Goal: Task Accomplishment & Management: Use online tool/utility

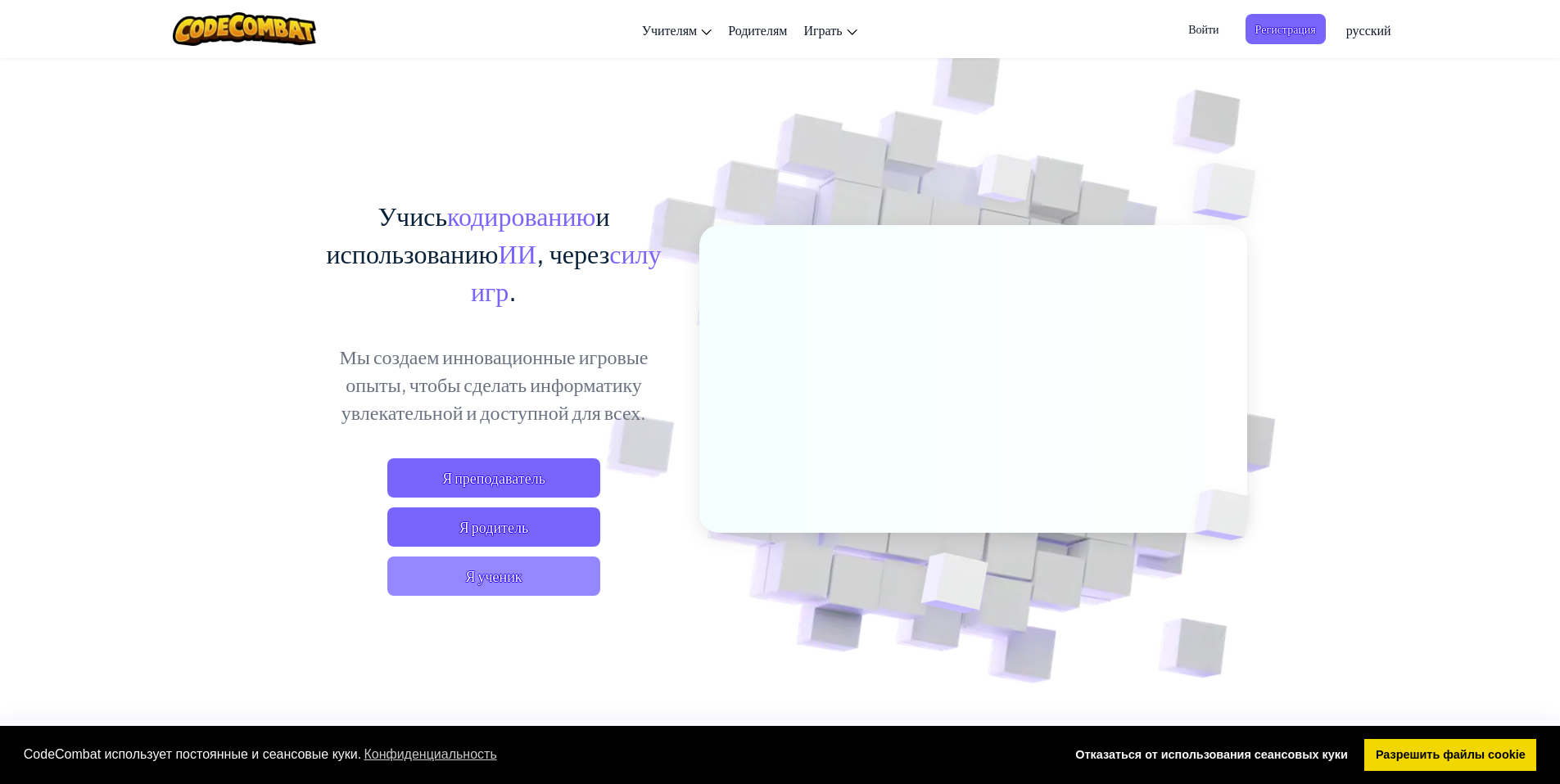
click at [526, 567] on span "Я ученик" at bounding box center [493, 576] width 213 height 40
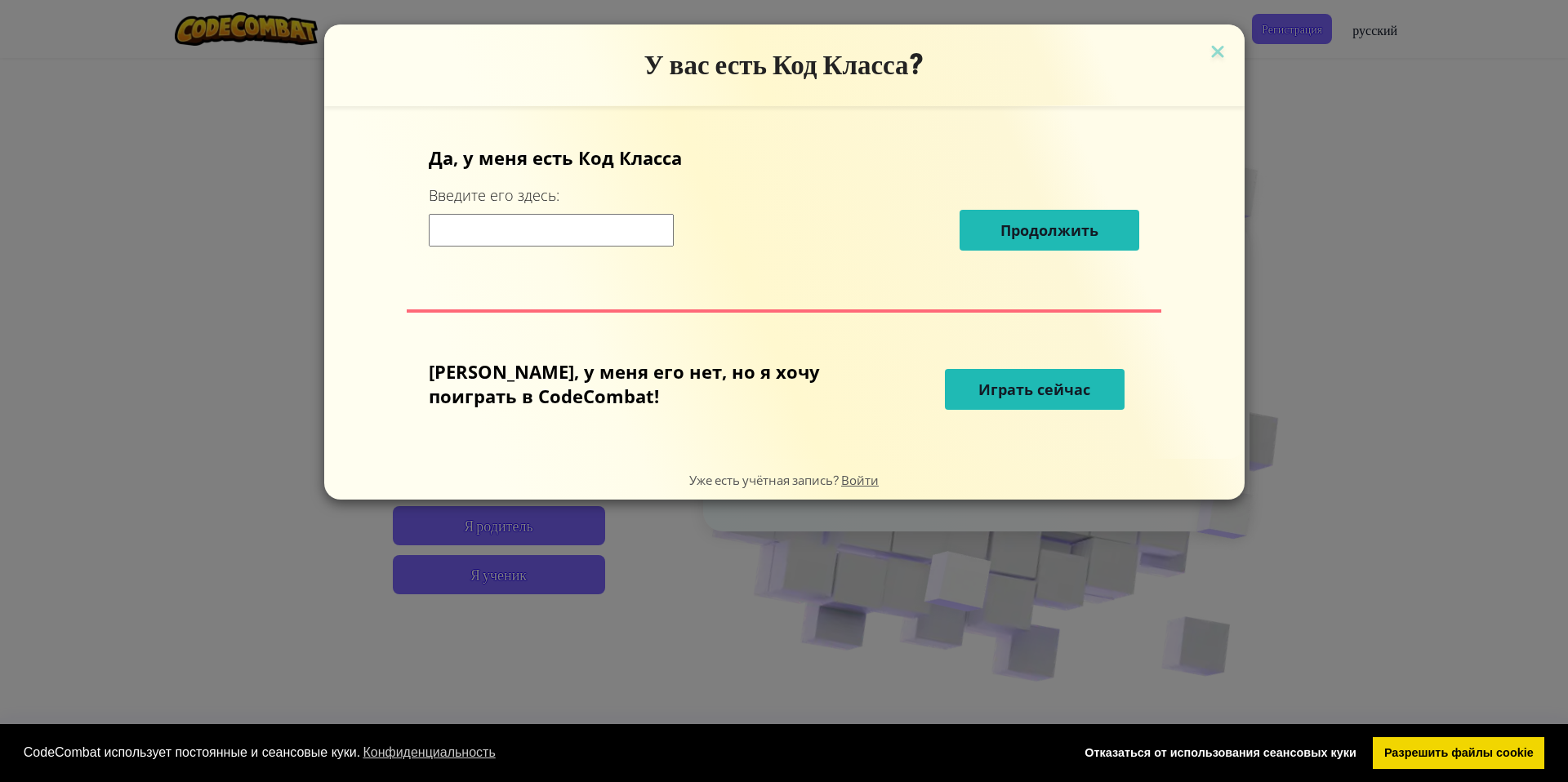
click at [1329, 118] on div "У вас есть Код Класса? Да, у меня есть Код Класса Введите его здесь: Продолжить…" at bounding box center [784, 391] width 1568 height 782
click at [1169, 58] on h3 "У вас есть Код Класса?" at bounding box center [784, 65] width 896 height 34
click at [1207, 51] on img at bounding box center [1217, 53] width 21 height 25
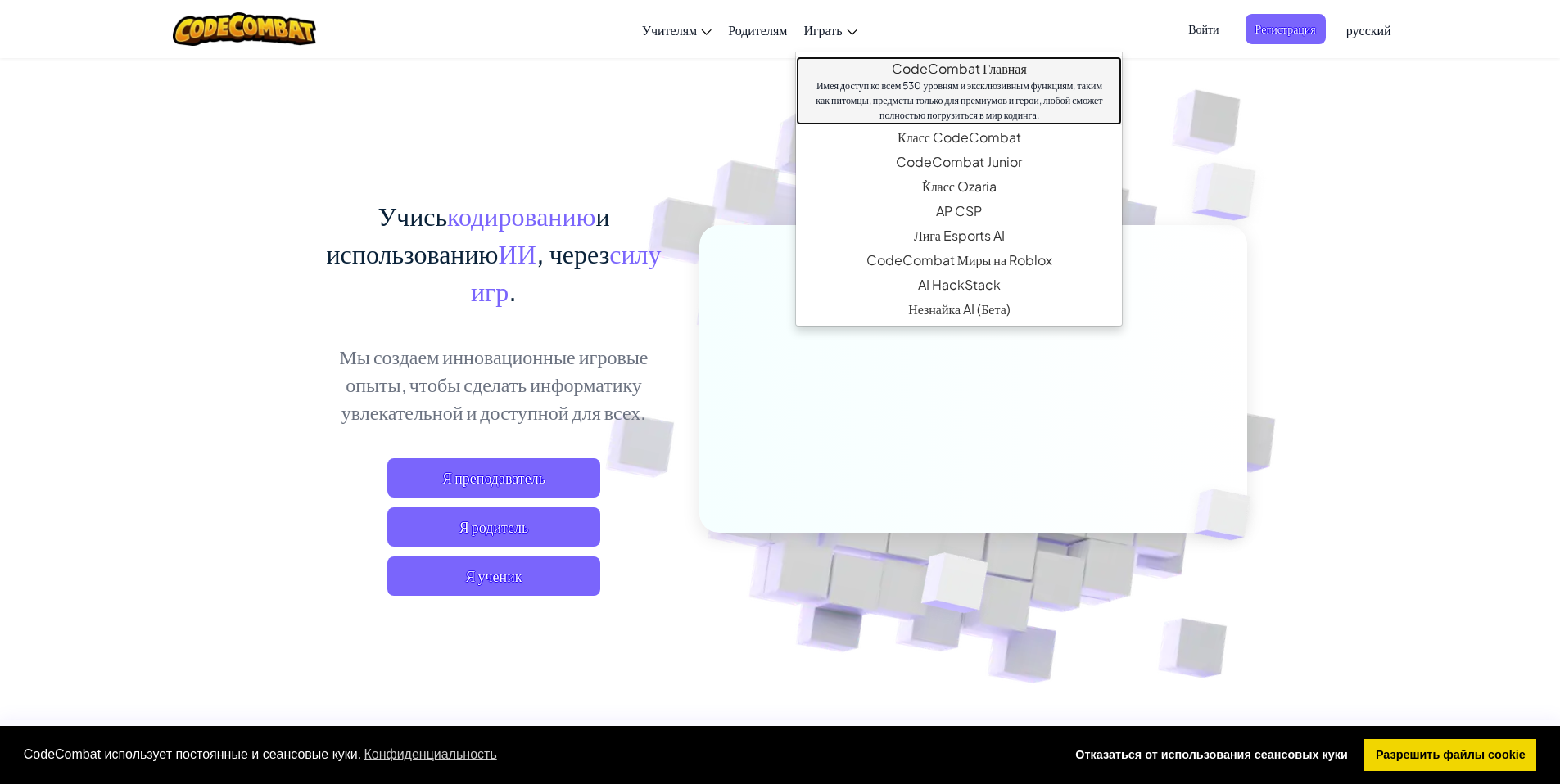
click at [997, 73] on link "CodeCombat Главная Имея доступ ко всем 530 уровням и эксклюзивным функциям, так…" at bounding box center [959, 91] width 326 height 69
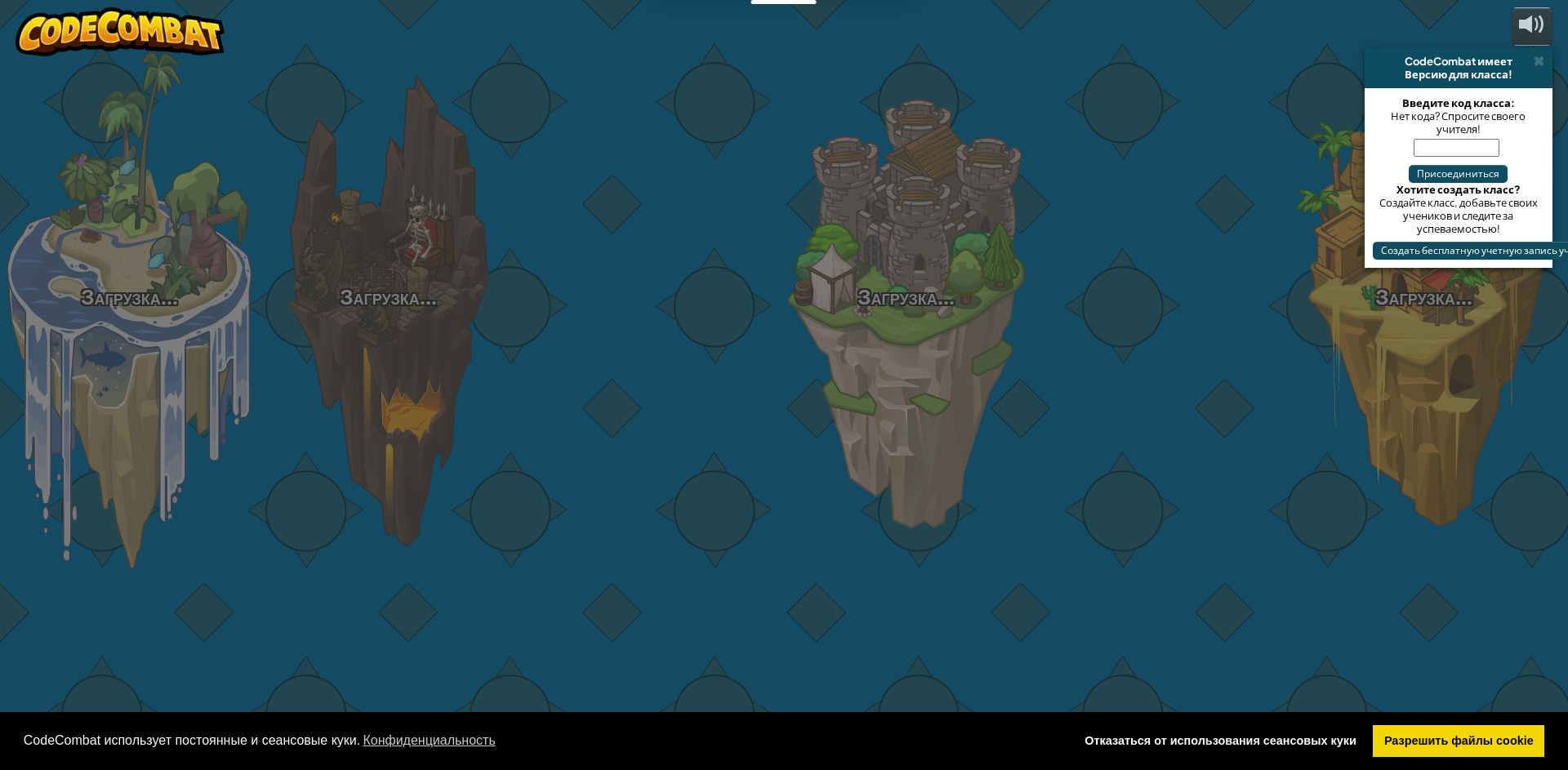
select select "ru"
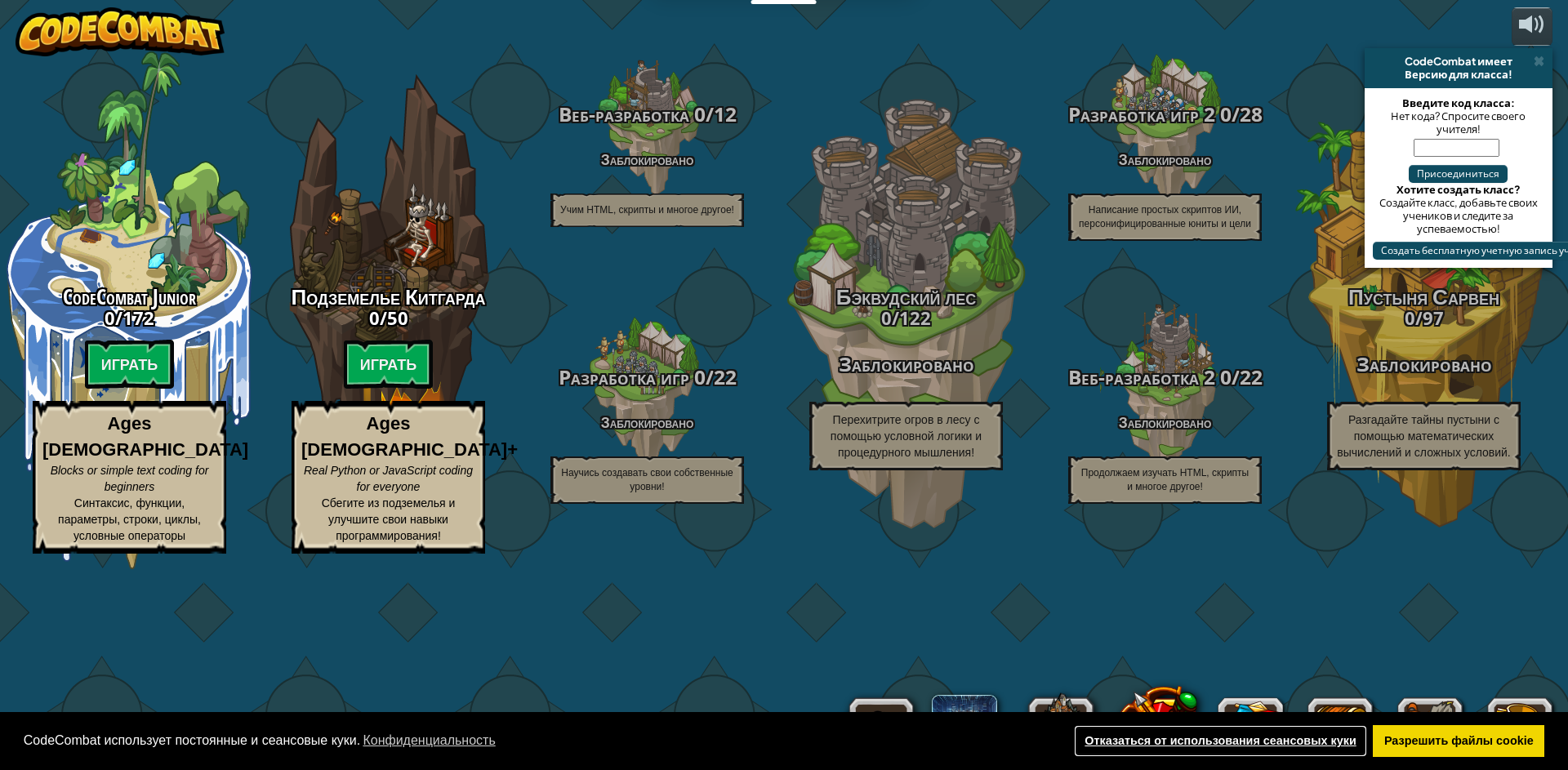
click at [1338, 740] on link "Отказаться от использования сеансовых куки" at bounding box center [1220, 742] width 293 height 33
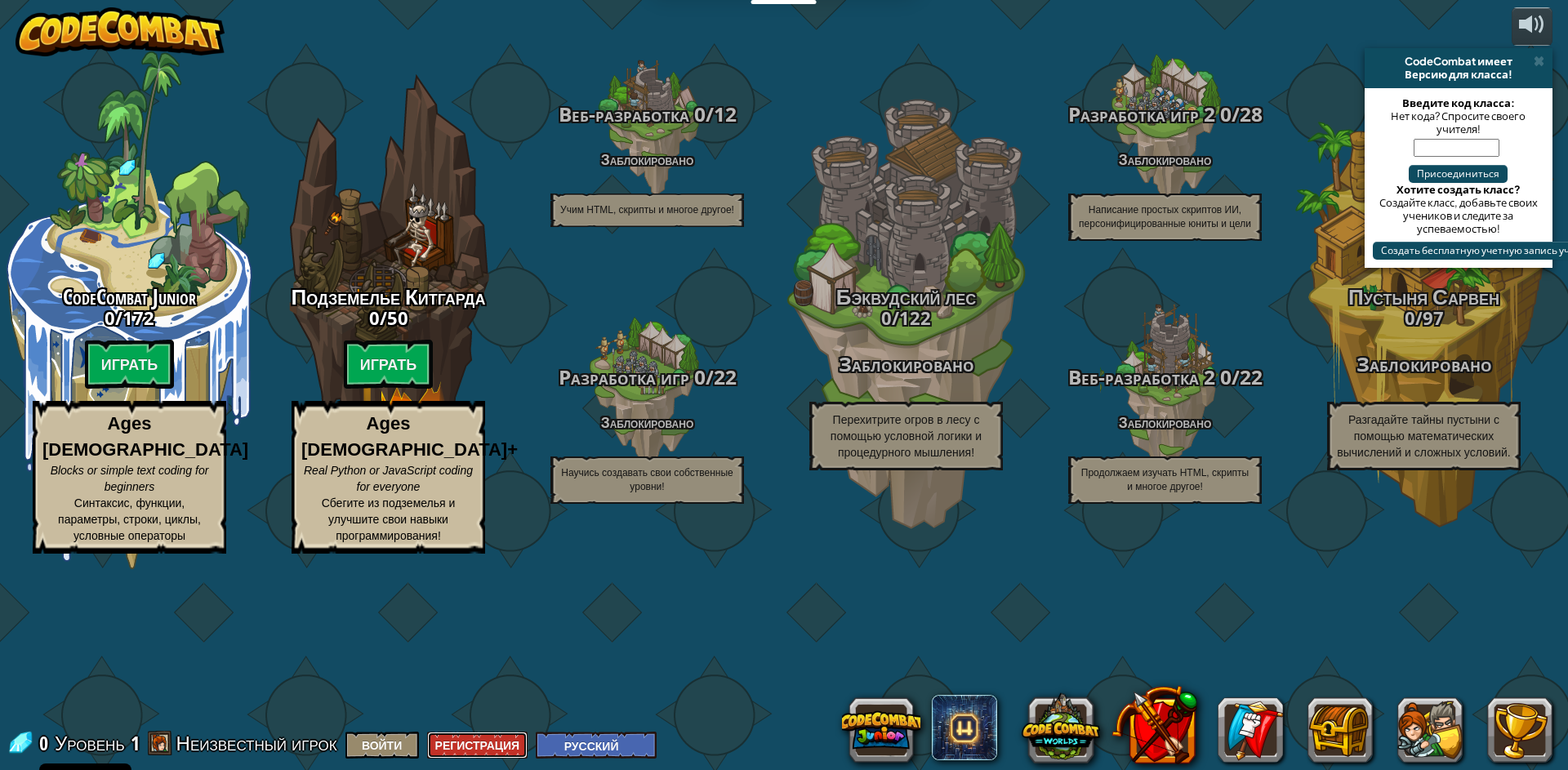
click at [472, 747] on button "Регистрация" at bounding box center [477, 745] width 101 height 27
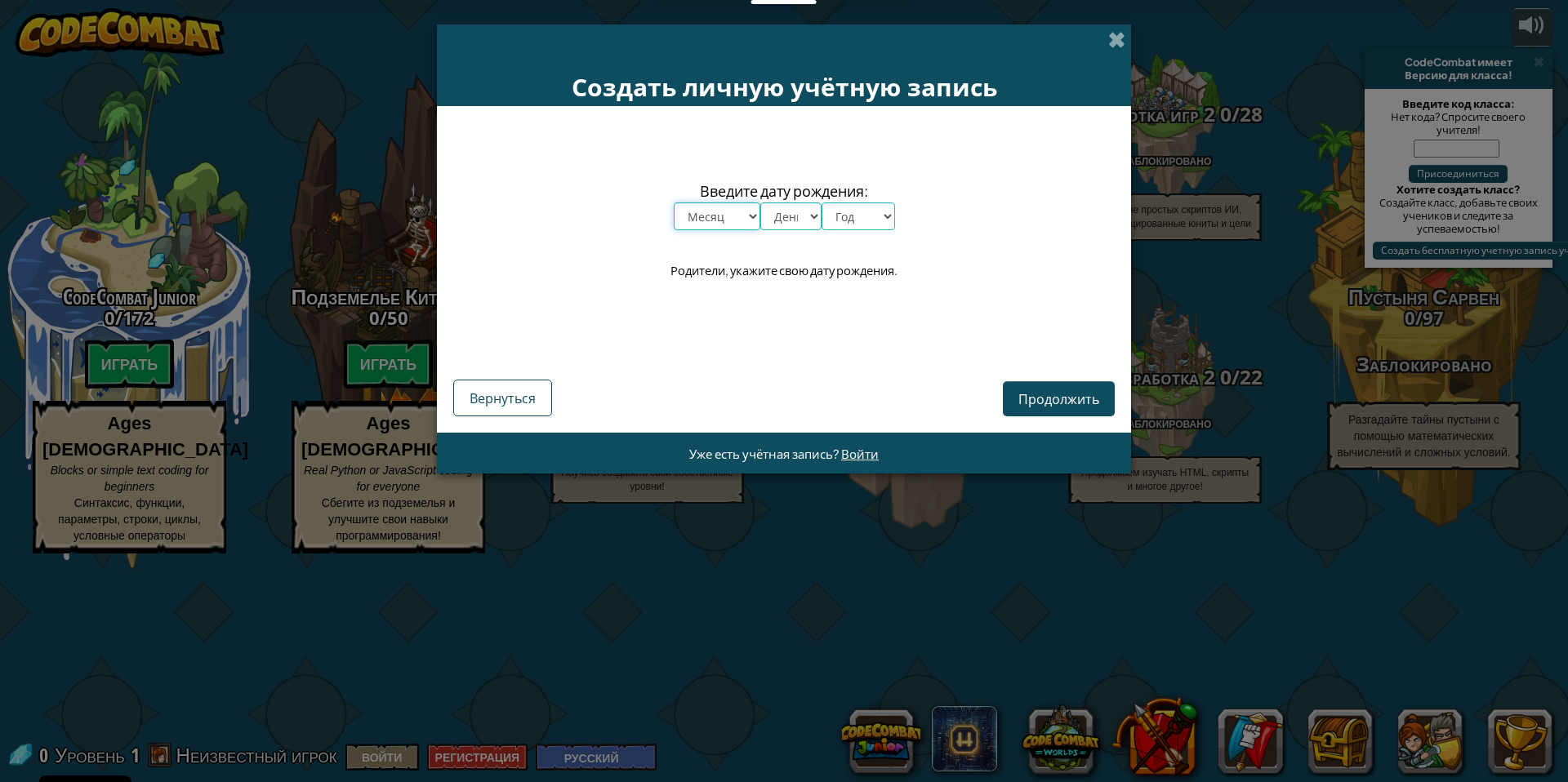
click at [738, 226] on select "Месяц январь февраль март апрель май июнь июль август сентябрь октябрь ноябрь д…" at bounding box center [716, 217] width 86 height 28
select select "11"
click at [781, 215] on select "День 1 2 3 4 5 6 7 8 9 10 11 12 13 14 15 16 17 18 19 20 21 22 23 24 25 26 27 28…" at bounding box center [791, 217] width 62 height 28
select select "10"
click at [865, 220] on select "Год 2025 2024 2023 2022 2021 2020 2019 2018 2017 2016 2015 2014 2013 2012 2011 …" at bounding box center [858, 217] width 73 height 28
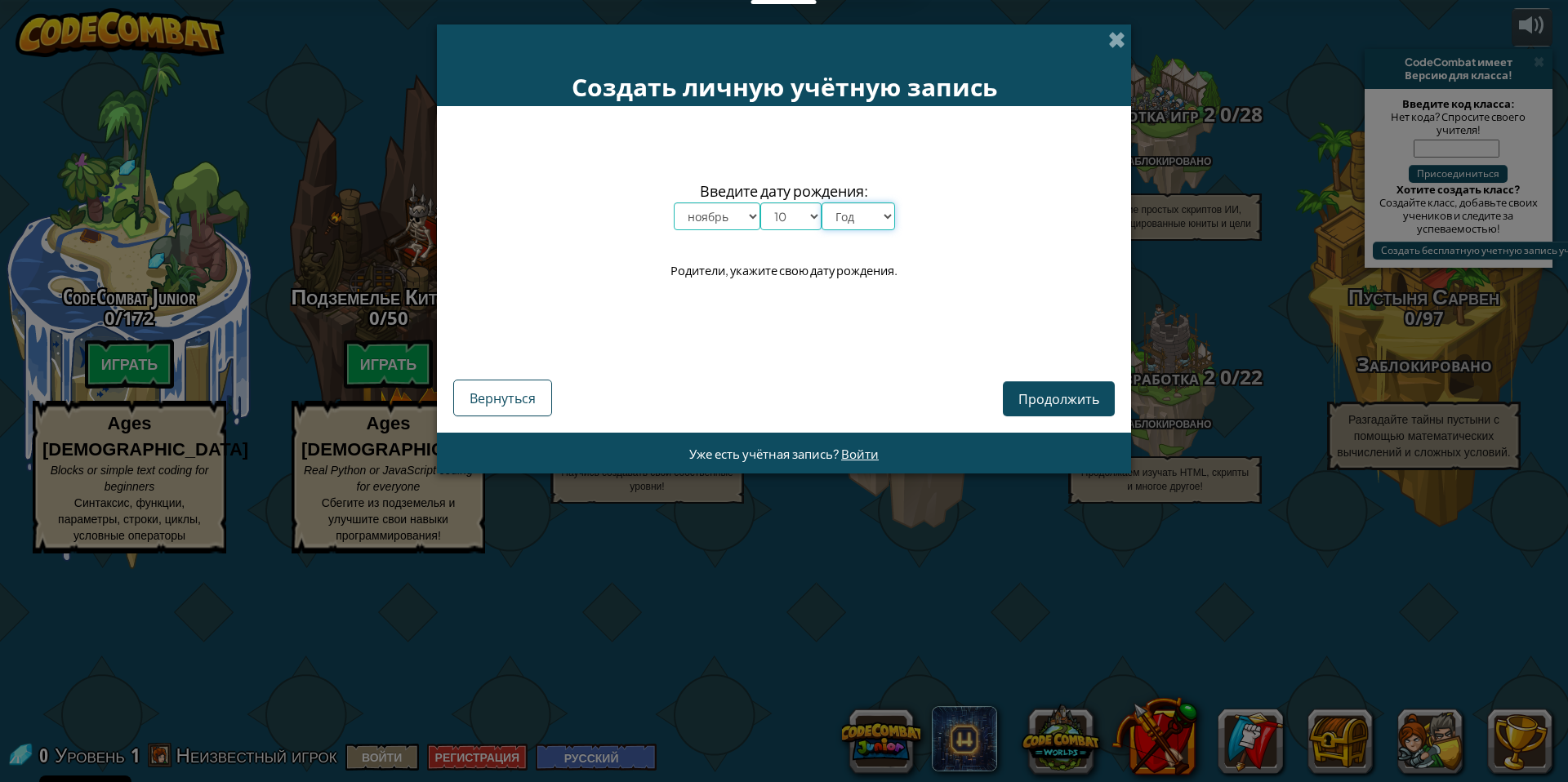
select select "2001"
click at [1020, 398] on span "Продолжить" at bounding box center [1059, 398] width 80 height 17
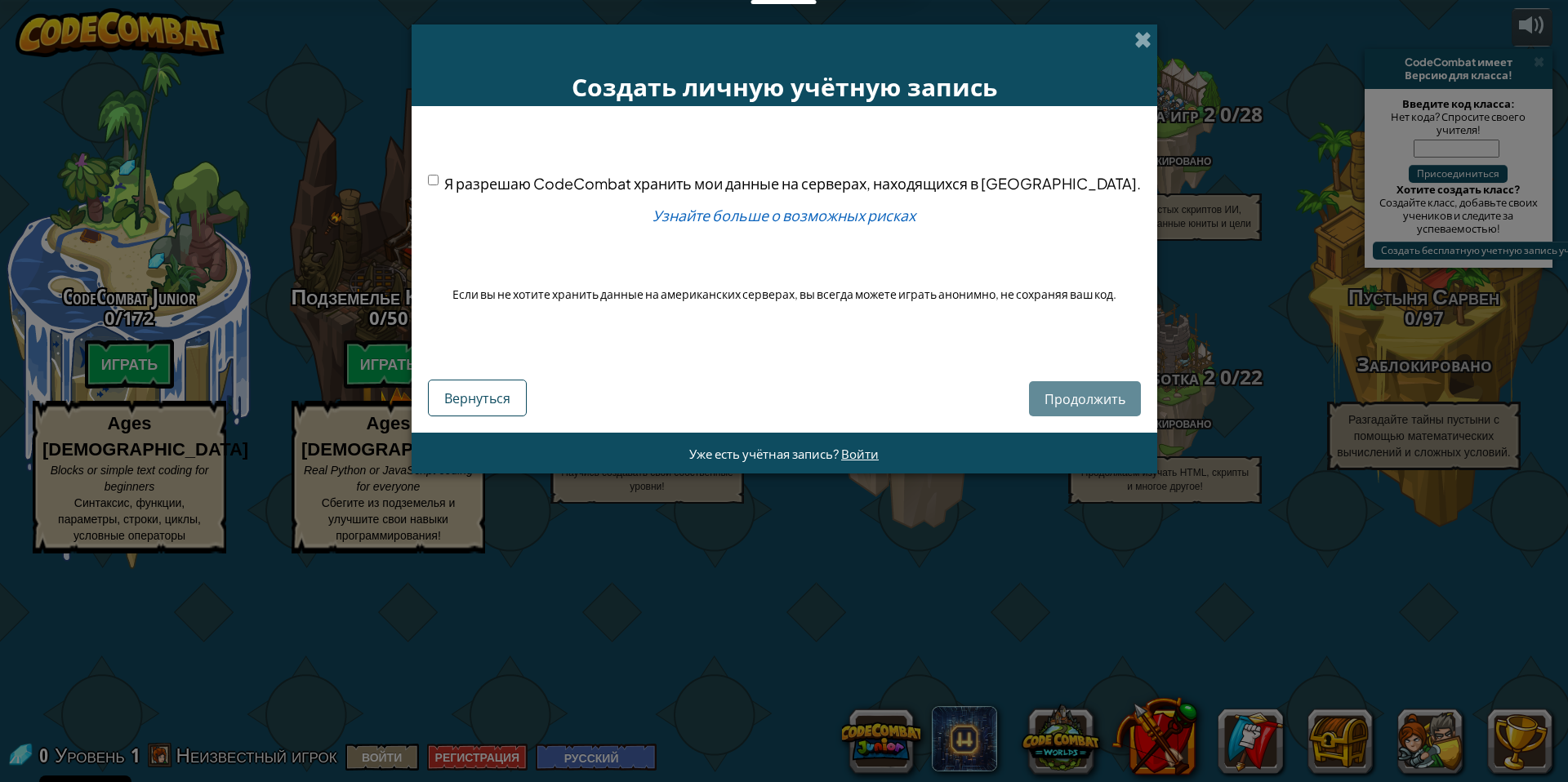
click at [1023, 401] on div "Продолжить Вернуться" at bounding box center [784, 385] width 713 height 62
click at [1052, 398] on div "Продолжить Вернуться" at bounding box center [784, 385] width 713 height 62
click at [644, 181] on span "Я разрешаю CodeCombat хранить мои данные на серверах, находящихся в США." at bounding box center [793, 183] width 697 height 19
click at [439, 181] on input "Я разрешаю CodeCombat хранить мои данные на серверах, находящихся в США." at bounding box center [433, 180] width 11 height 11
checkbox input "true"
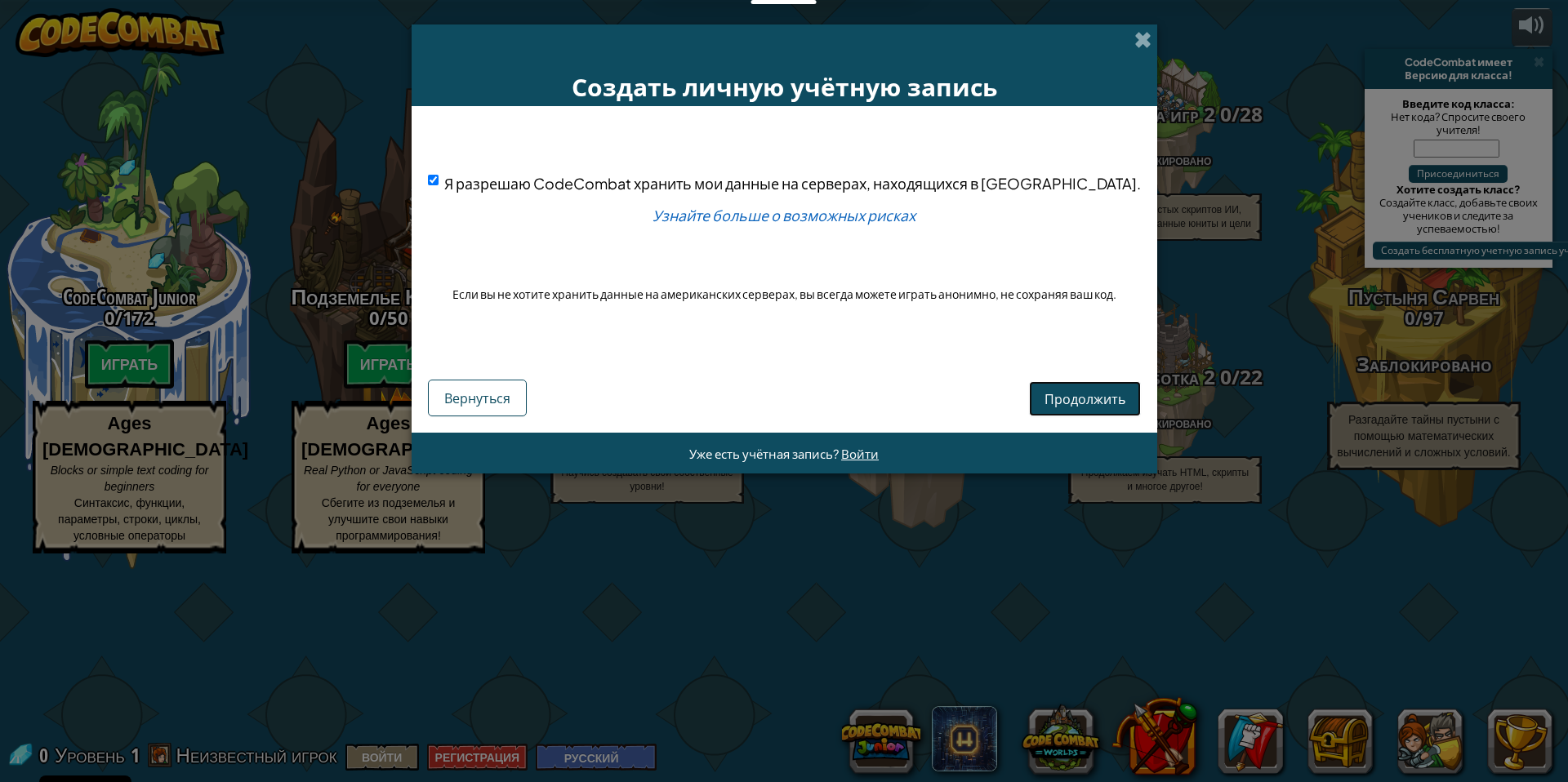
click at [1077, 398] on span "Продолжить" at bounding box center [1084, 398] width 80 height 17
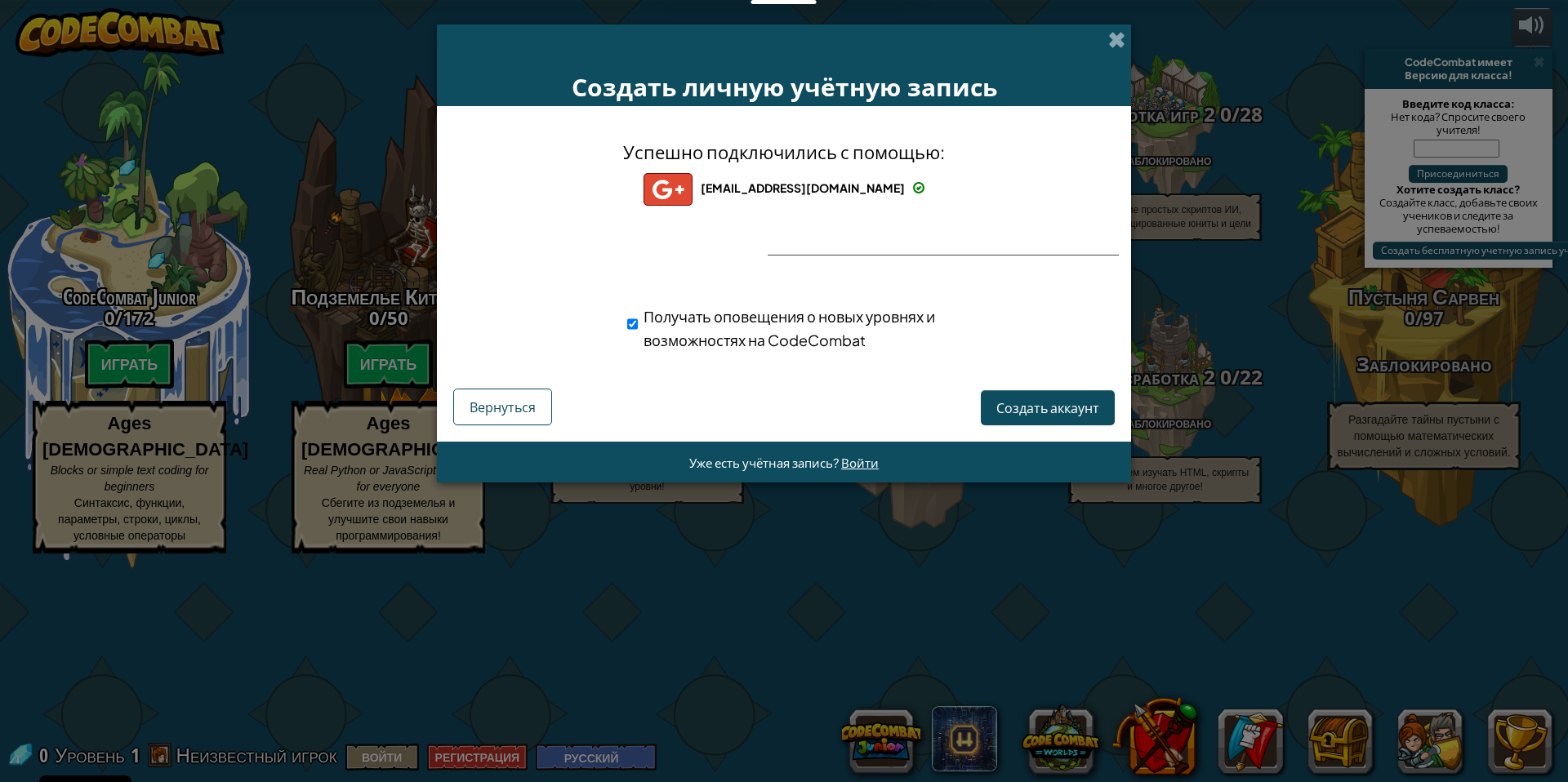
click at [637, 322] on div "Получать оповещения о новых уровнях и возможностях на CodeCombat" at bounding box center [812, 329] width 370 height 48
click at [630, 324] on input "Получать оповещения о новых уровнях и возможностях на CodeCombat" at bounding box center [632, 324] width 11 height 33
checkbox input "false"
click at [1071, 409] on span "Создать аккаунт" at bounding box center [1047, 407] width 103 height 17
click at [1047, 400] on button "Создать аккаунт" at bounding box center [1047, 407] width 134 height 35
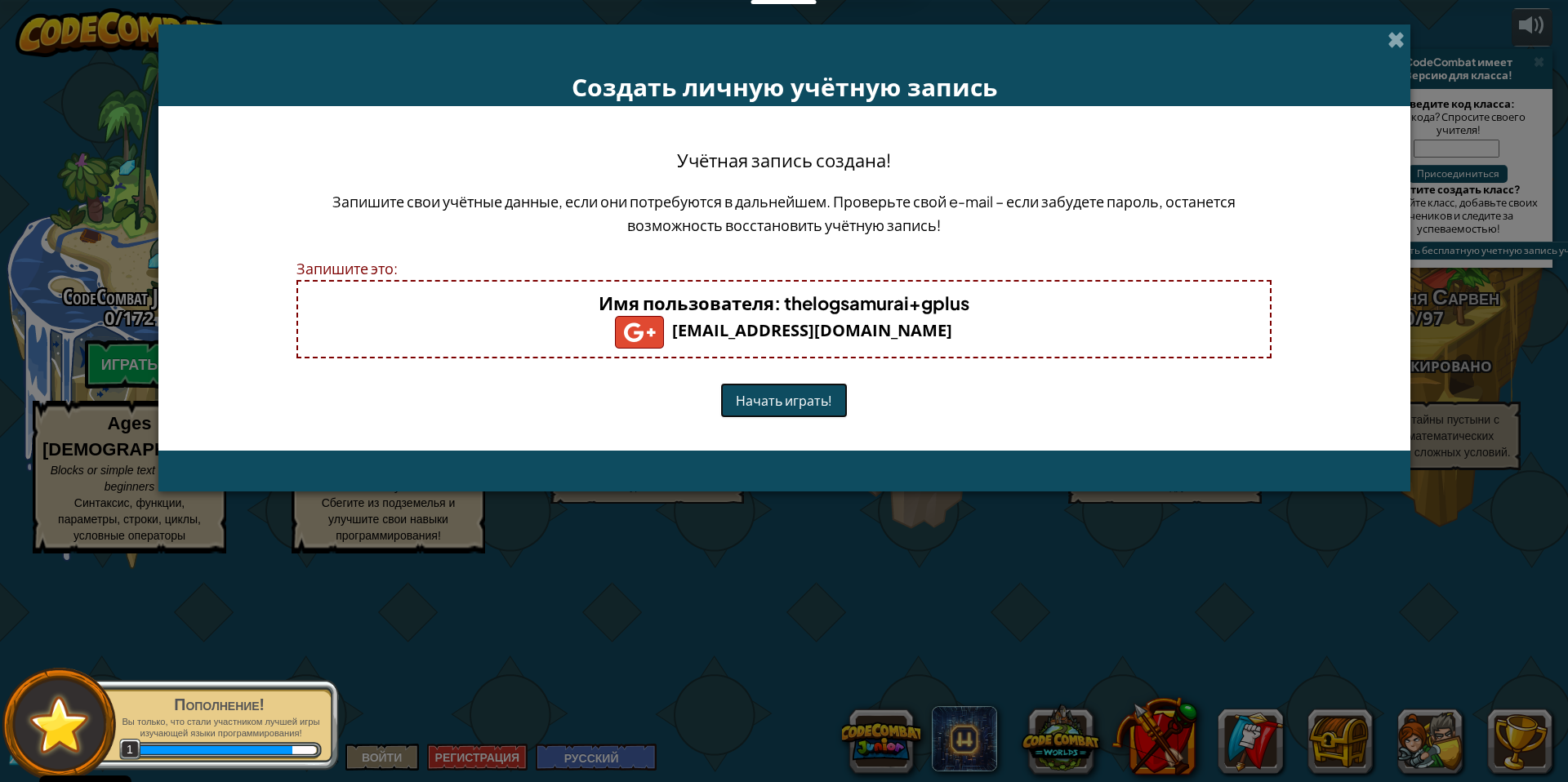
click at [808, 396] on button "Начать играть!" at bounding box center [784, 400] width 127 height 35
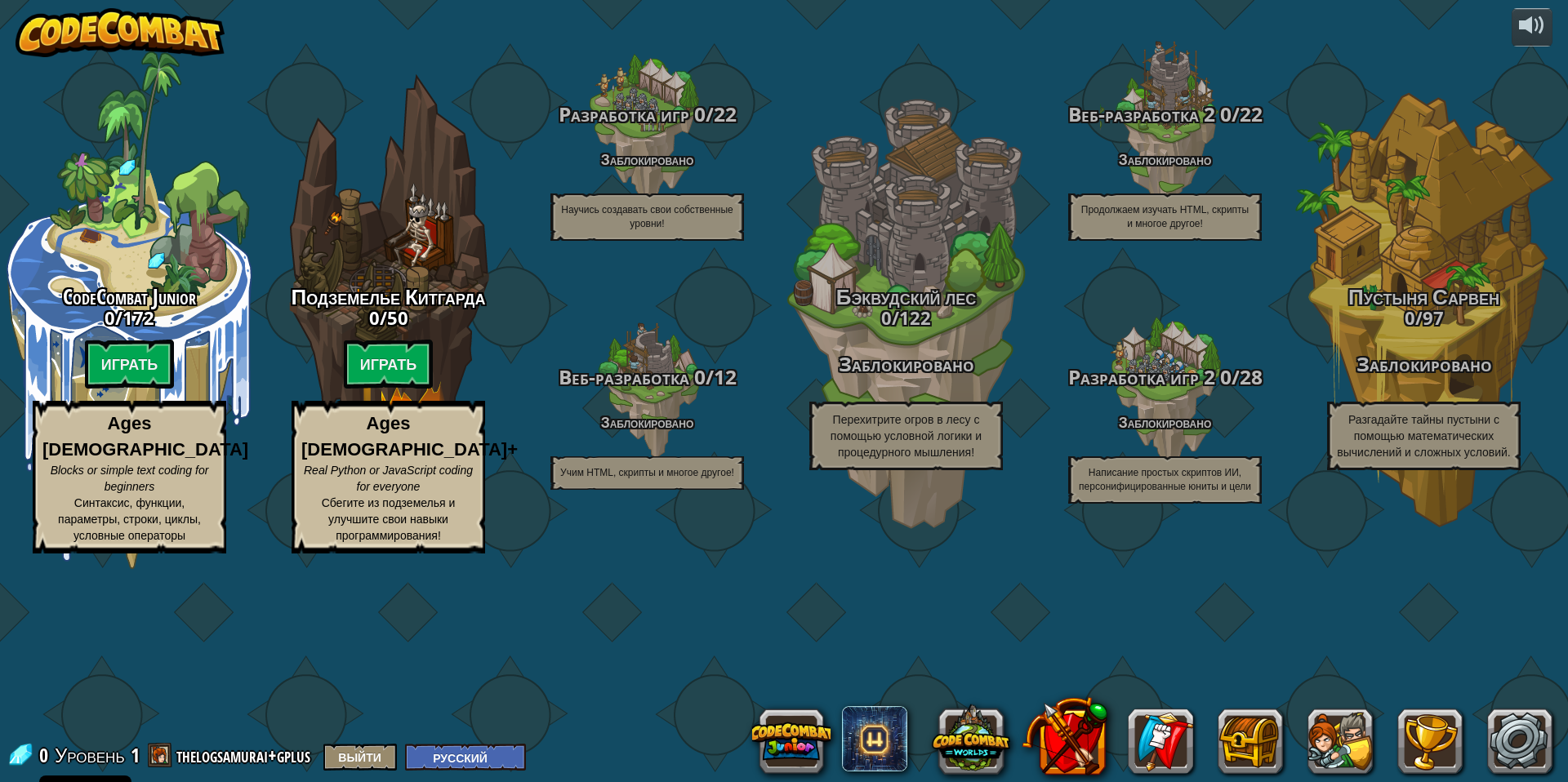
select select "ru"
click at [885, 724] on span at bounding box center [875, 739] width 66 height 66
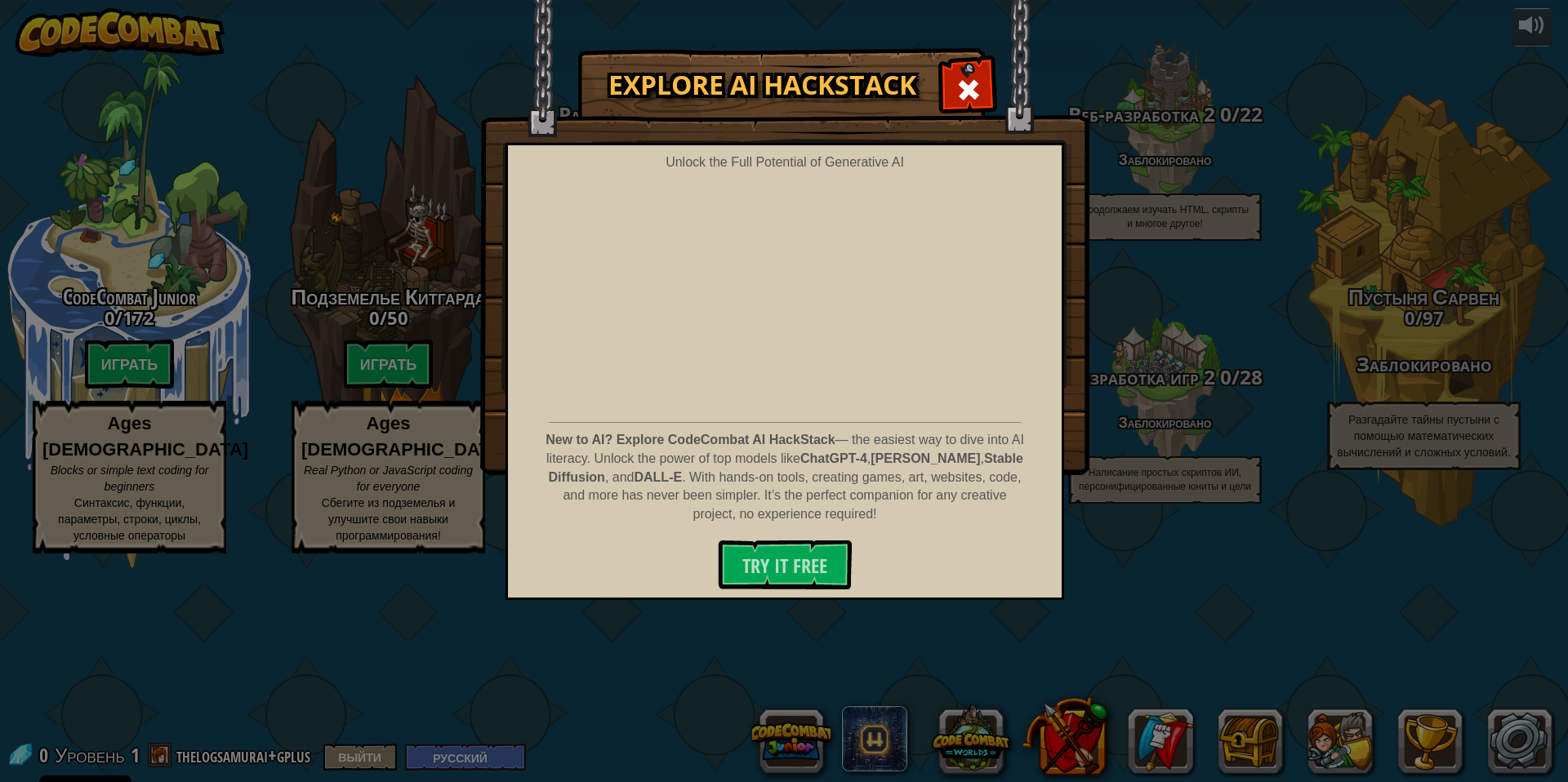
click at [1109, 551] on div "Explore AI HackStack Unlock the Full Potential of Generative AI New to AI? Expl…" at bounding box center [784, 391] width 1568 height 782
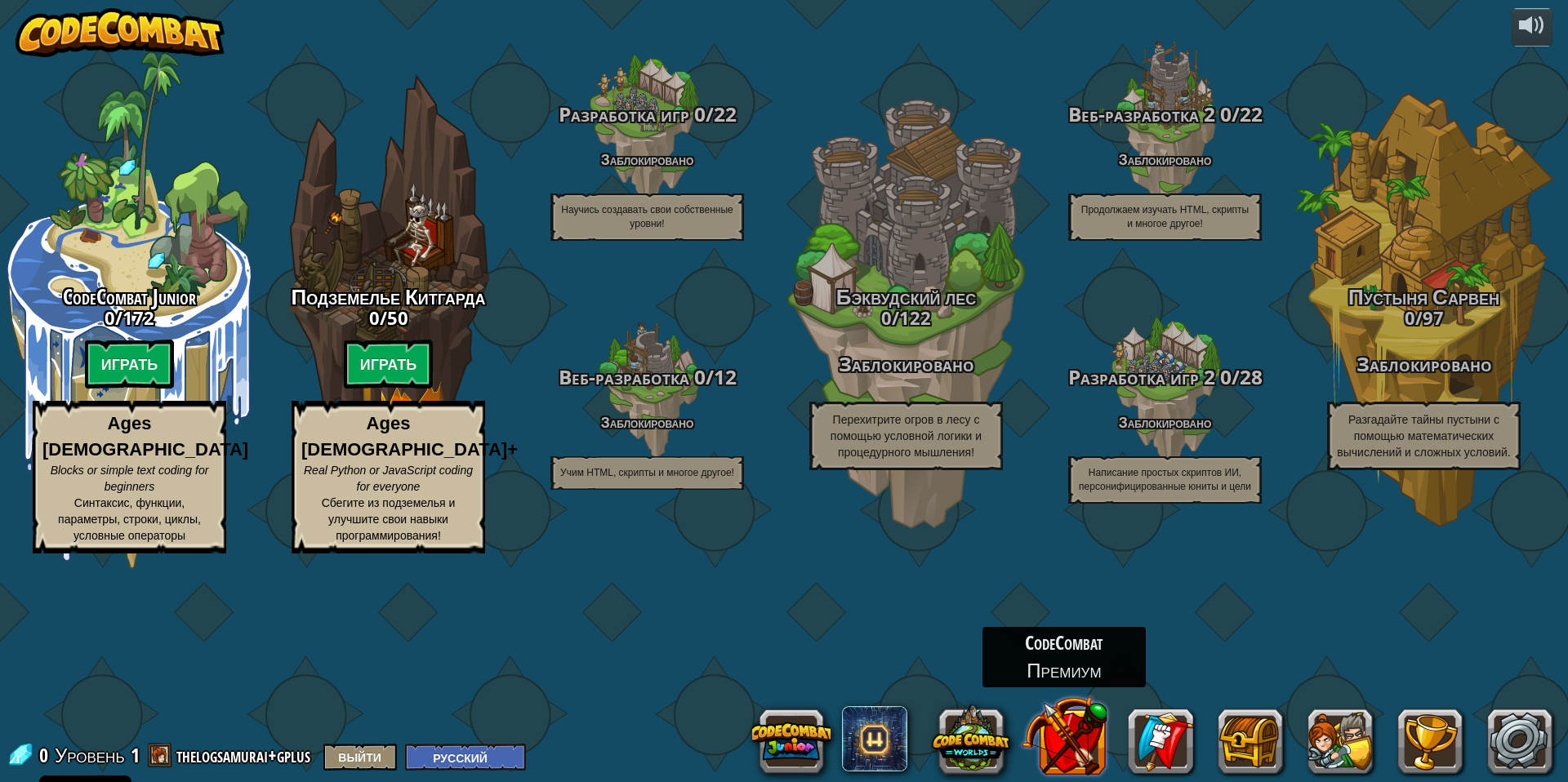
click at [1101, 720] on button at bounding box center [1064, 736] width 85 height 85
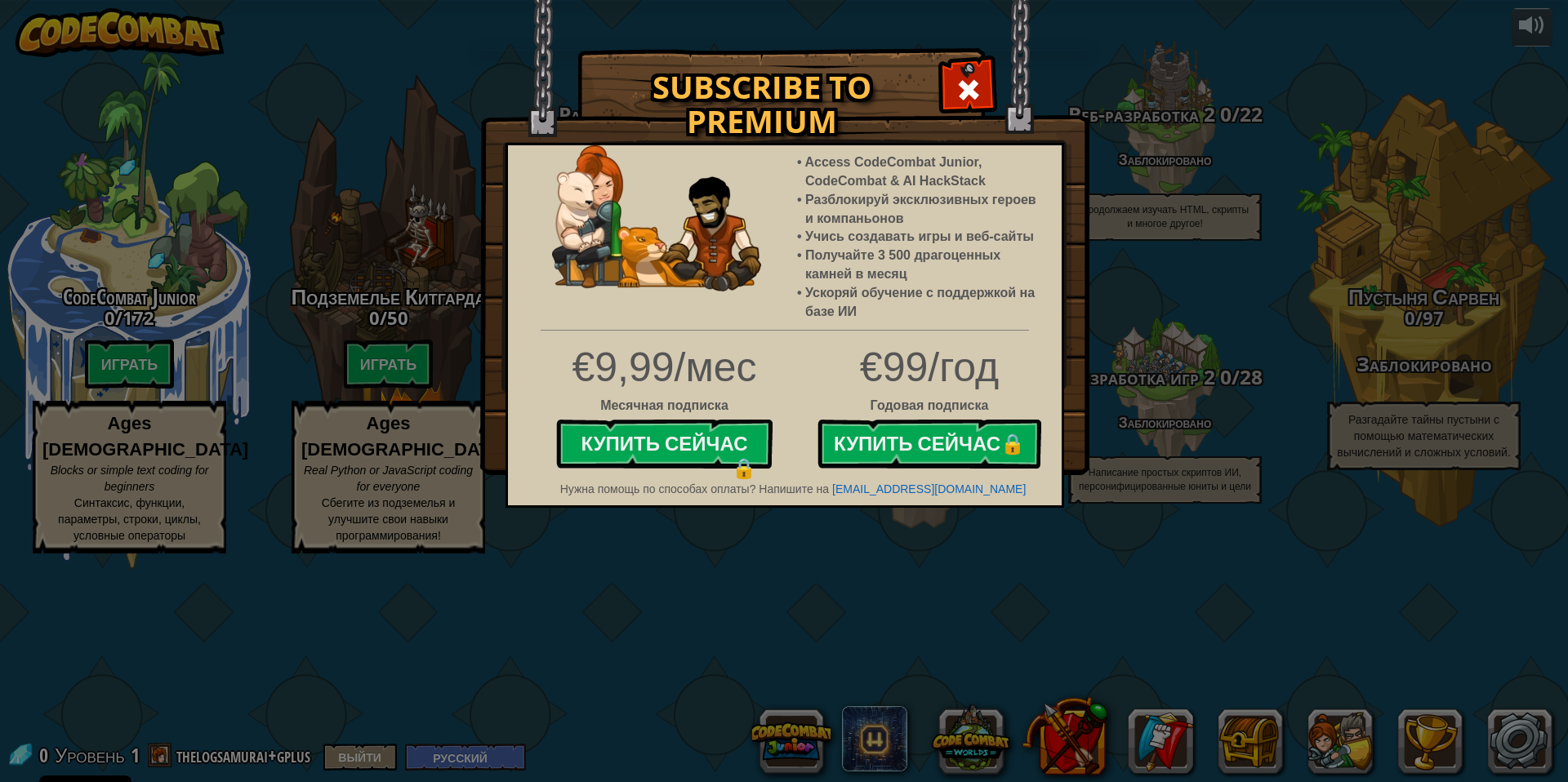
click at [1059, 624] on div "Subscribe to Premium Access CodeCombat Junior, CodeCombat & AI HackStack Разбло…" at bounding box center [784, 391] width 1568 height 782
click at [986, 88] on div at bounding box center [968, 88] width 52 height 52
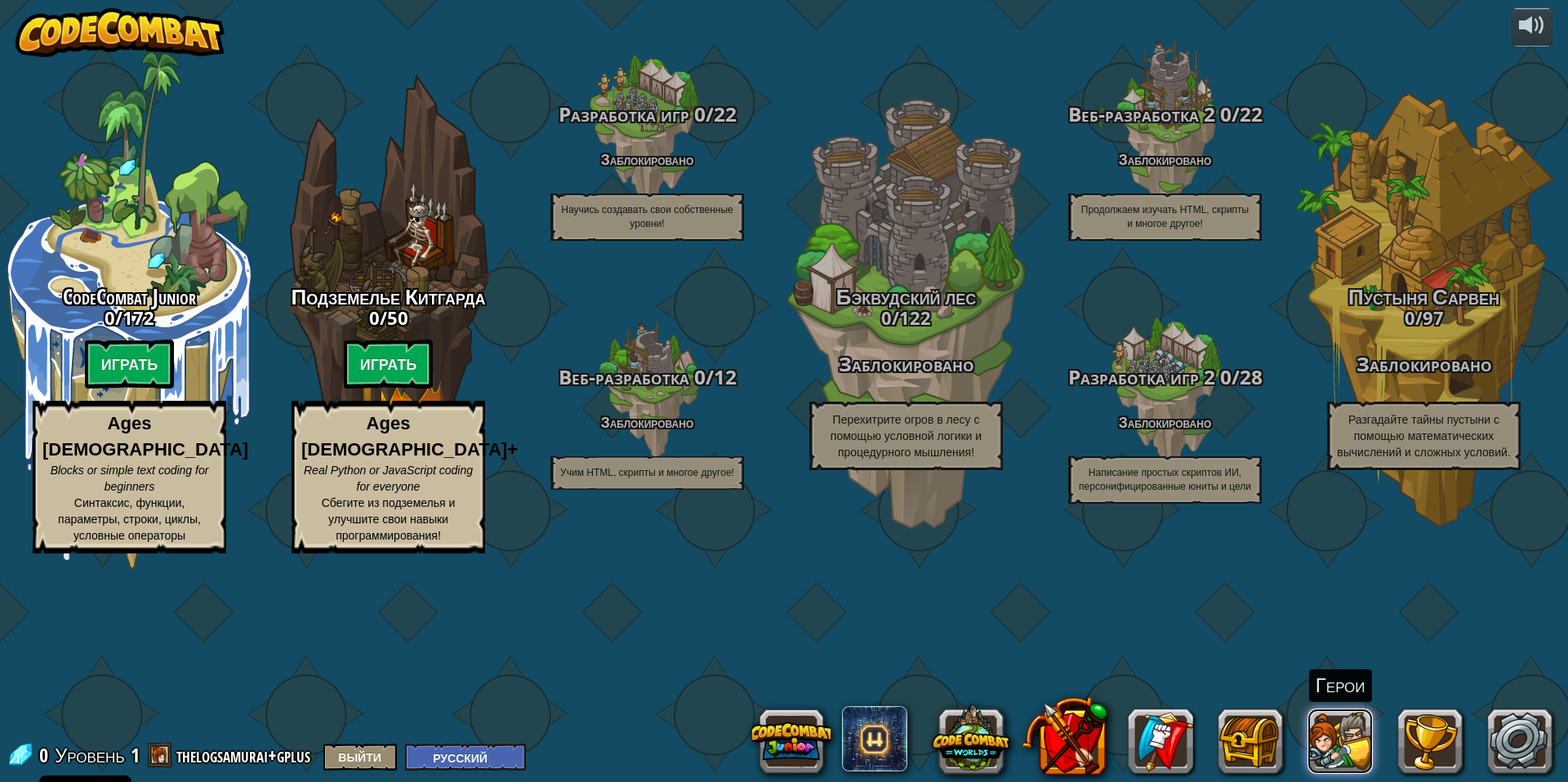
click at [1344, 737] on button at bounding box center [1340, 742] width 66 height 66
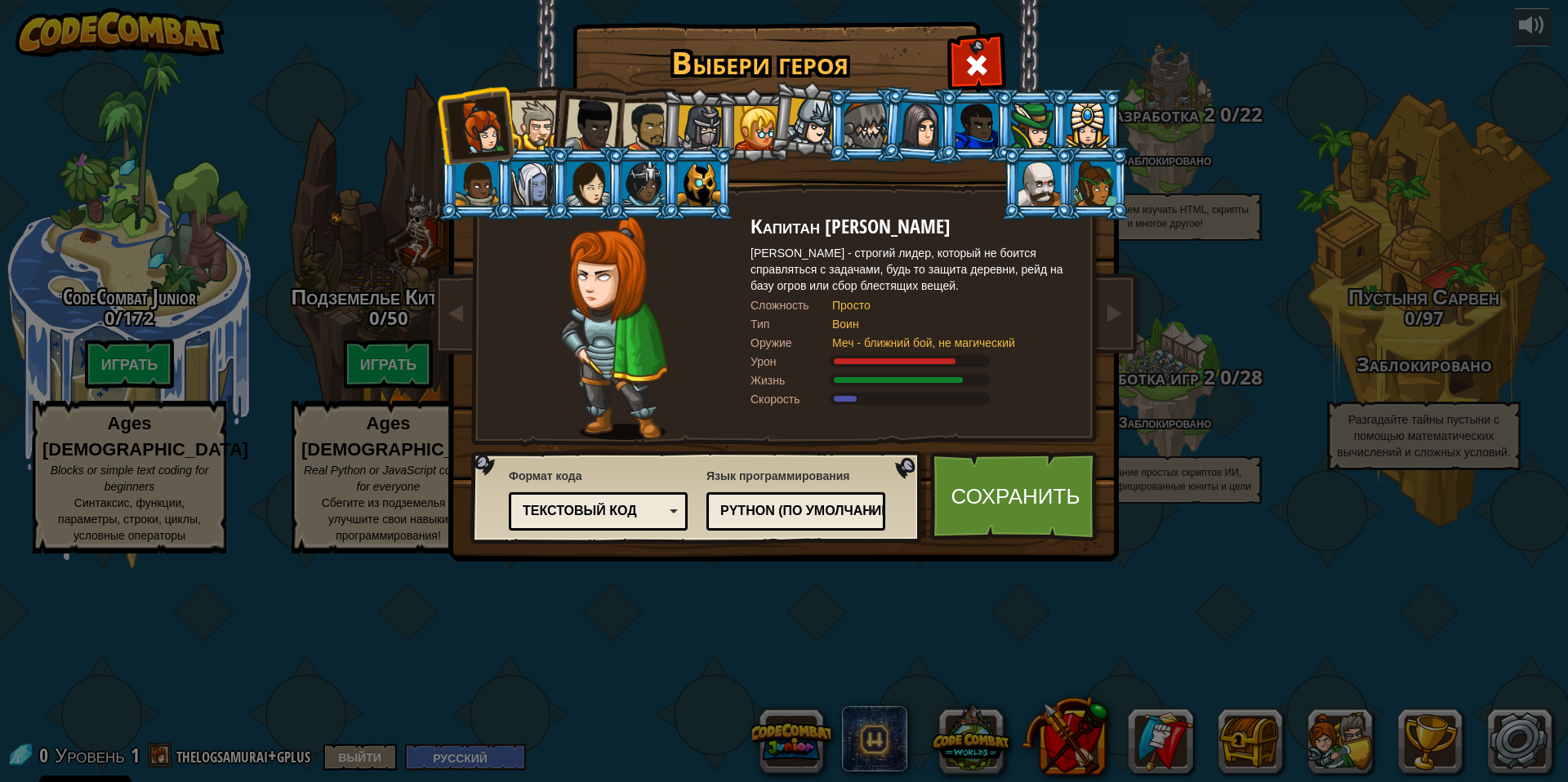
click at [530, 117] on div at bounding box center [536, 125] width 50 height 50
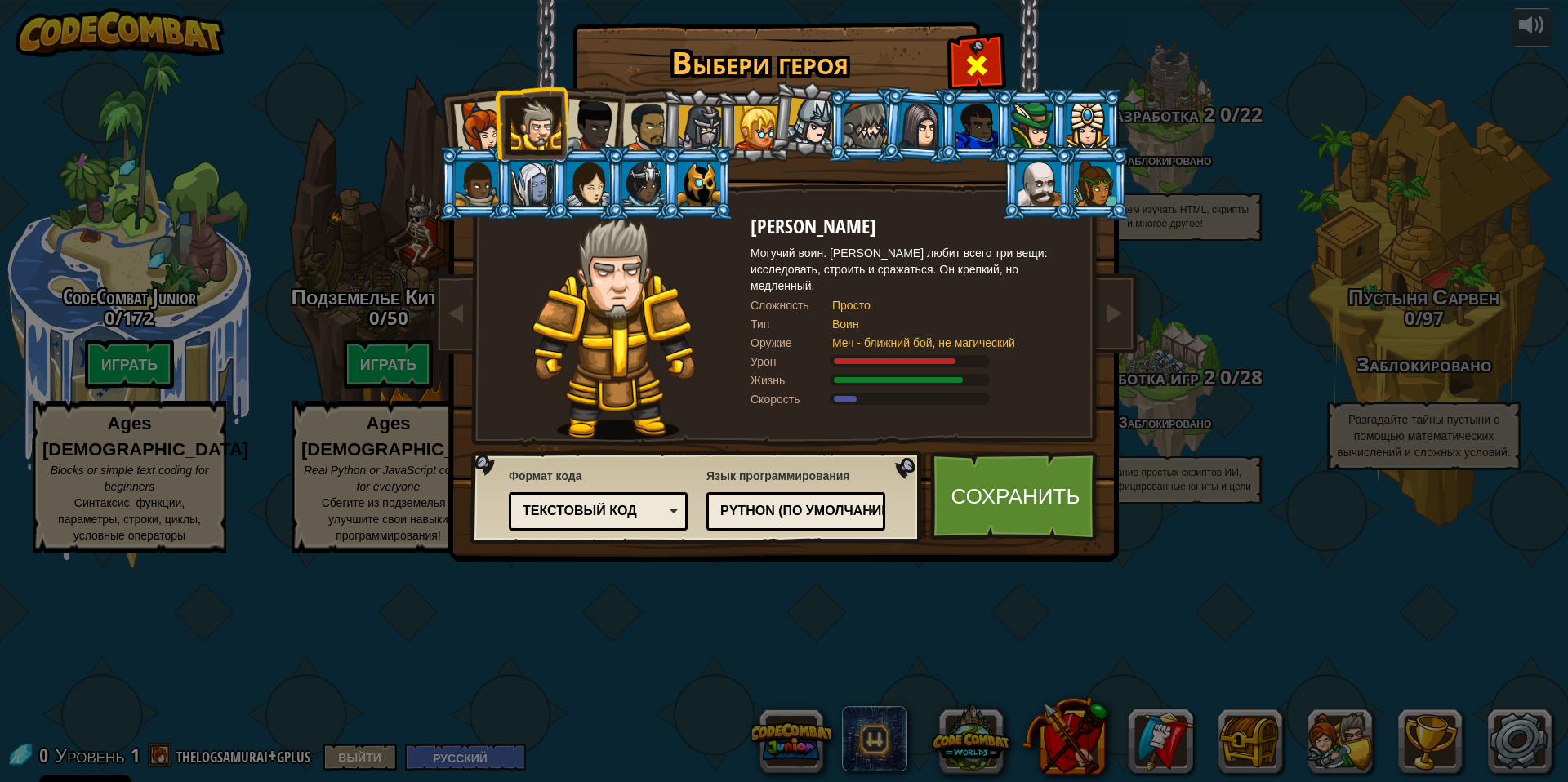
click at [975, 58] on span at bounding box center [977, 66] width 26 height 26
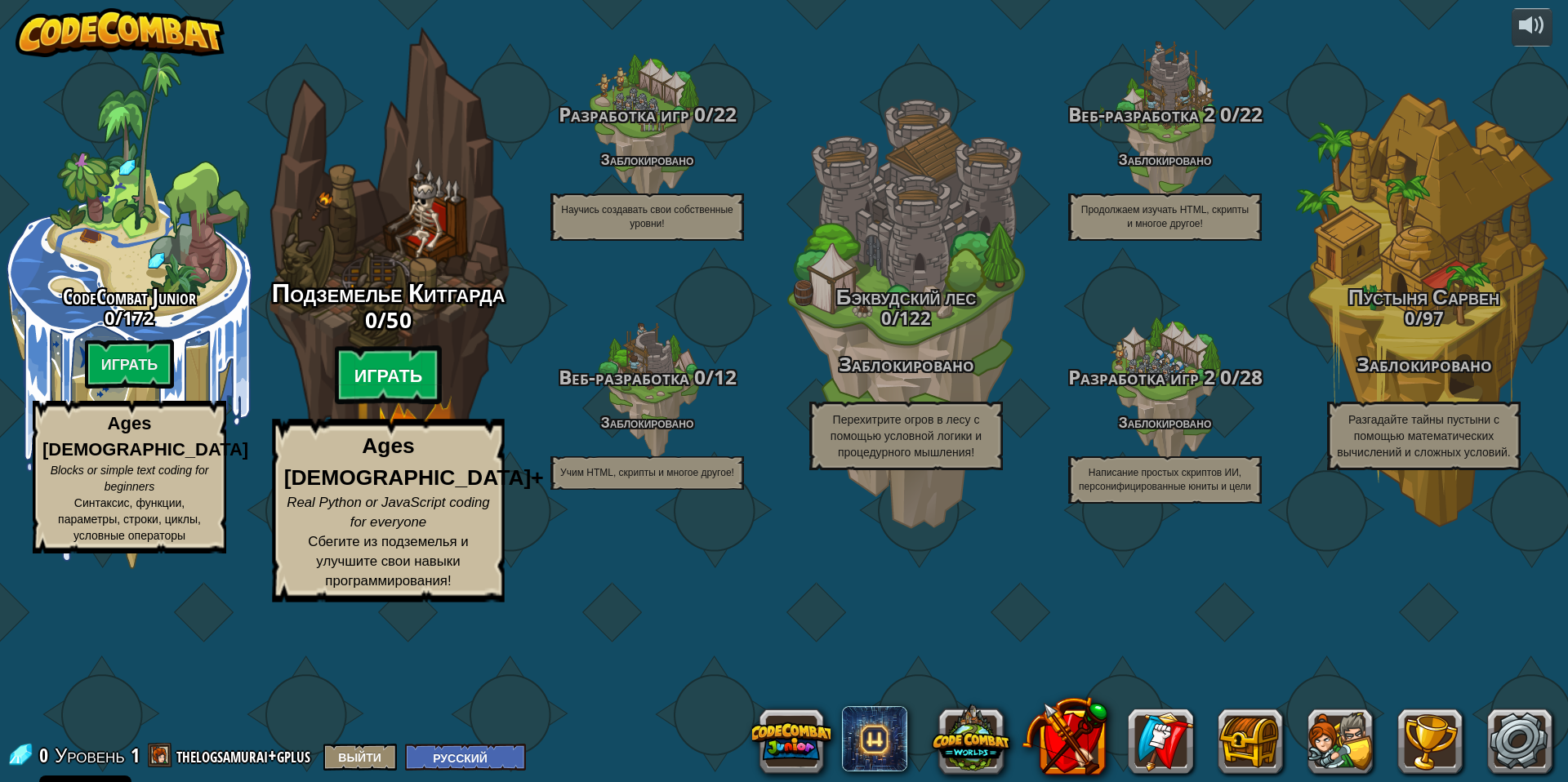
click at [399, 405] on btn "Играть" at bounding box center [389, 376] width 108 height 59
select select "ru"
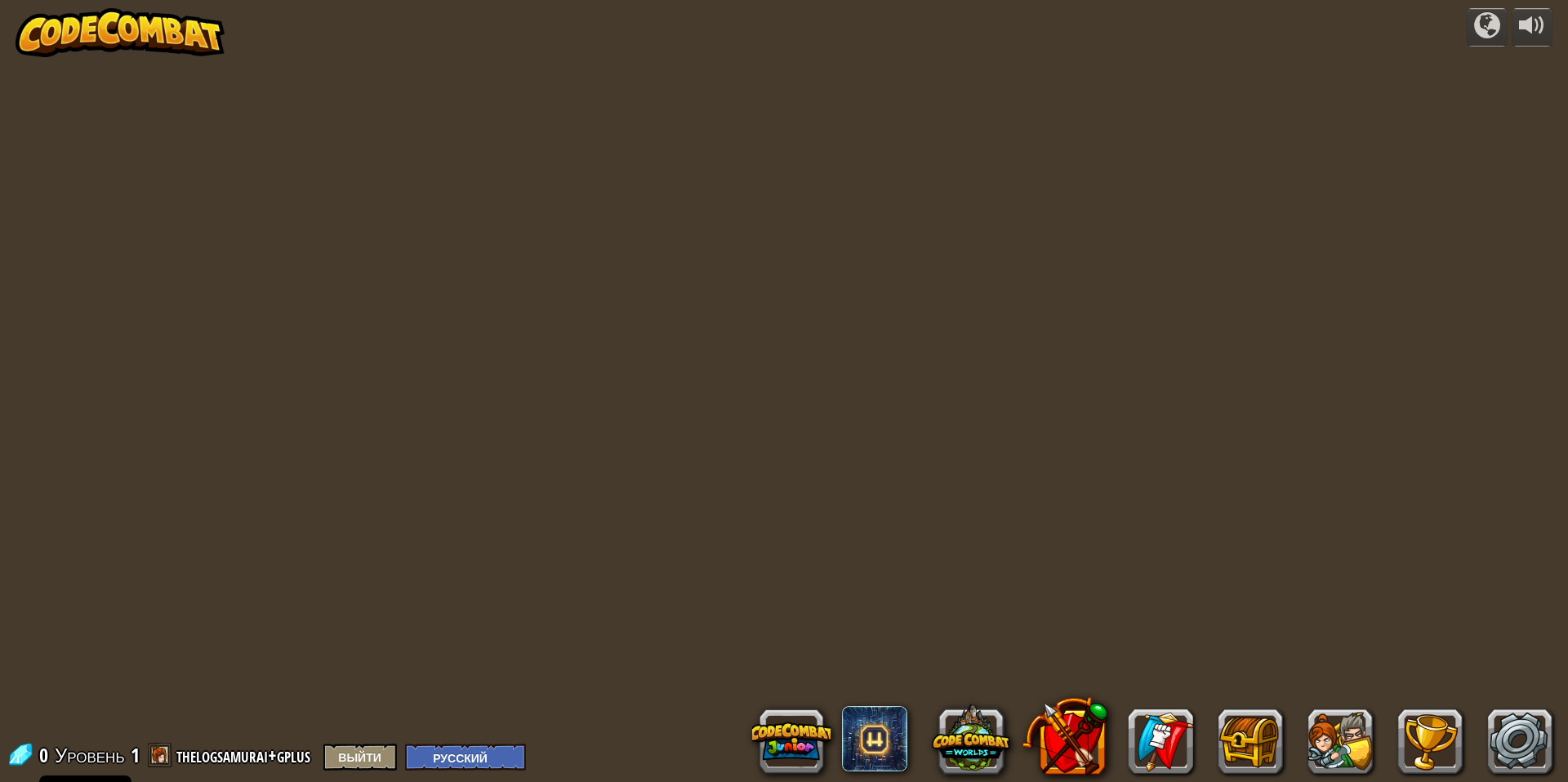
select select "ru"
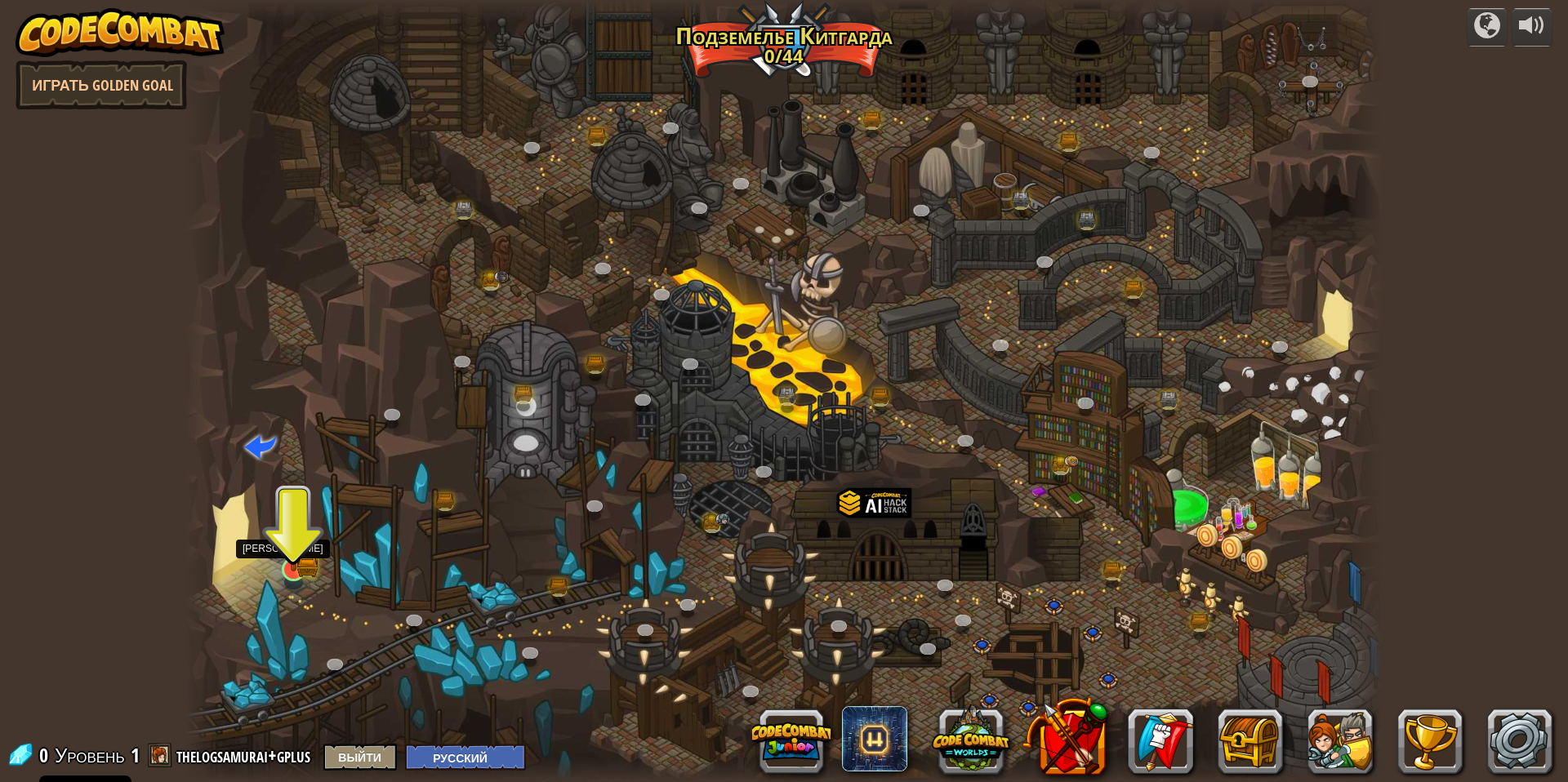
click at [302, 559] on img at bounding box center [294, 536] width 33 height 71
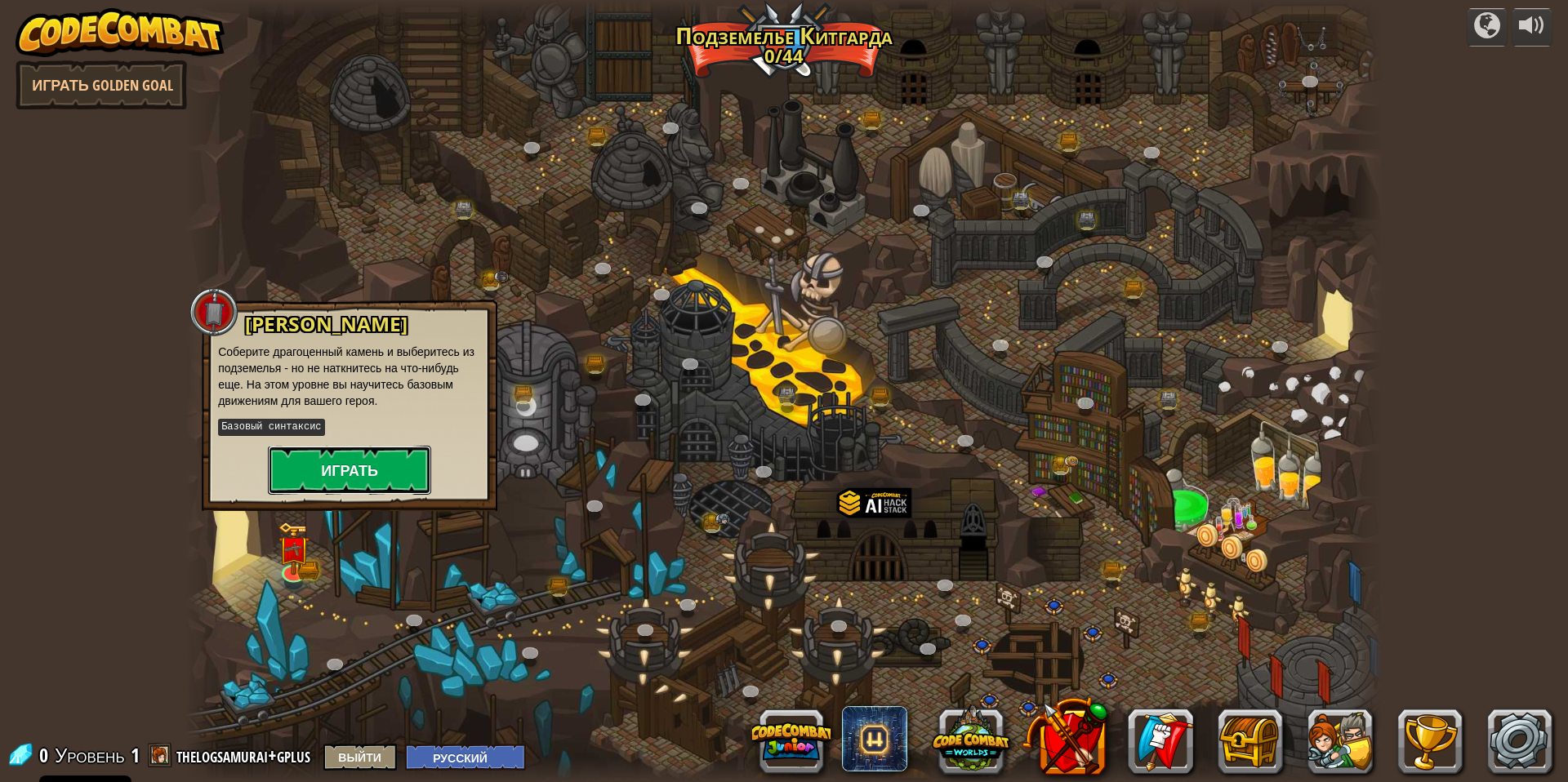
click at [380, 473] on button "Играть" at bounding box center [349, 471] width 163 height 49
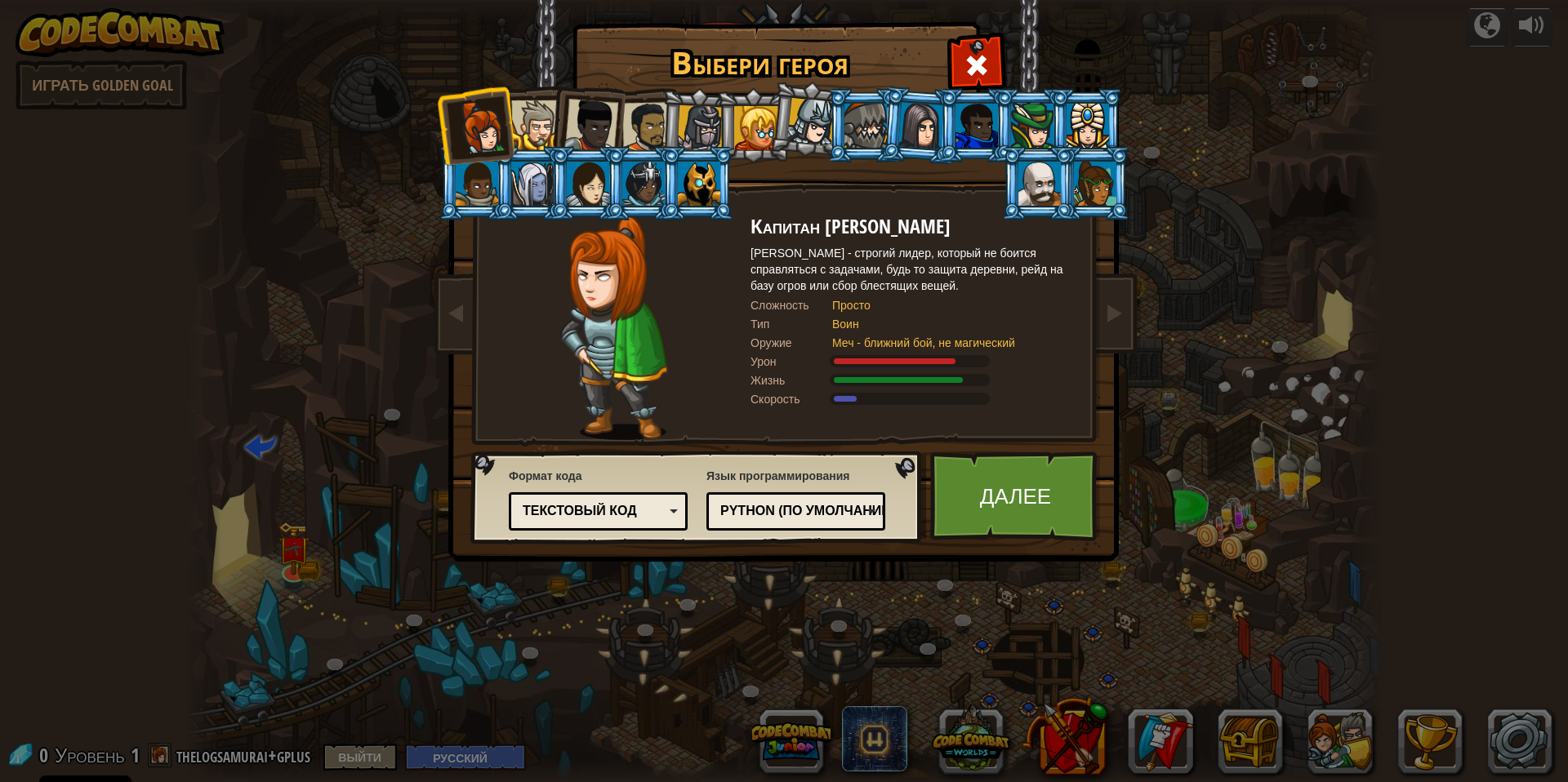
click at [781, 512] on div "Python (По умолчанию)" at bounding box center [791, 511] width 141 height 19
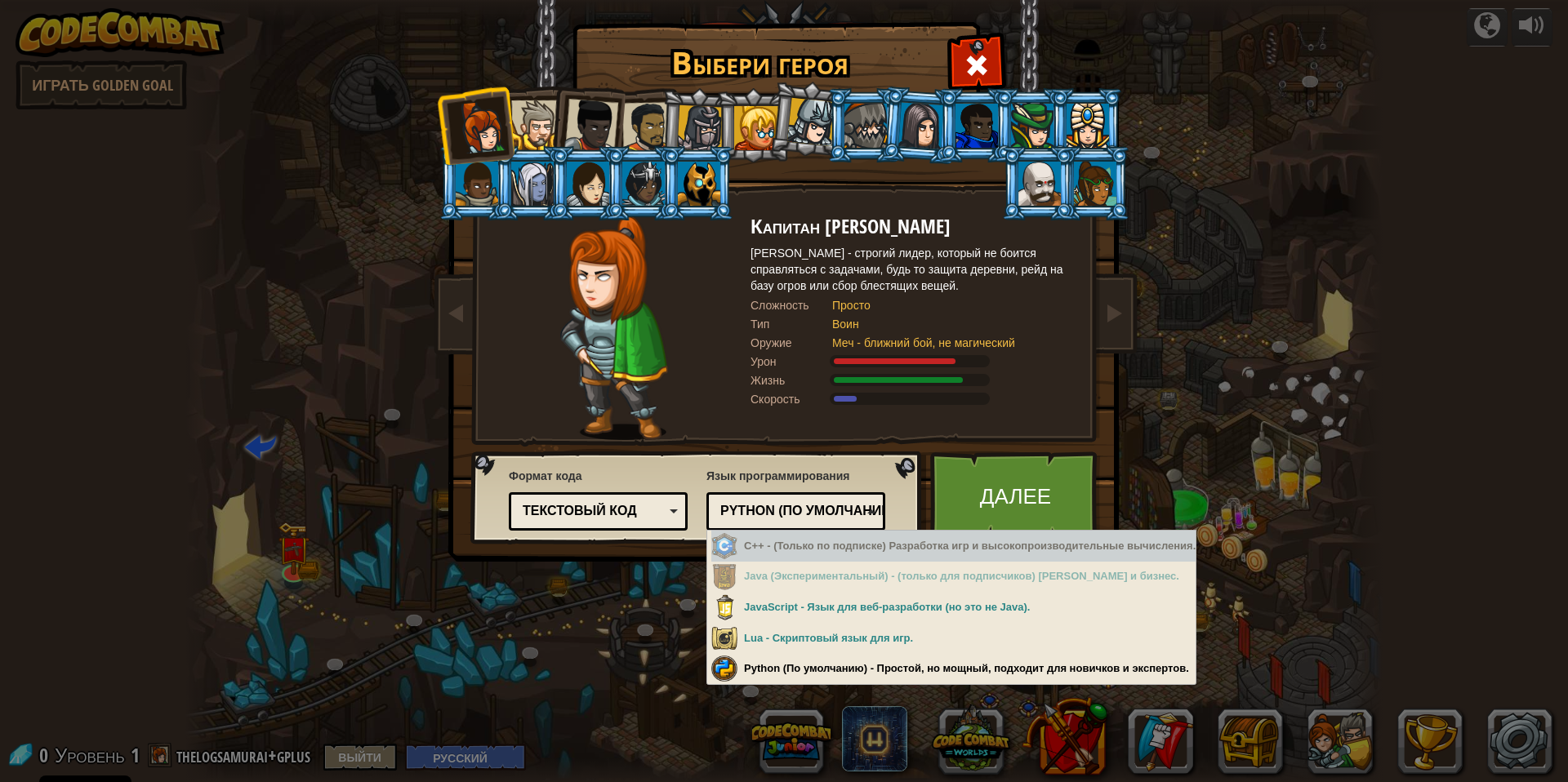
click at [650, 502] on div "Текстовый код" at bounding box center [593, 511] width 141 height 19
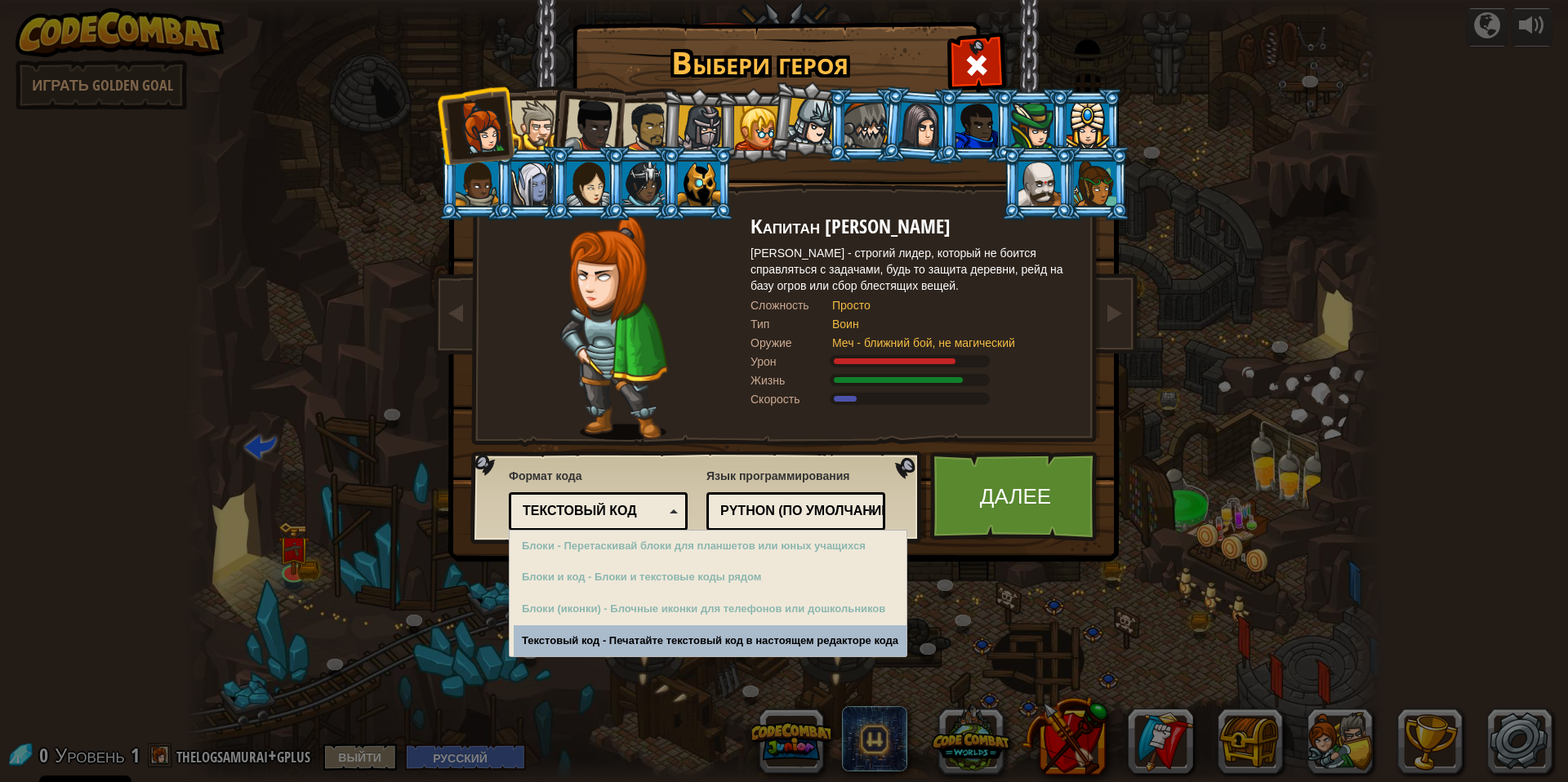
click at [650, 502] on div "Текстовый код" at bounding box center [593, 511] width 141 height 19
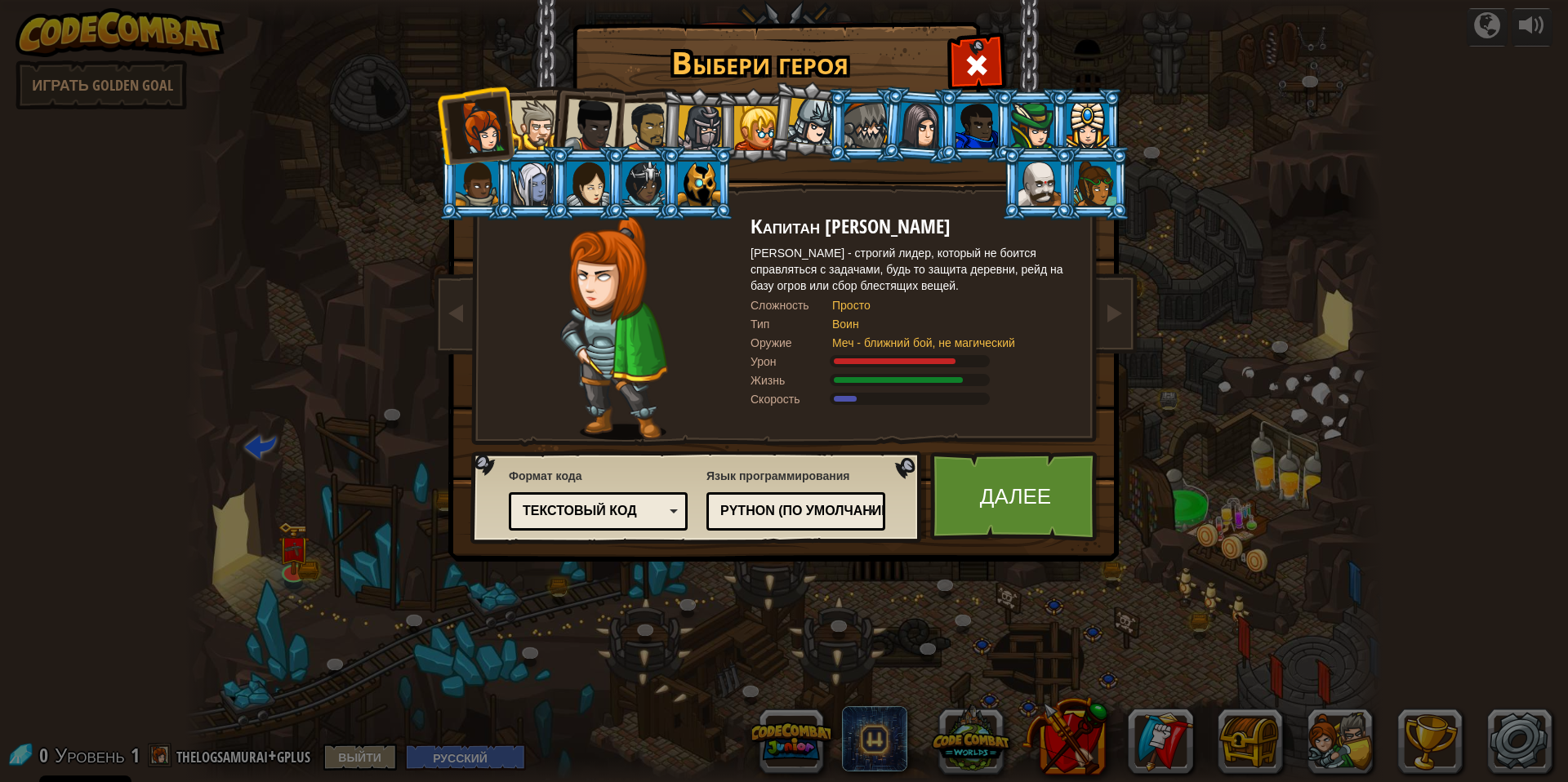
click at [663, 125] on li at bounding box center [697, 125] width 77 height 78
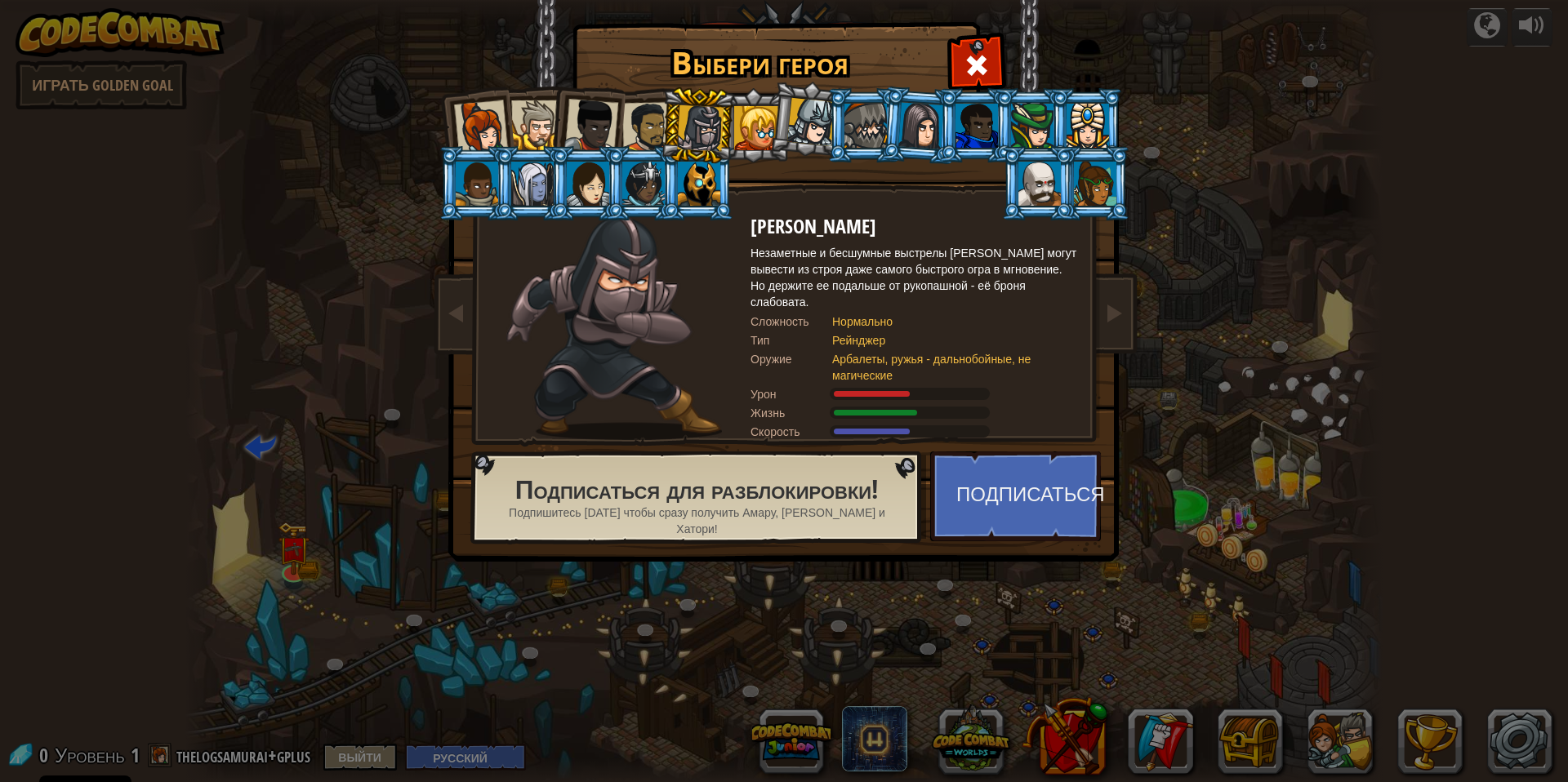
click at [599, 124] on div at bounding box center [591, 126] width 54 height 54
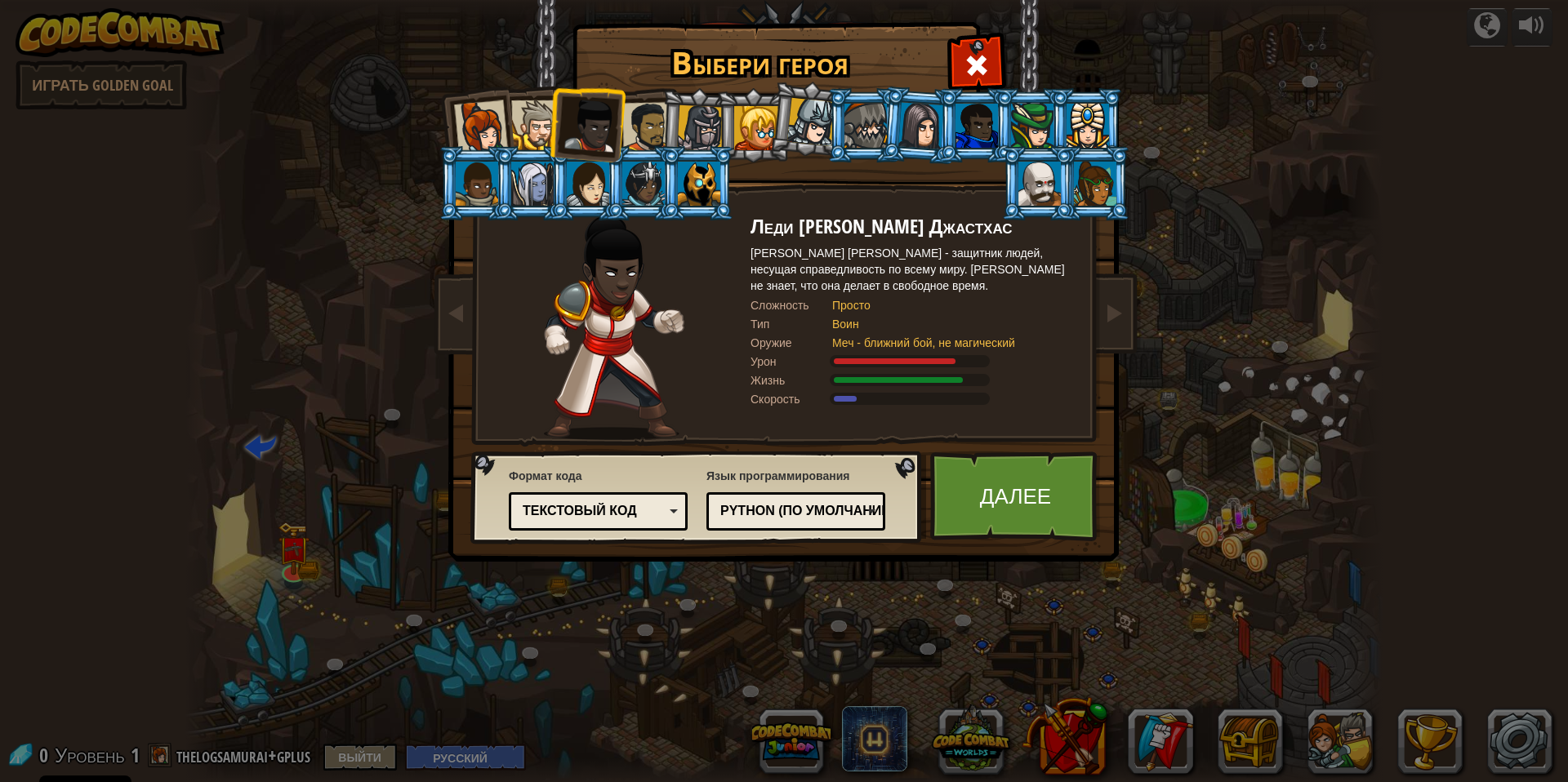
click at [534, 127] on div at bounding box center [536, 125] width 50 height 50
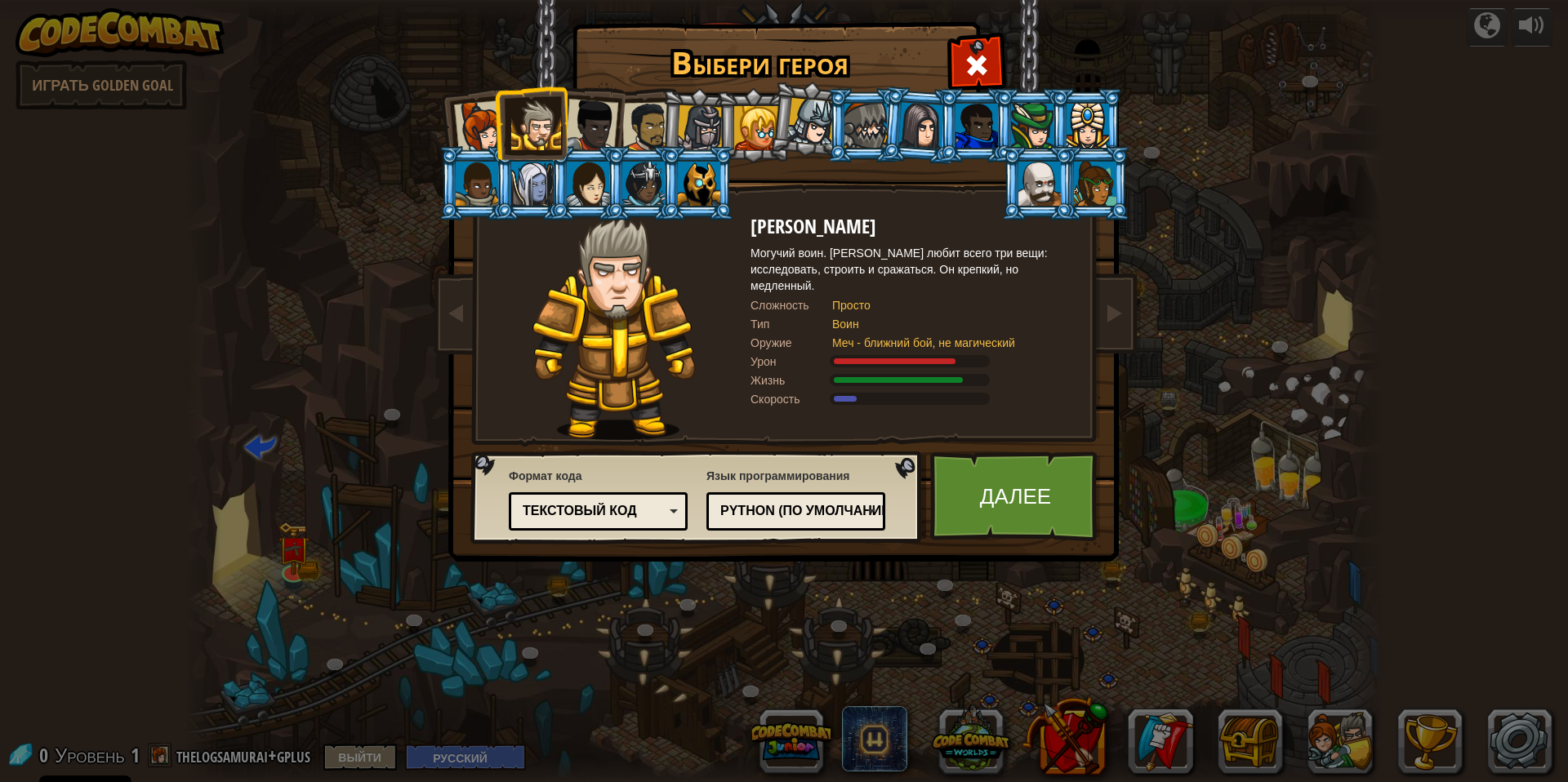
click at [853, 140] on div at bounding box center [866, 126] width 43 height 44
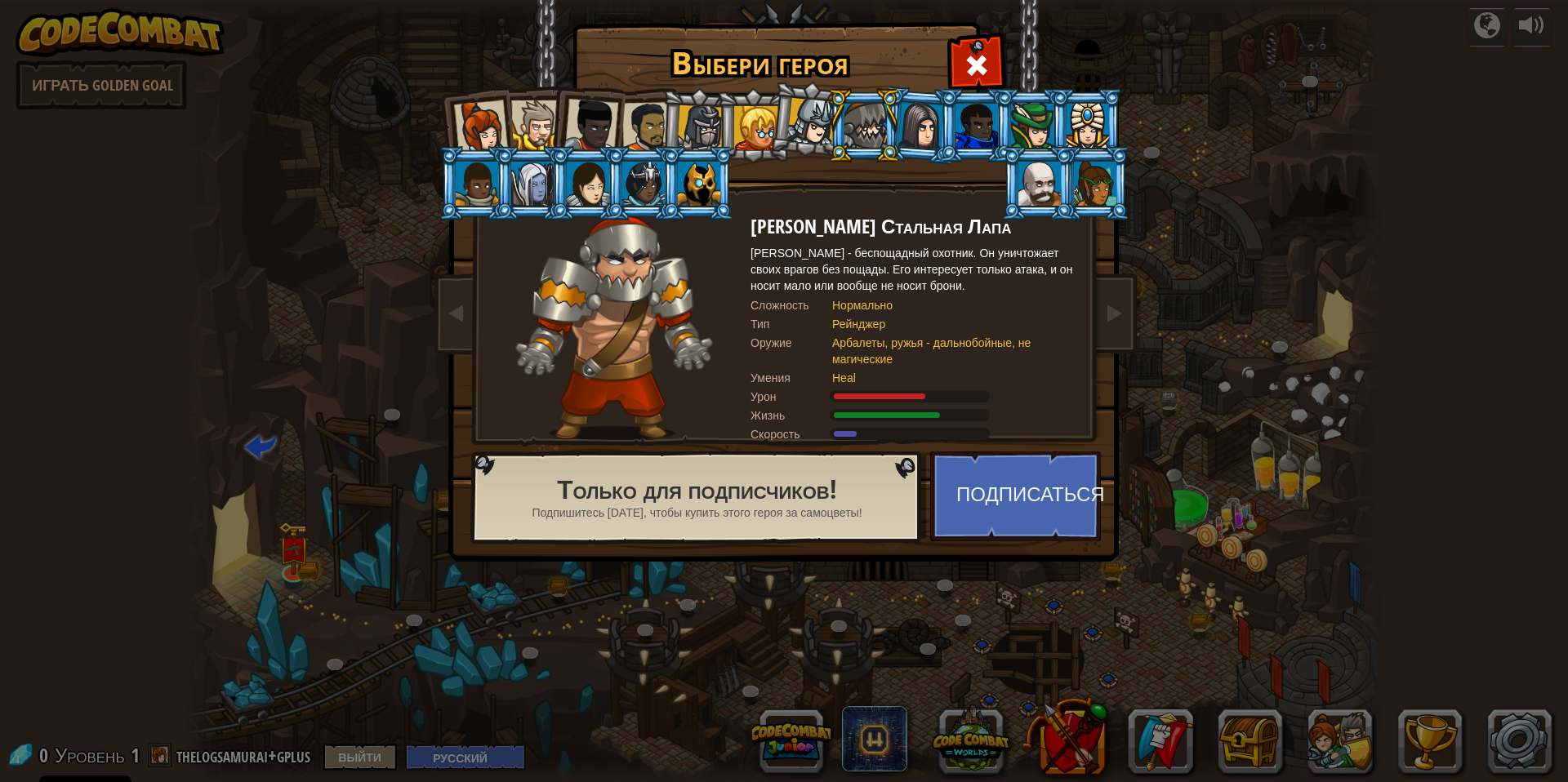
click at [542, 119] on div at bounding box center [536, 125] width 50 height 50
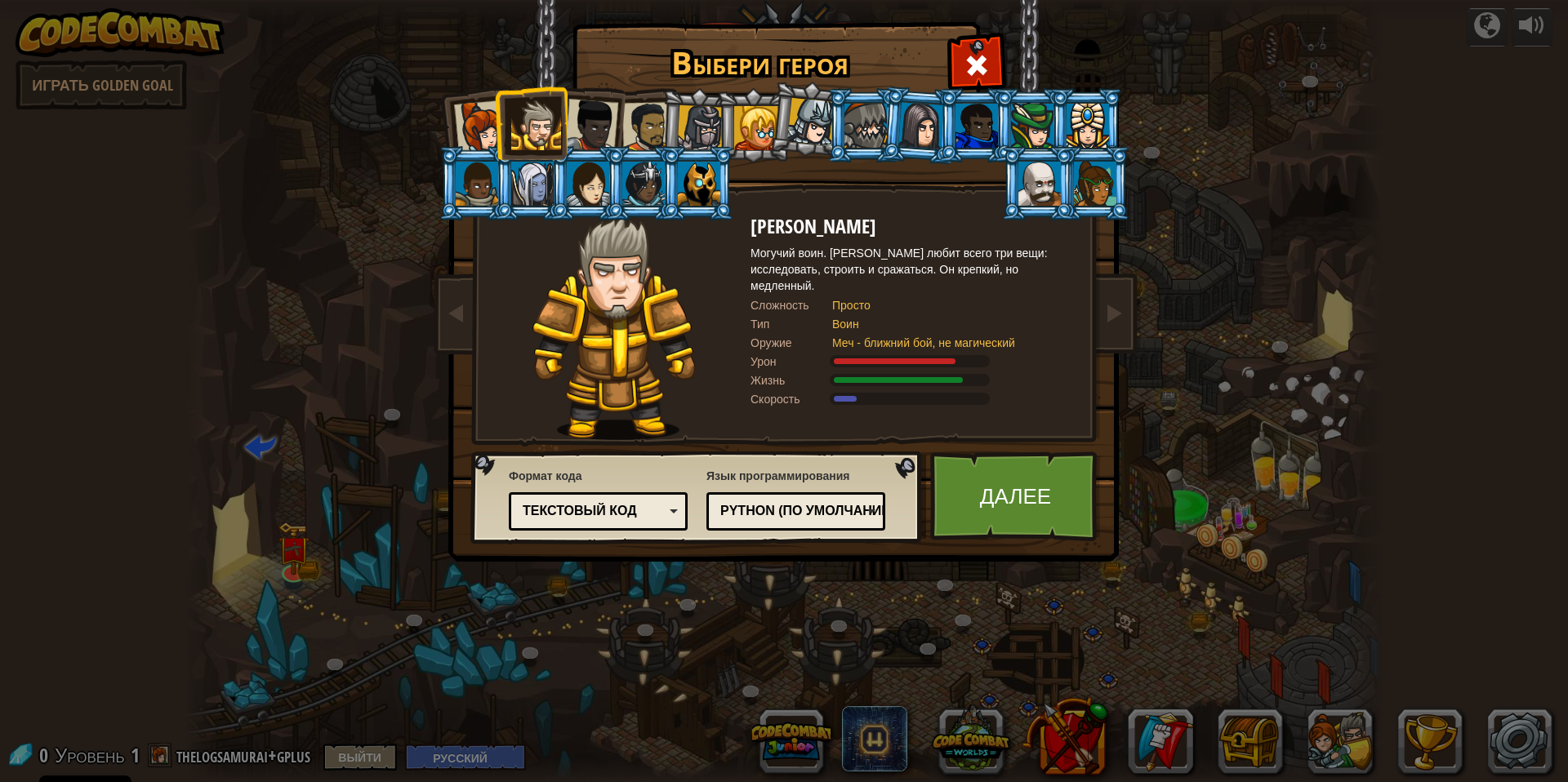
click at [816, 515] on div "Python (По умолчанию)" at bounding box center [791, 511] width 141 height 19
click at [990, 494] on link "Далее" at bounding box center [1015, 496] width 171 height 90
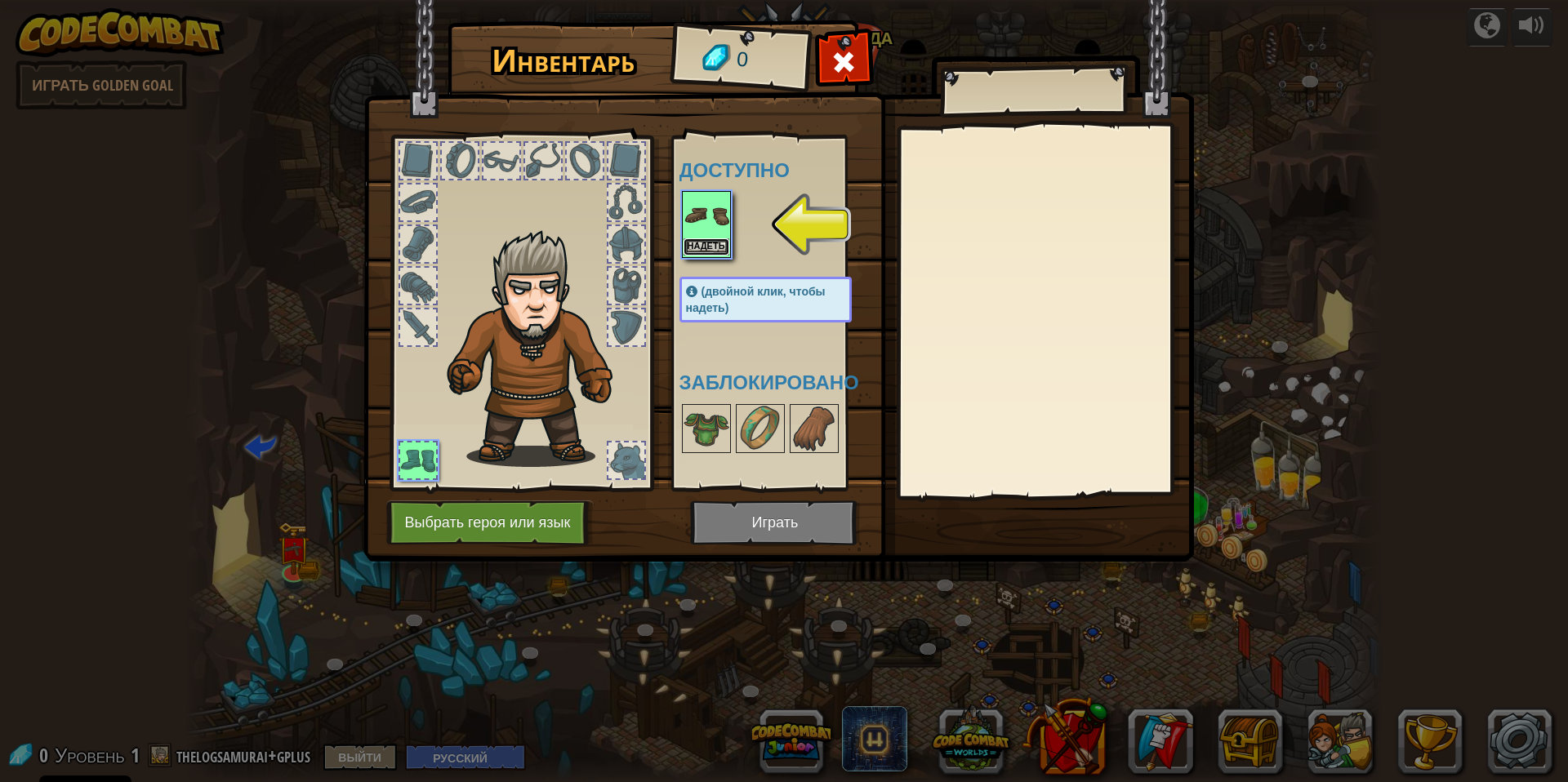
click at [707, 250] on button "Надеть" at bounding box center [706, 246] width 46 height 17
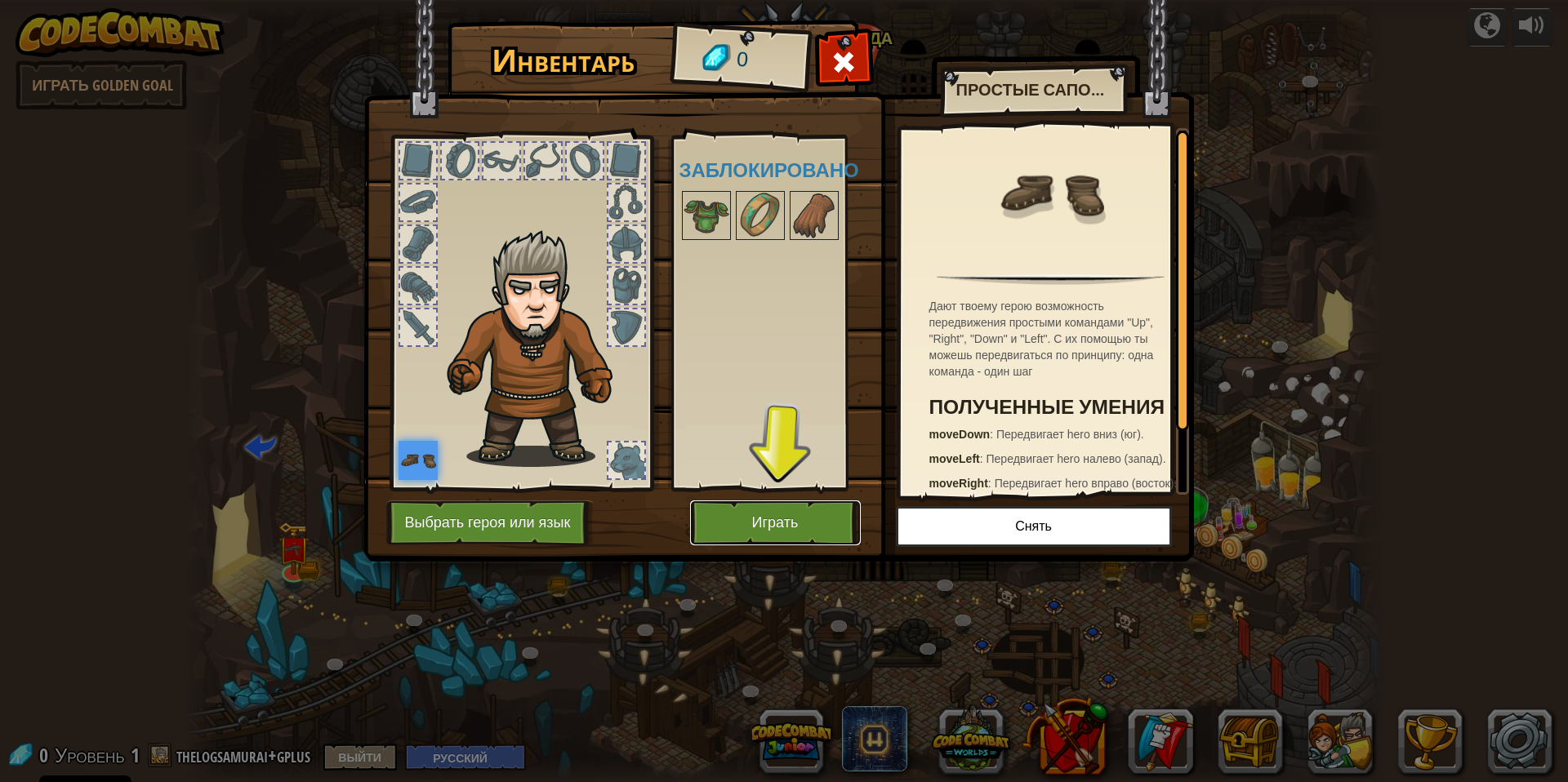
click at [768, 514] on button "Играть" at bounding box center [775, 522] width 171 height 45
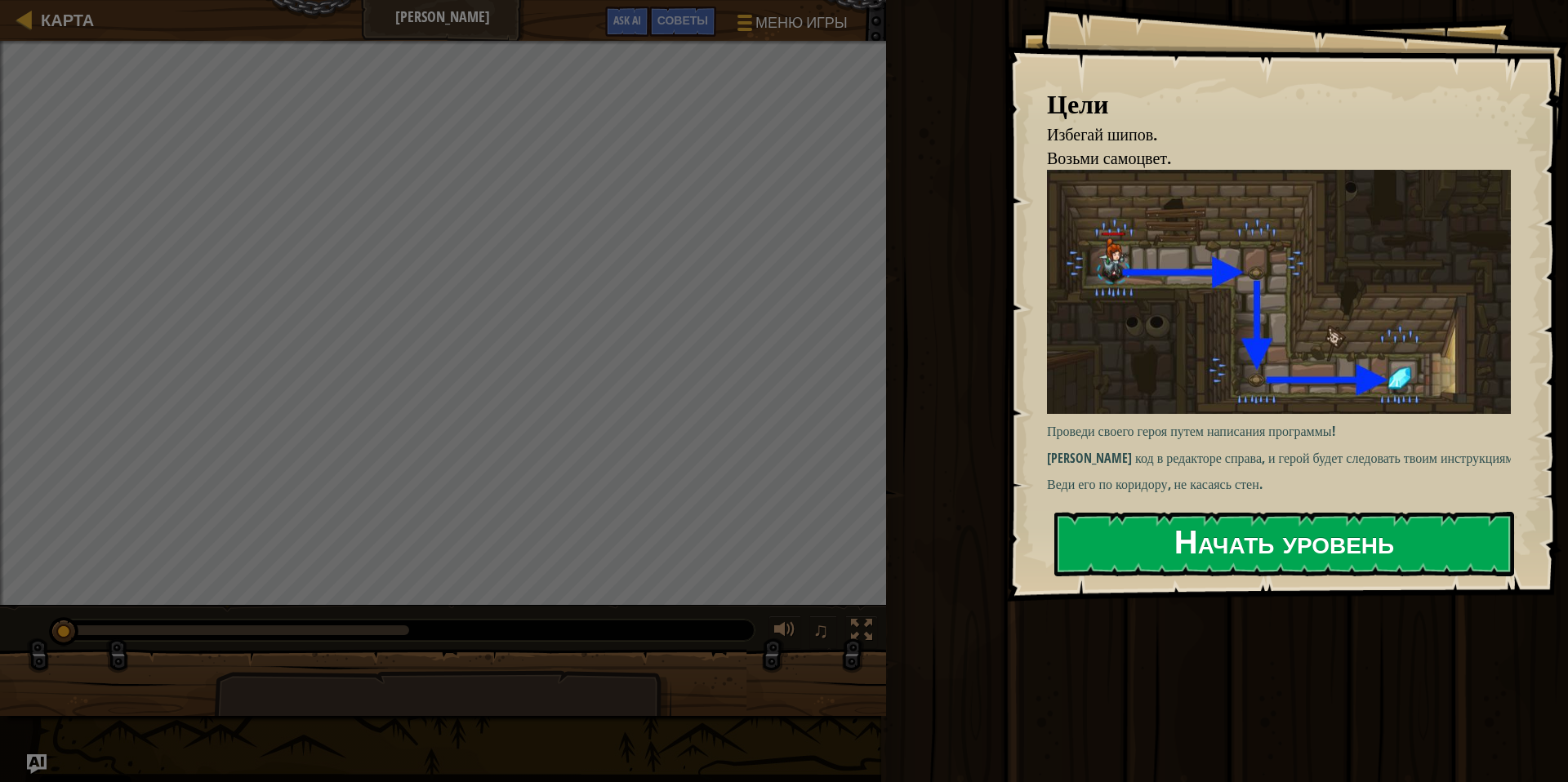
click at [1133, 528] on button "Начать уровень" at bounding box center [1284, 544] width 460 height 65
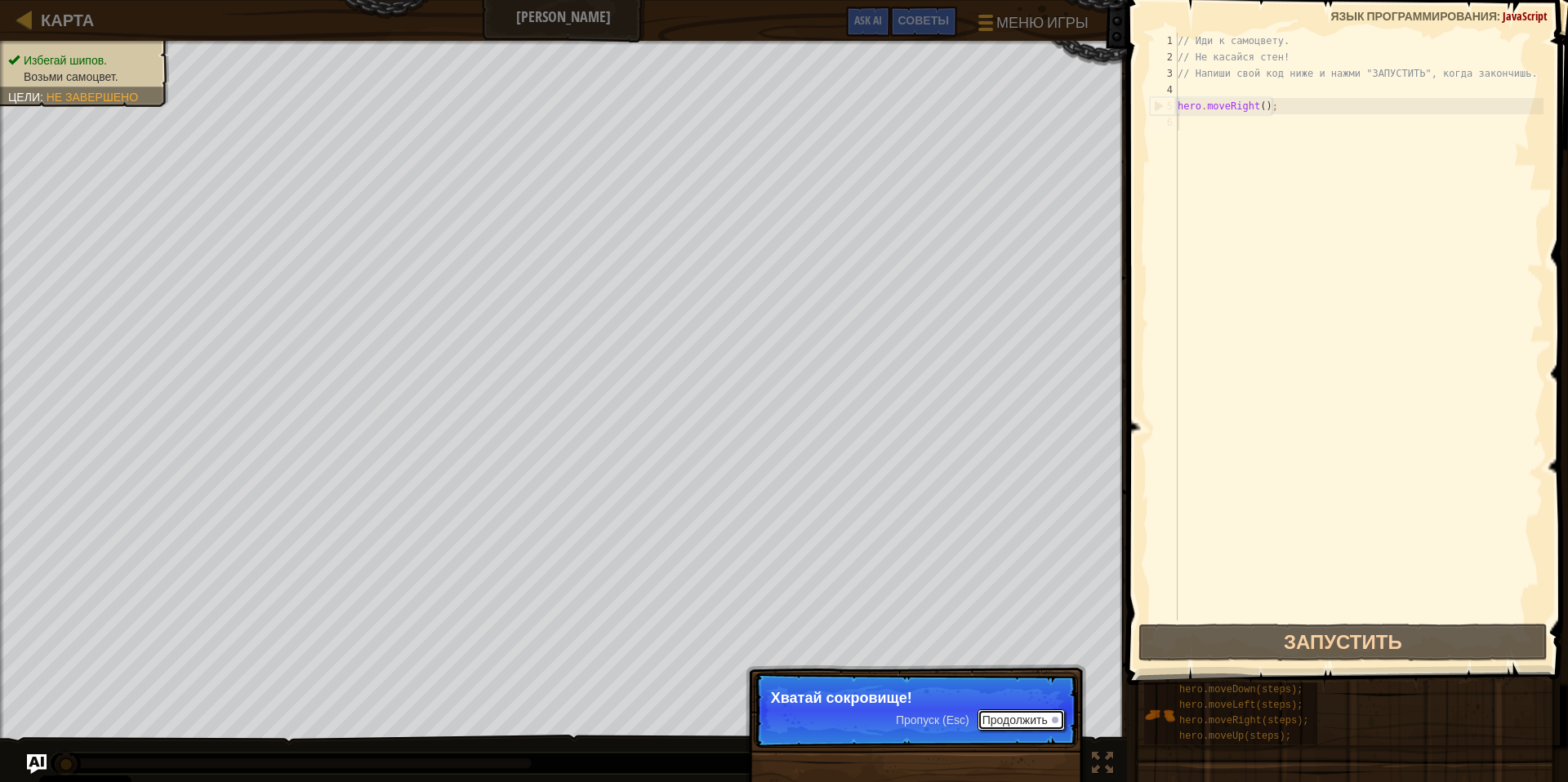
click at [1003, 720] on button "Продолжить" at bounding box center [1021, 720] width 87 height 21
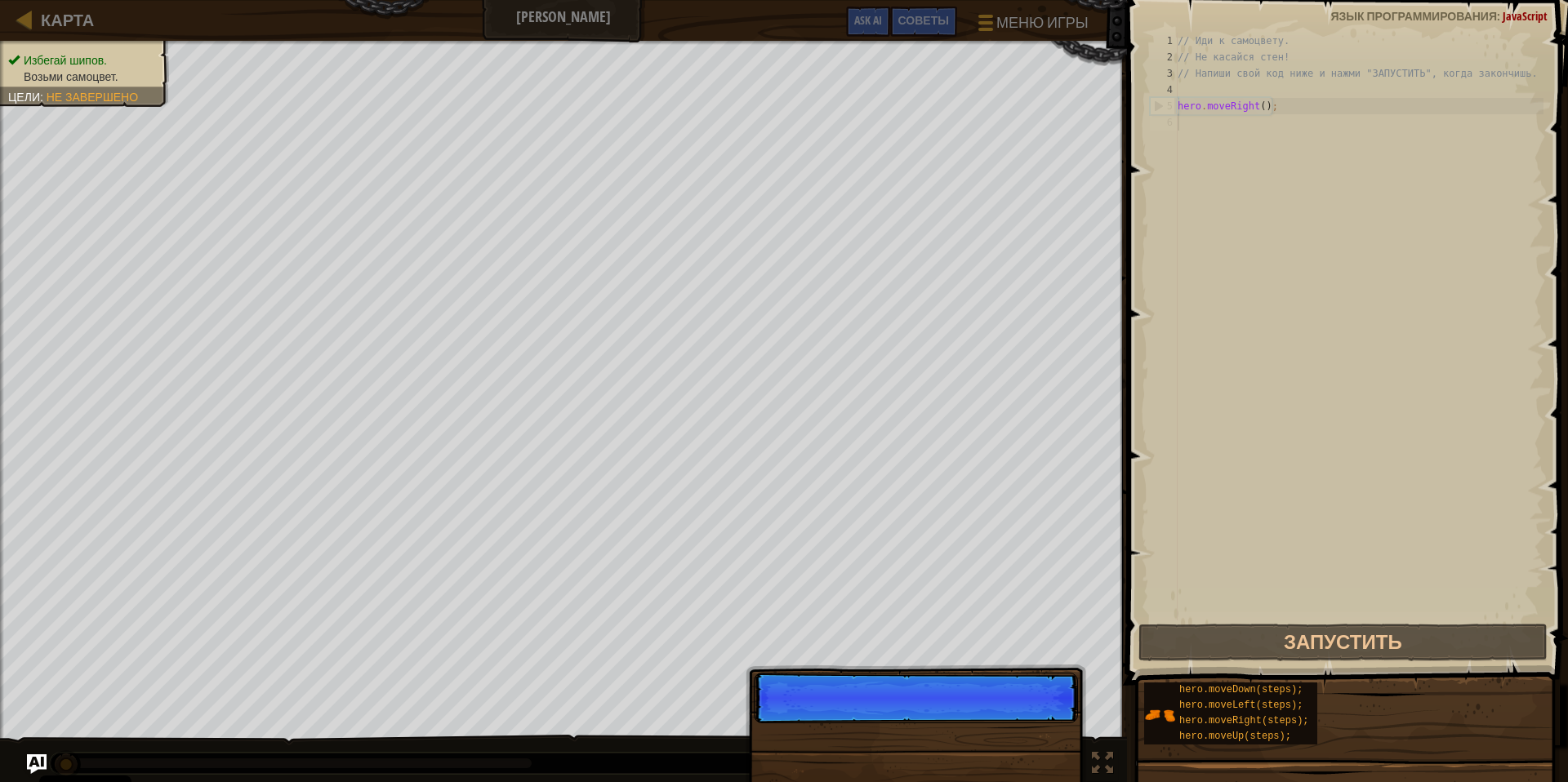
scroll to position [7, 0]
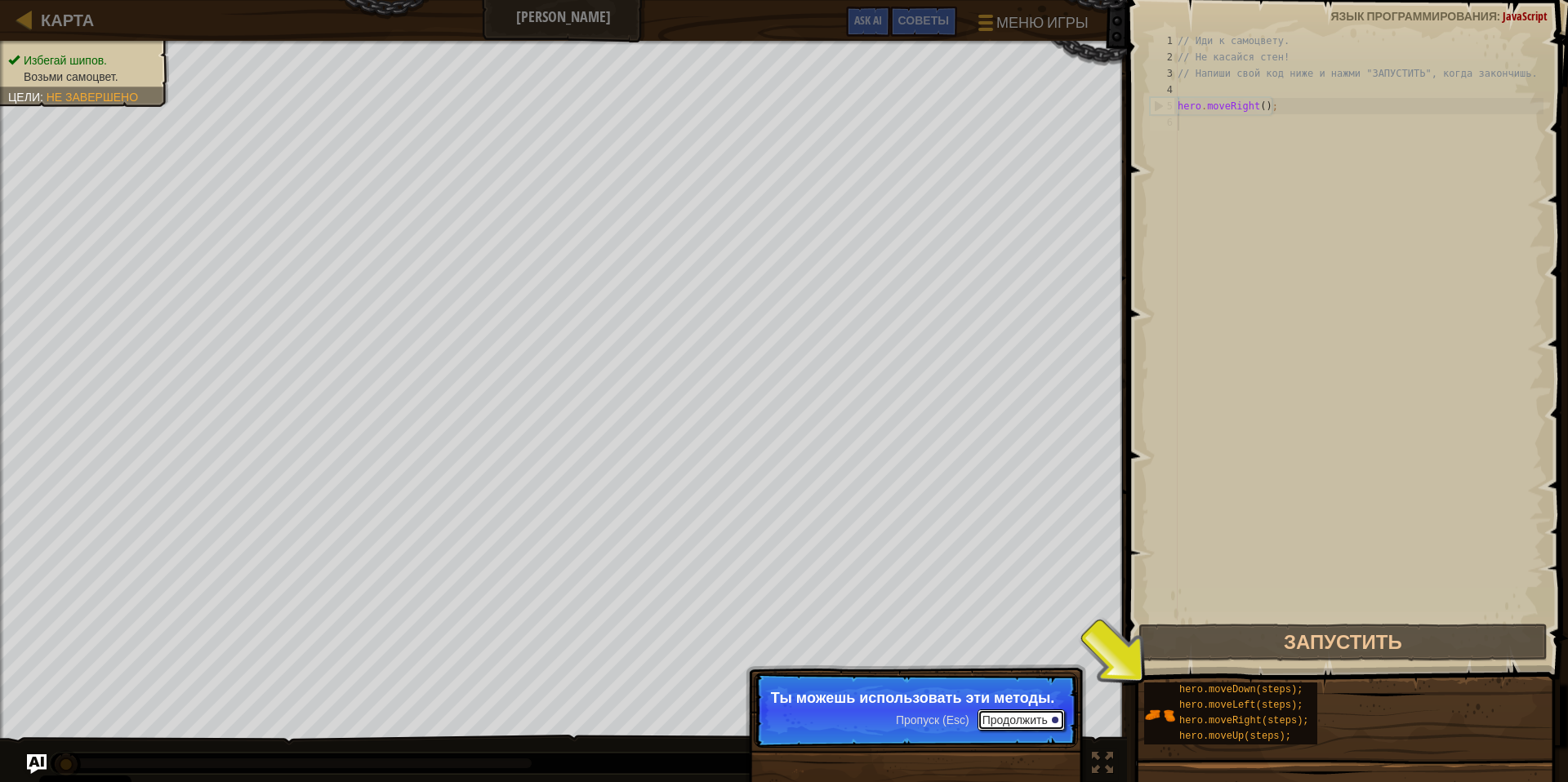
click at [1037, 718] on button "Продолжить" at bounding box center [1021, 720] width 87 height 21
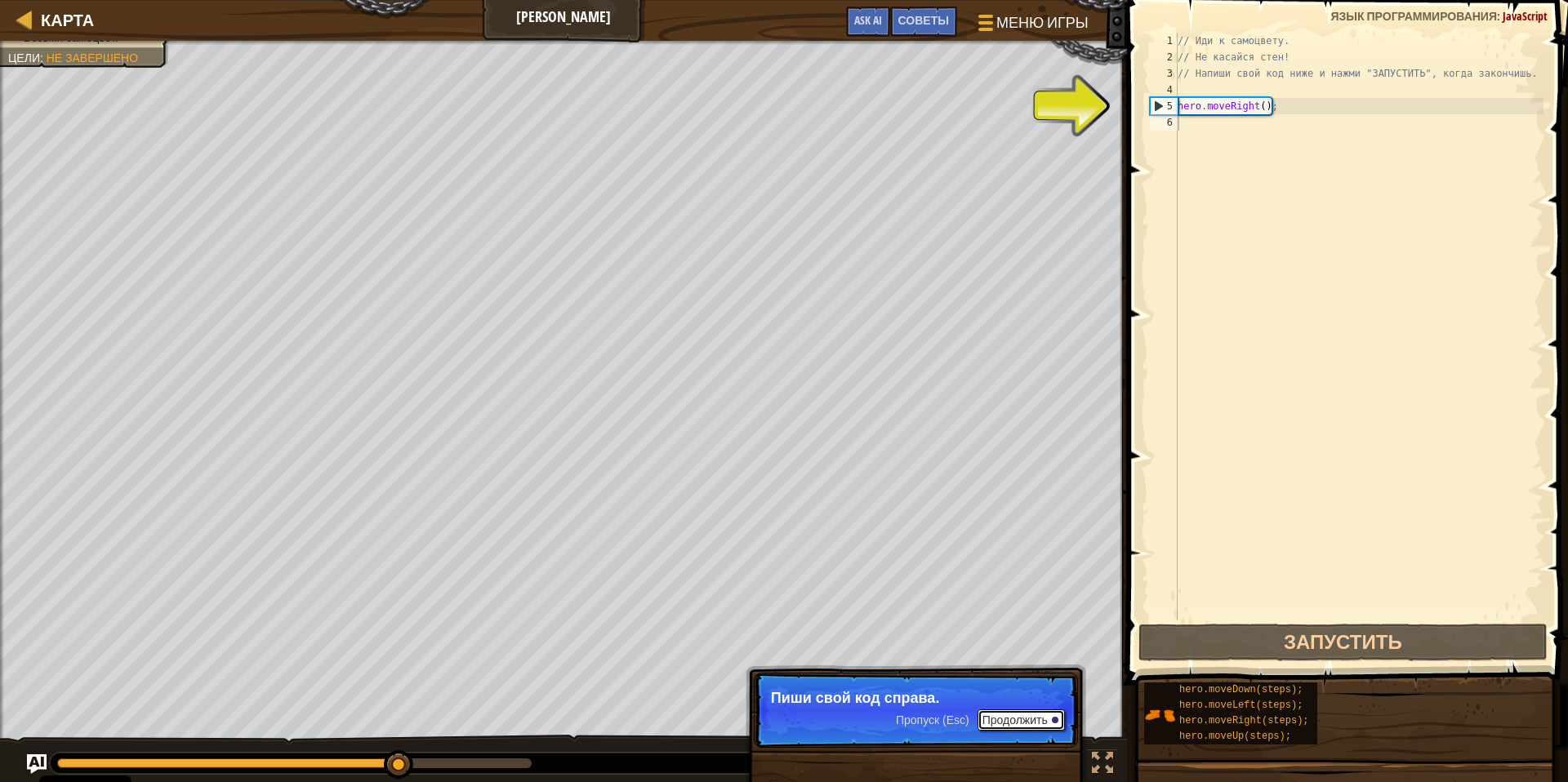
click at [1011, 729] on button "Продолжить" at bounding box center [1021, 720] width 87 height 21
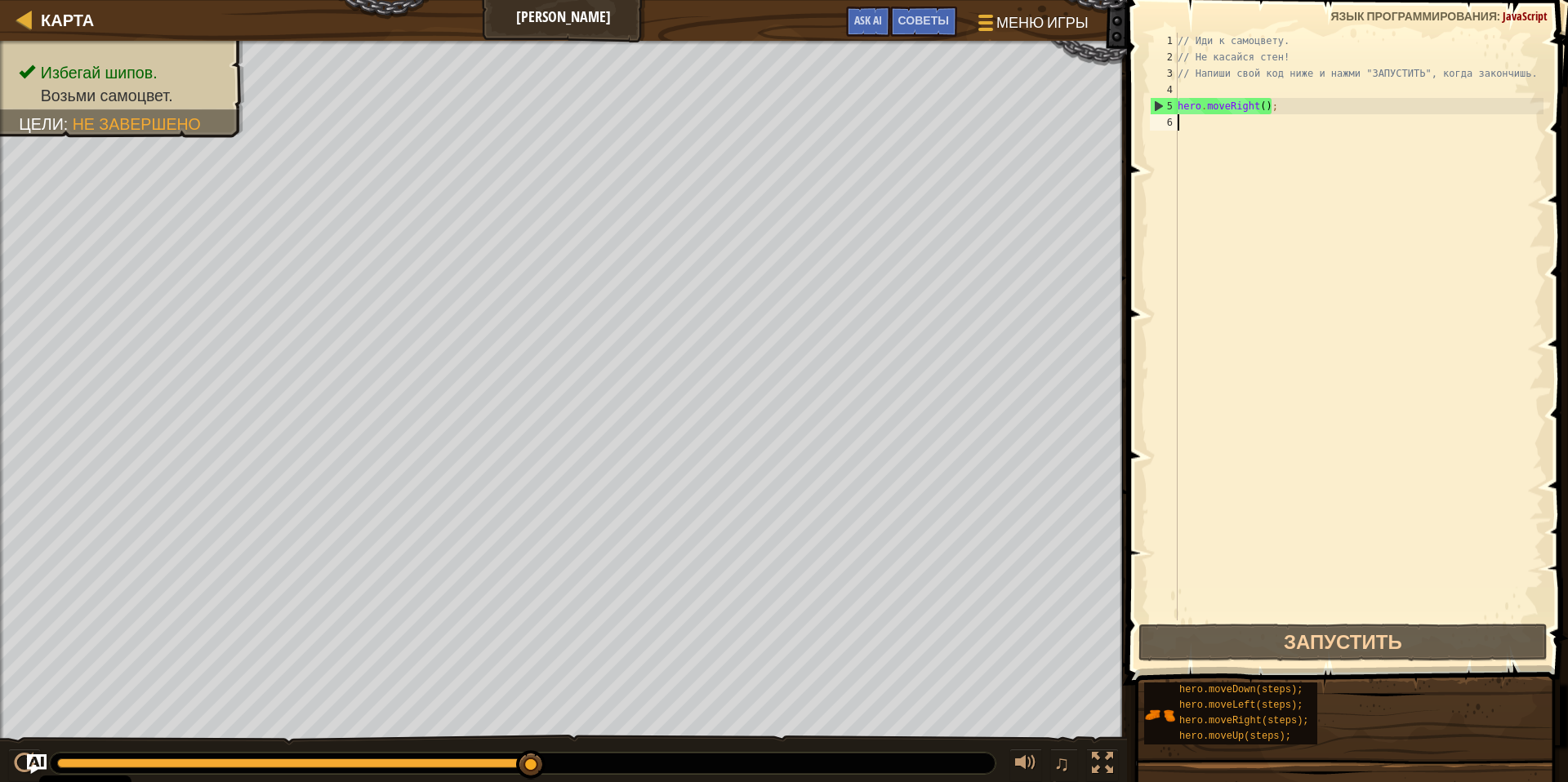
click at [1230, 141] on div "// Иди к самоцвету. // Не касайся стен! // Напиши свой код ниже и нажми "ЗАПУСТ…" at bounding box center [1359, 343] width 369 height 621
type textarea "he"
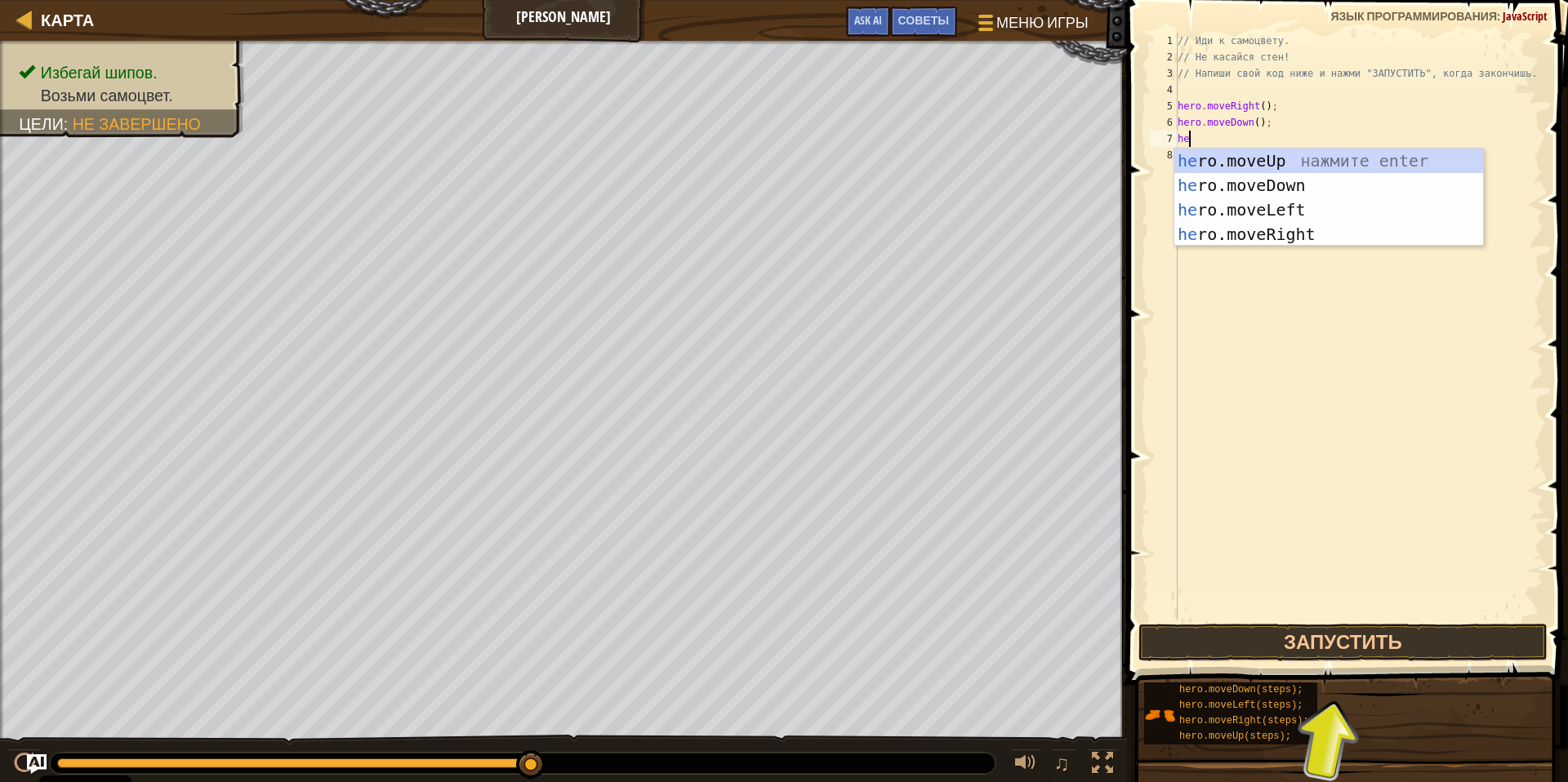
type textarea "hero"
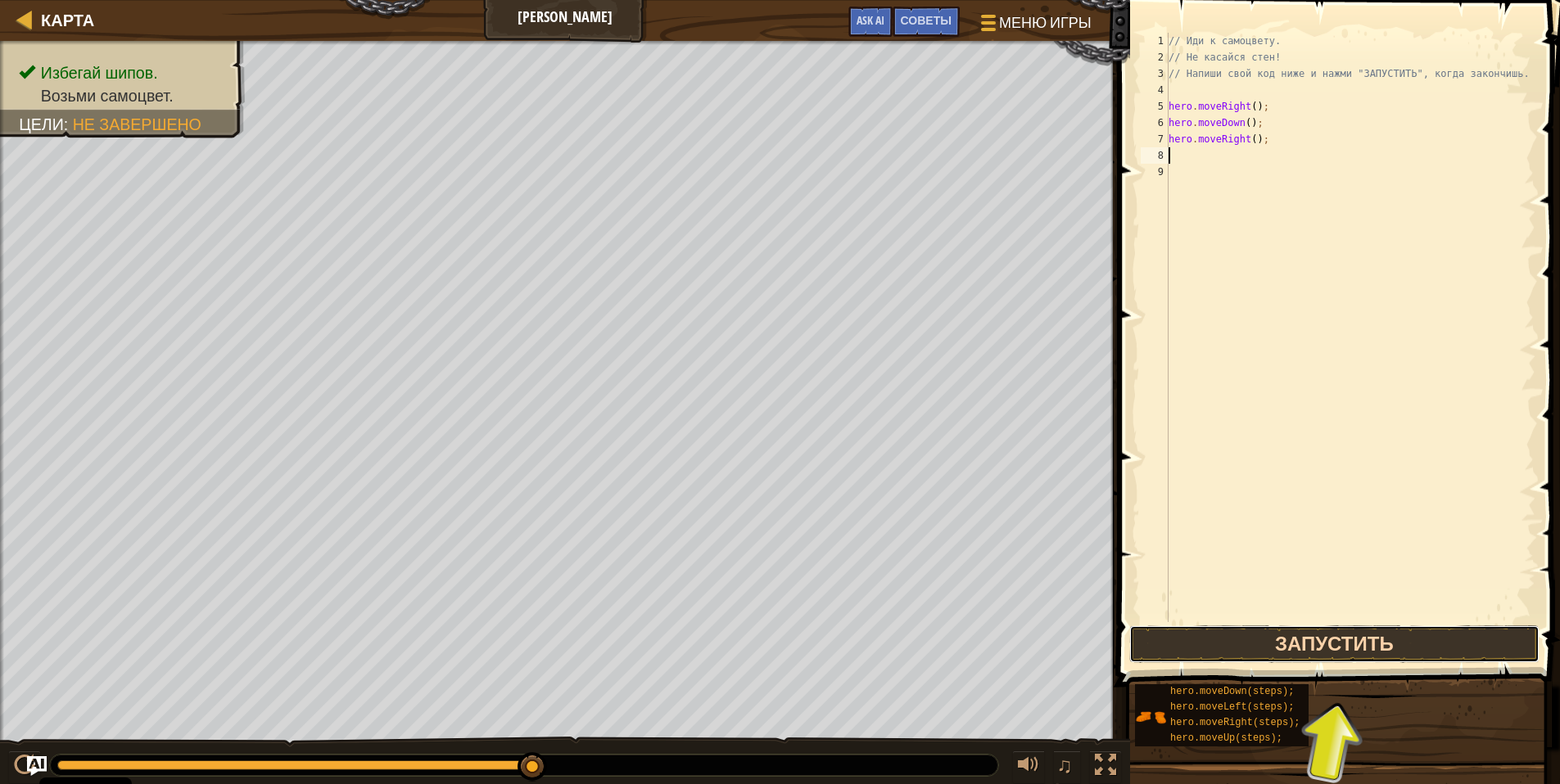
click at [1284, 645] on button "Запустить" at bounding box center [1334, 645] width 410 height 38
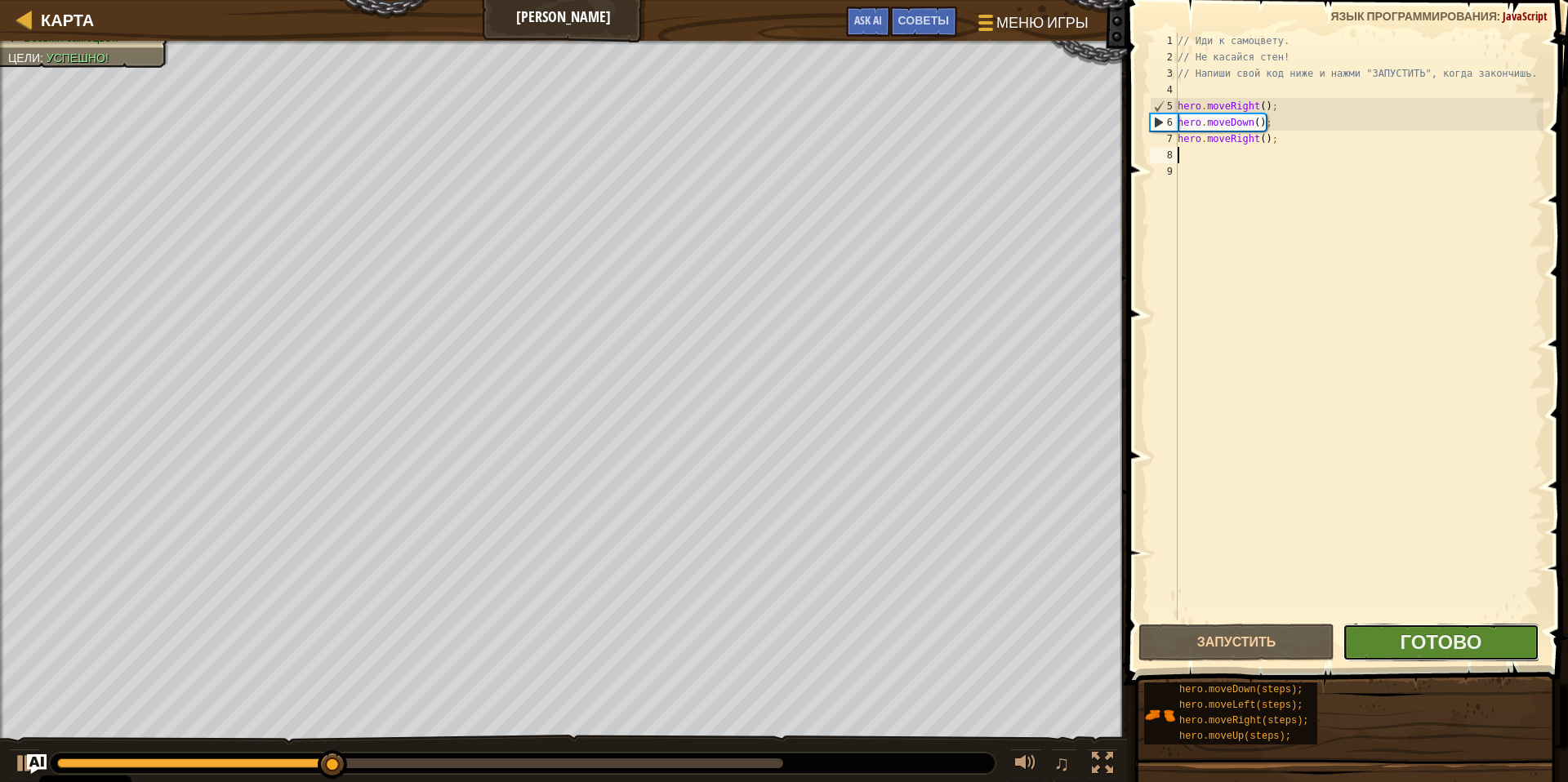
click at [1369, 641] on button "Готово" at bounding box center [1440, 643] width 196 height 38
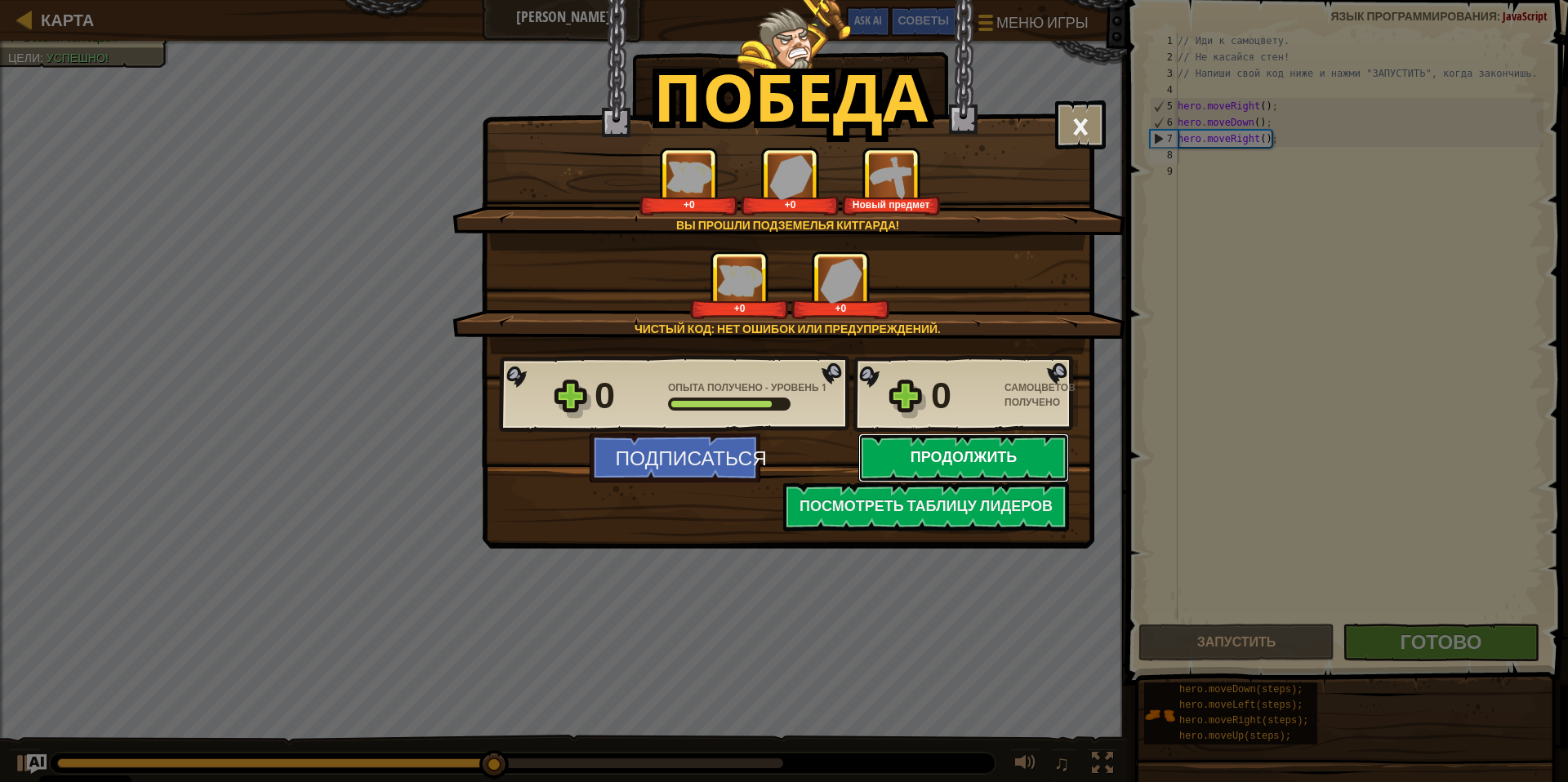
click at [977, 449] on button "Продолжить" at bounding box center [963, 458] width 210 height 49
select select "ru"
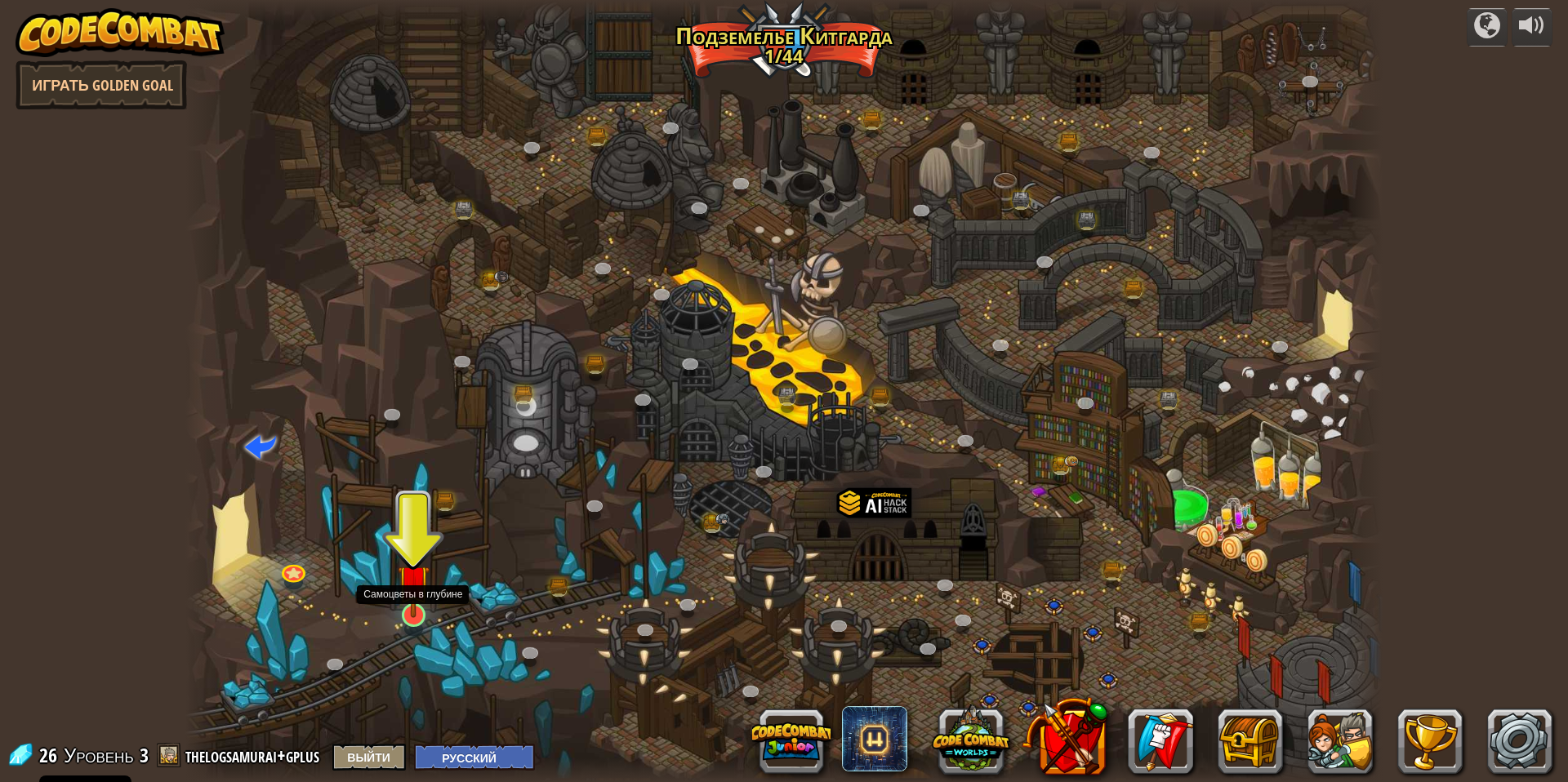
click at [408, 610] on img at bounding box center [414, 581] width 33 height 74
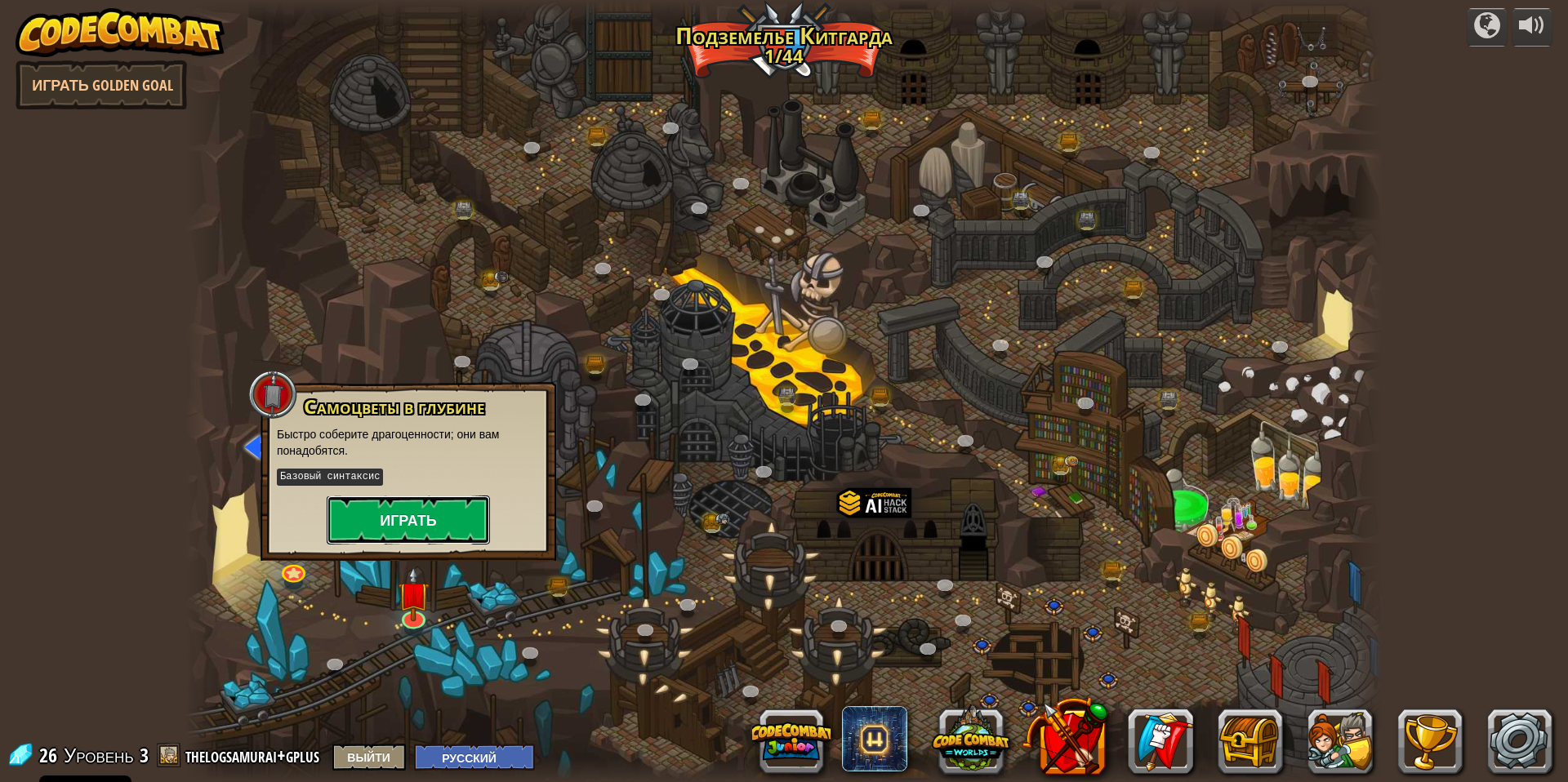
click at [436, 517] on button "Играть" at bounding box center [408, 520] width 163 height 49
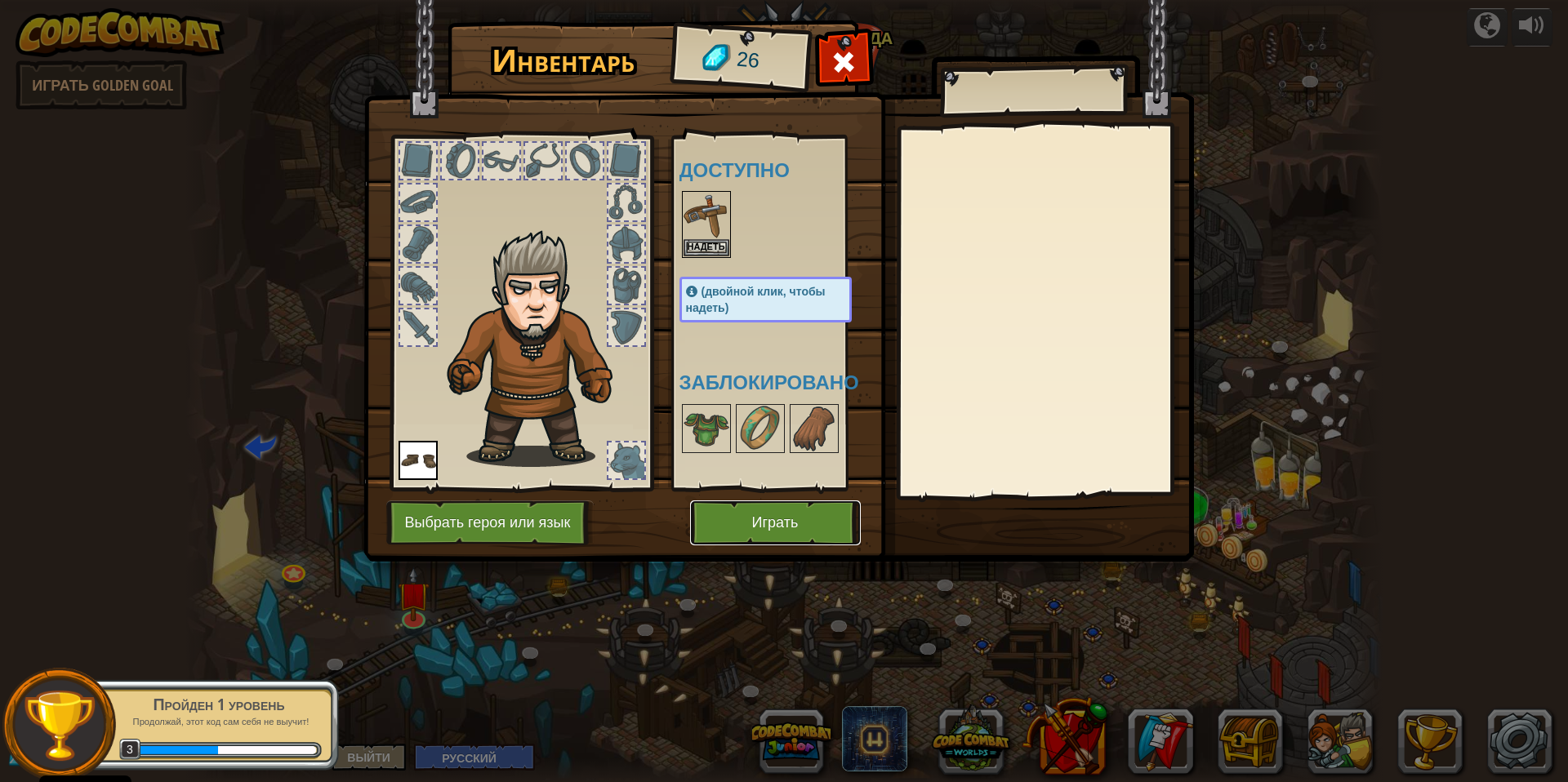
click at [720, 525] on button "Играть" at bounding box center [775, 522] width 171 height 45
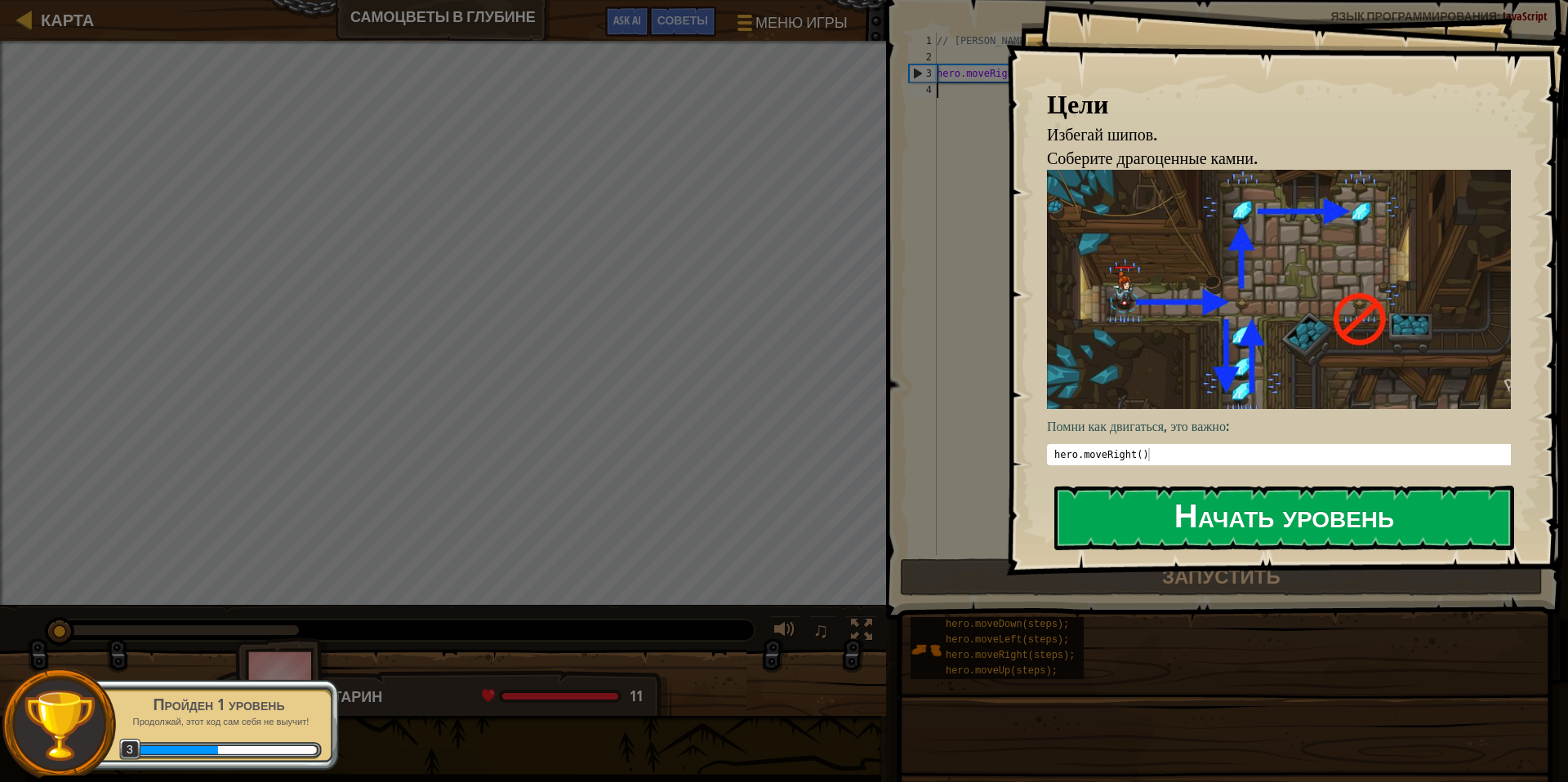
click at [1154, 485] on button "Начать уровень" at bounding box center [1284, 518] width 460 height 65
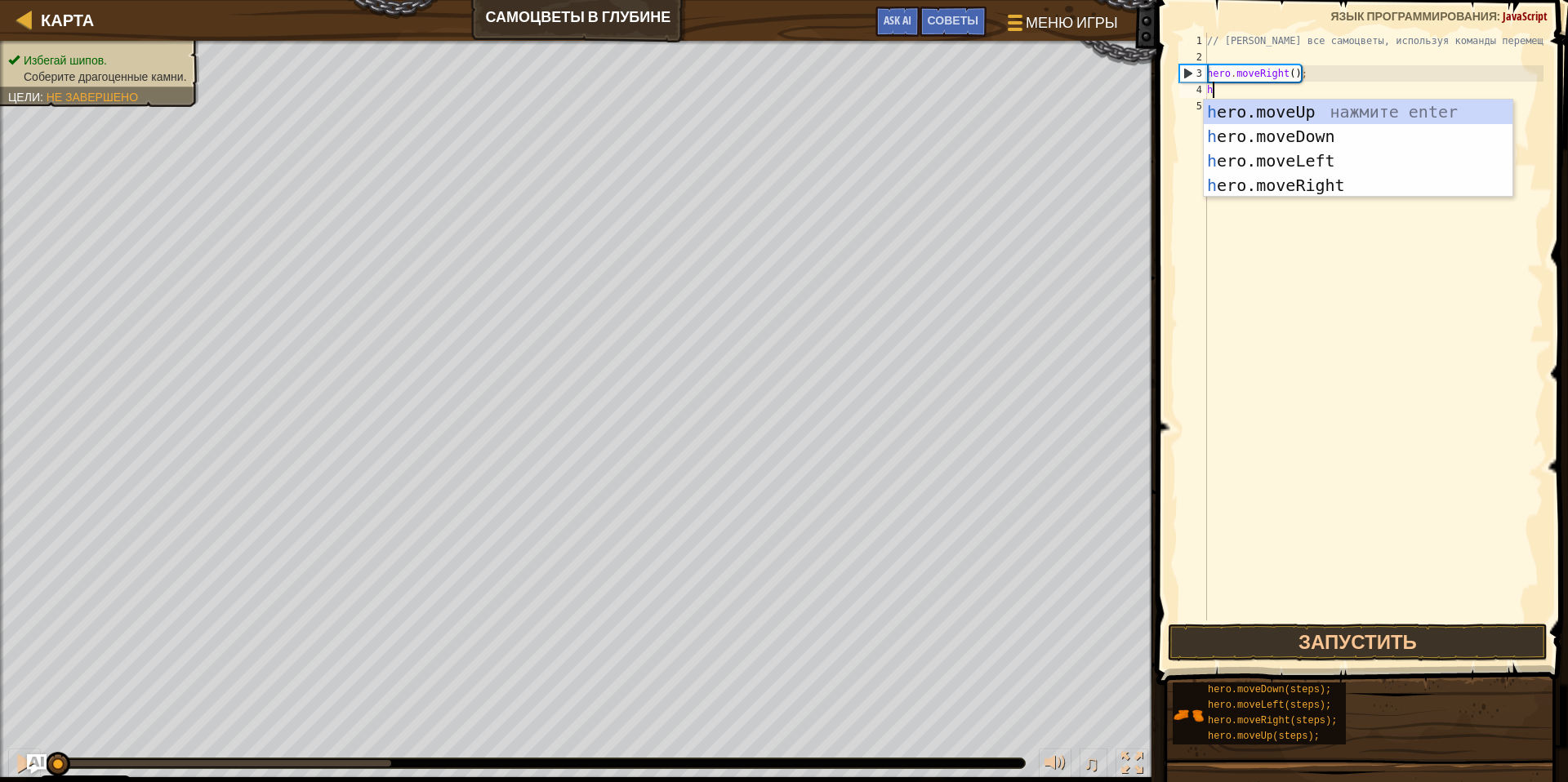
scroll to position [7, 0]
type textarea "he"
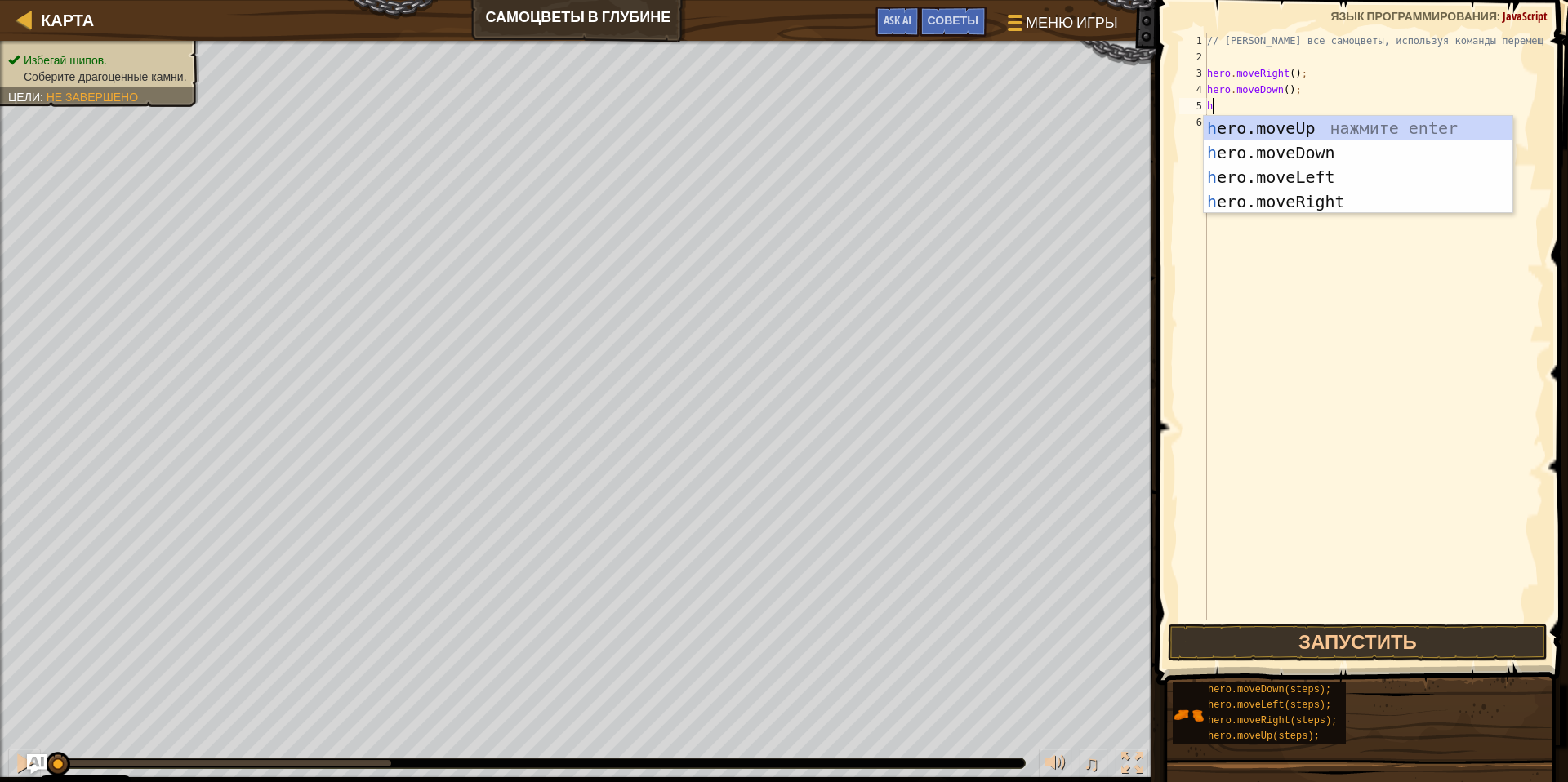
type textarea "her"
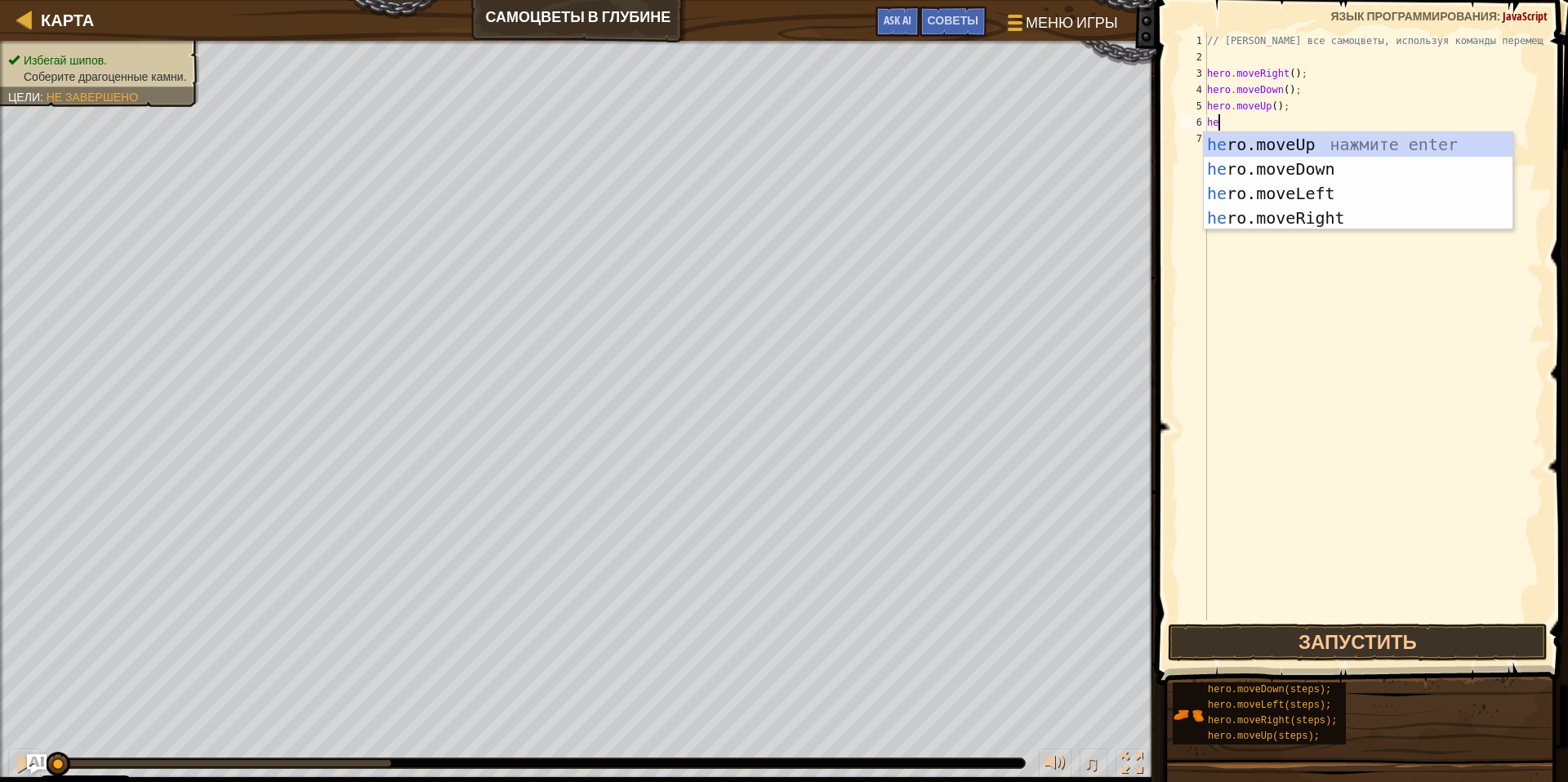
type textarea "hero"
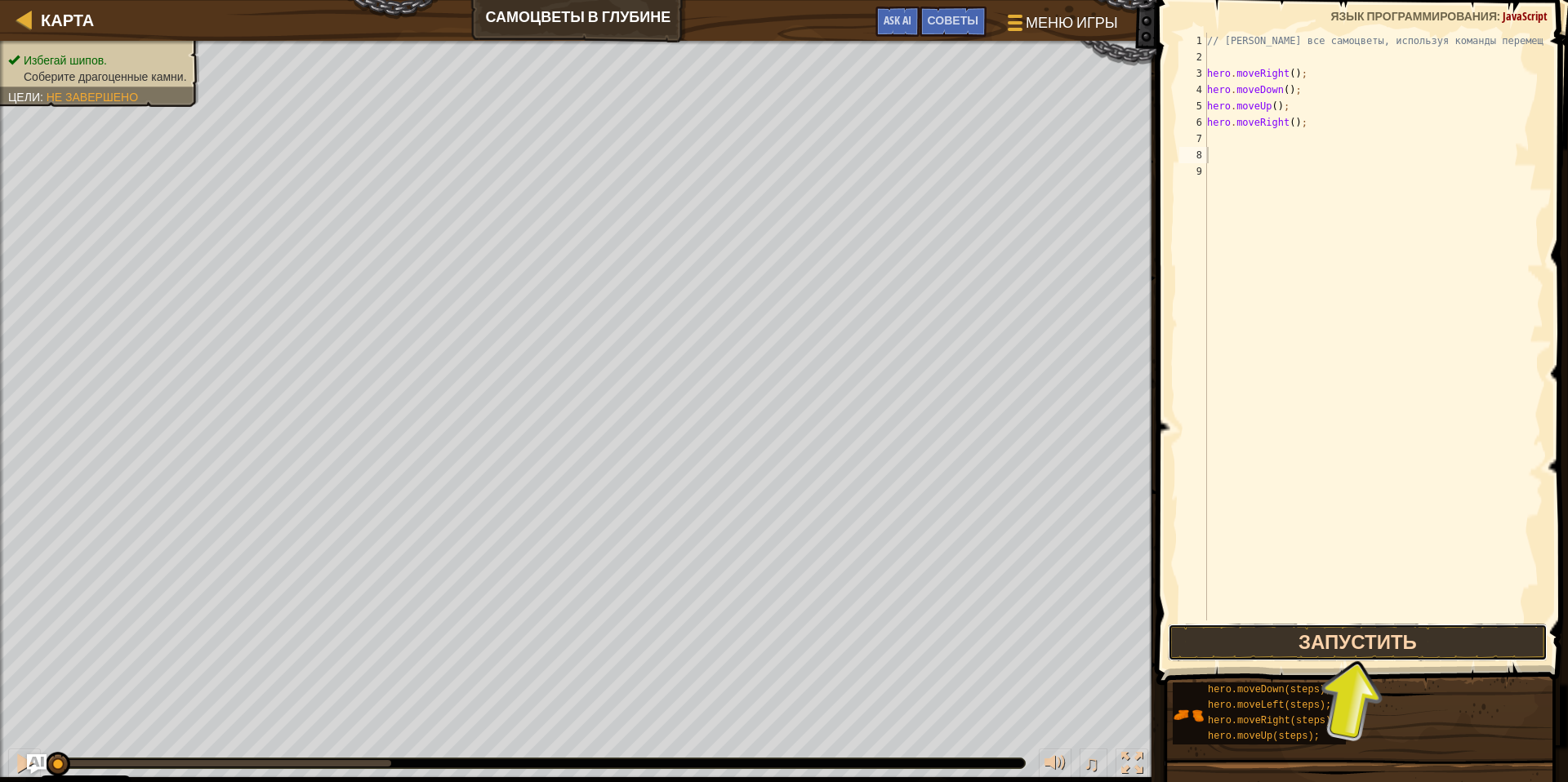
click at [1318, 650] on button "Запустить" at bounding box center [1358, 643] width 380 height 38
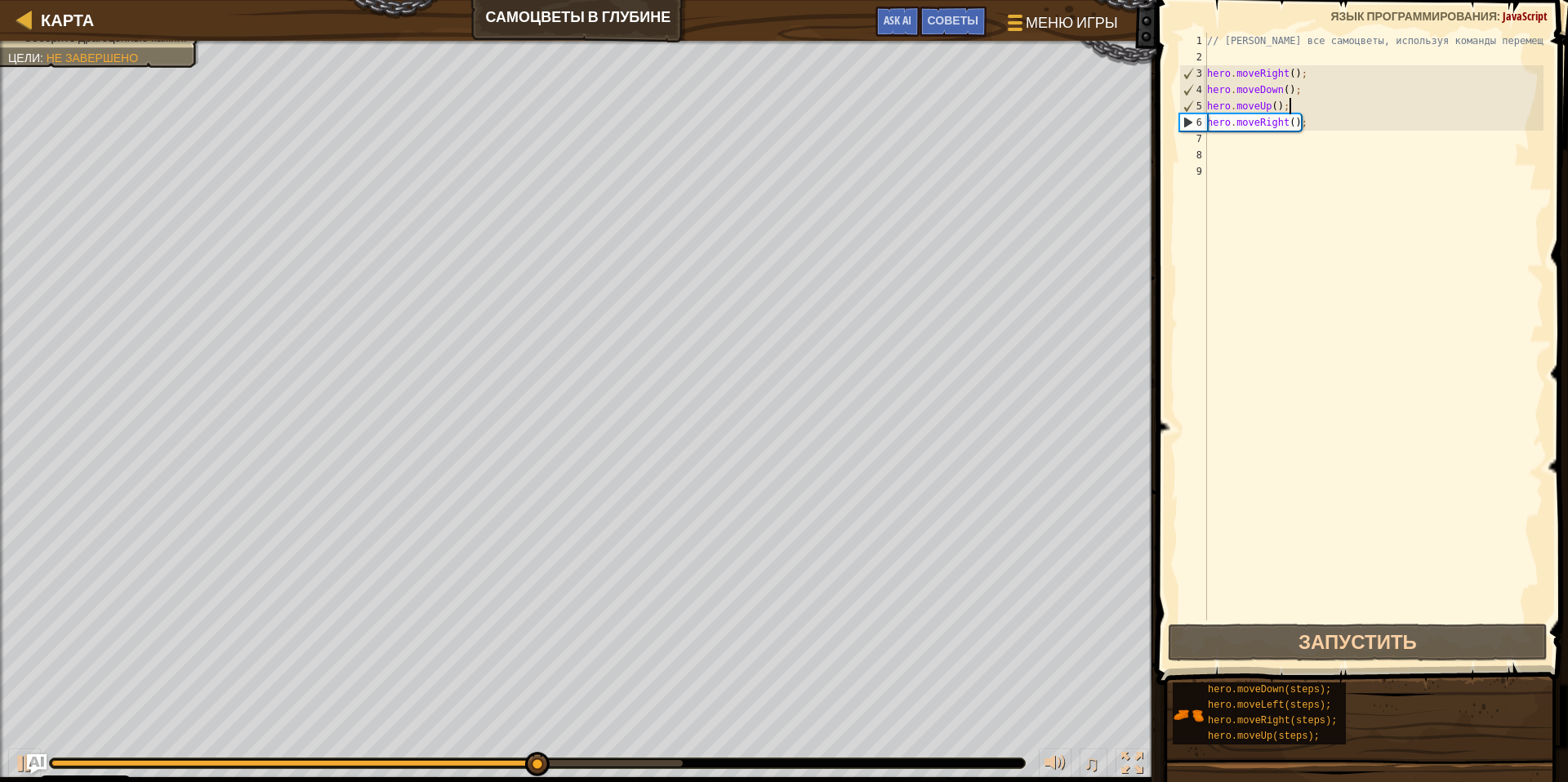
click at [1304, 108] on div "// [PERSON_NAME] все самоцветы, используя команды перемещения. hero . moveRight…" at bounding box center [1373, 343] width 340 height 621
type textarea "hero.moveUp();"
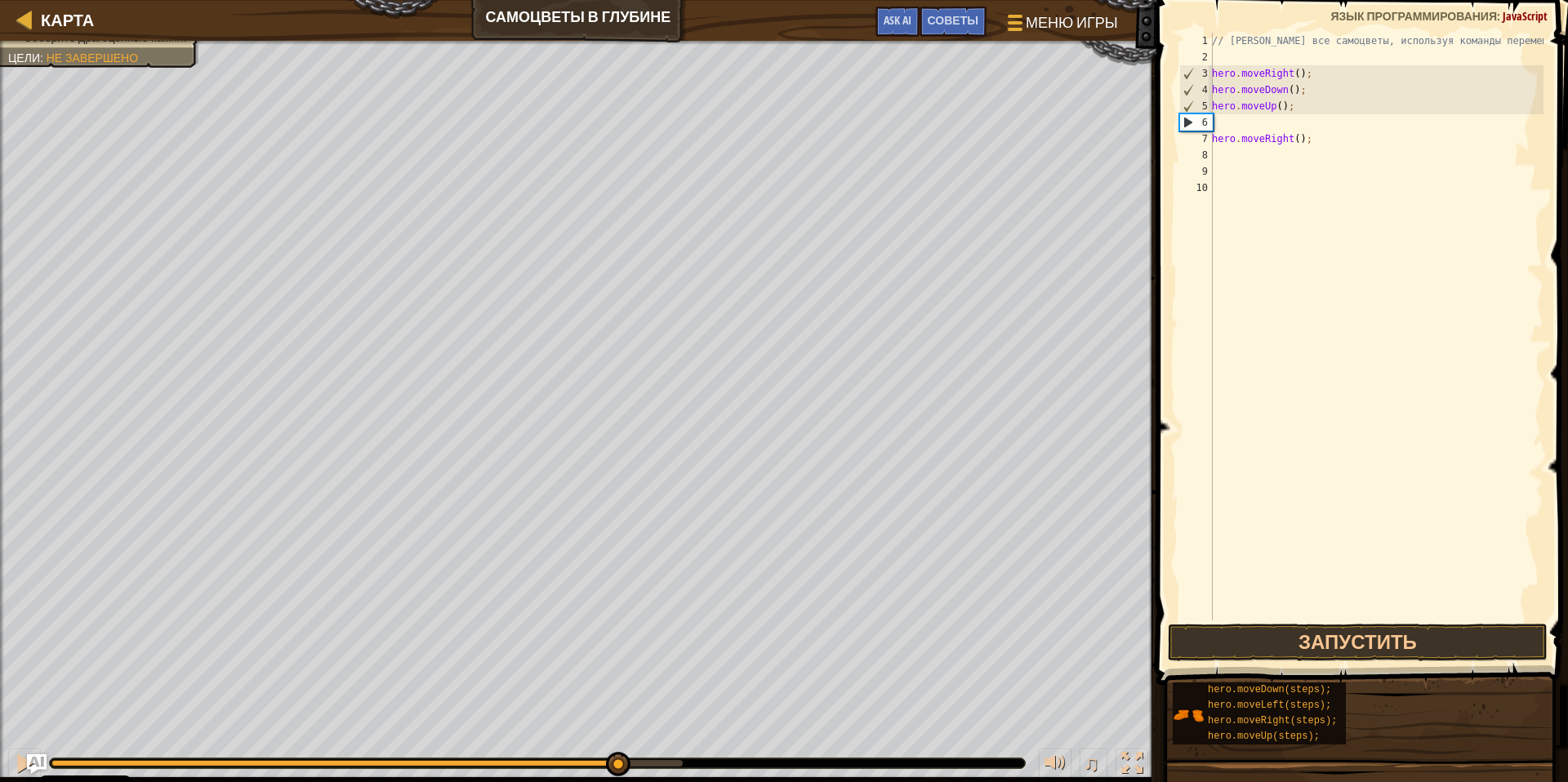
type textarea "he"
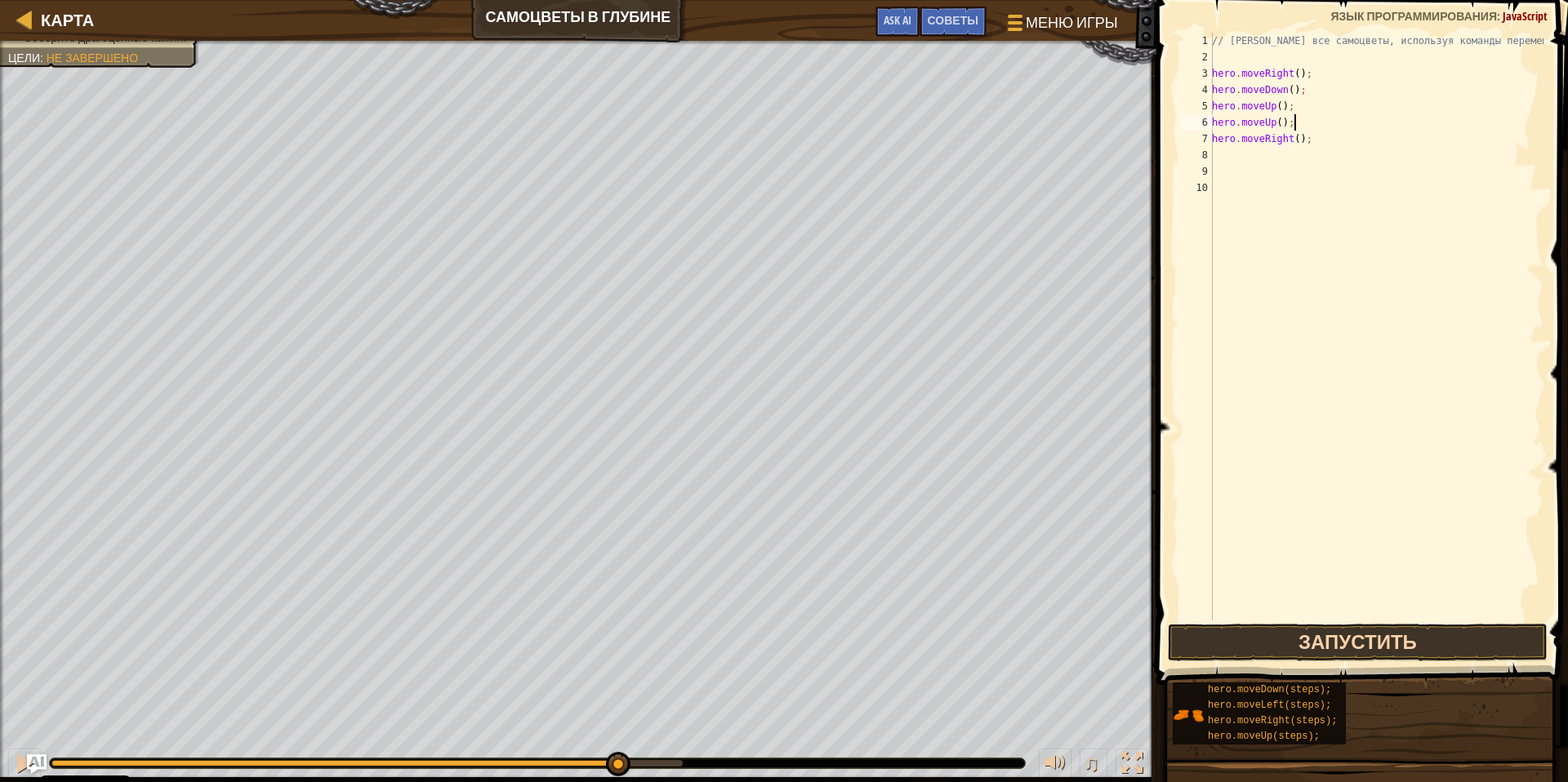
type textarea "hero.moveUp();"
click at [1331, 635] on button "Запустить" at bounding box center [1358, 643] width 380 height 38
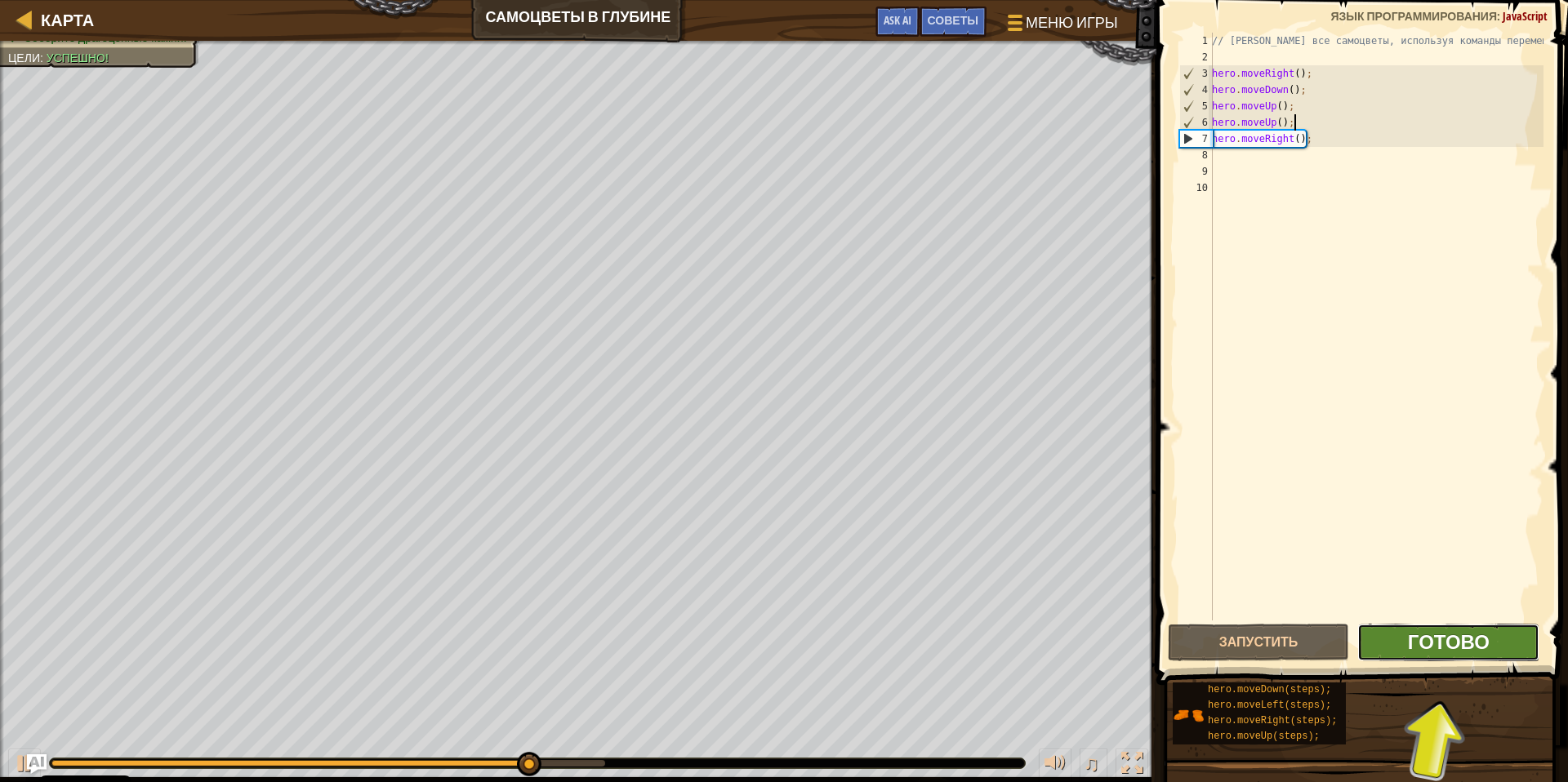
click at [1451, 632] on span "Готово" at bounding box center [1448, 642] width 81 height 26
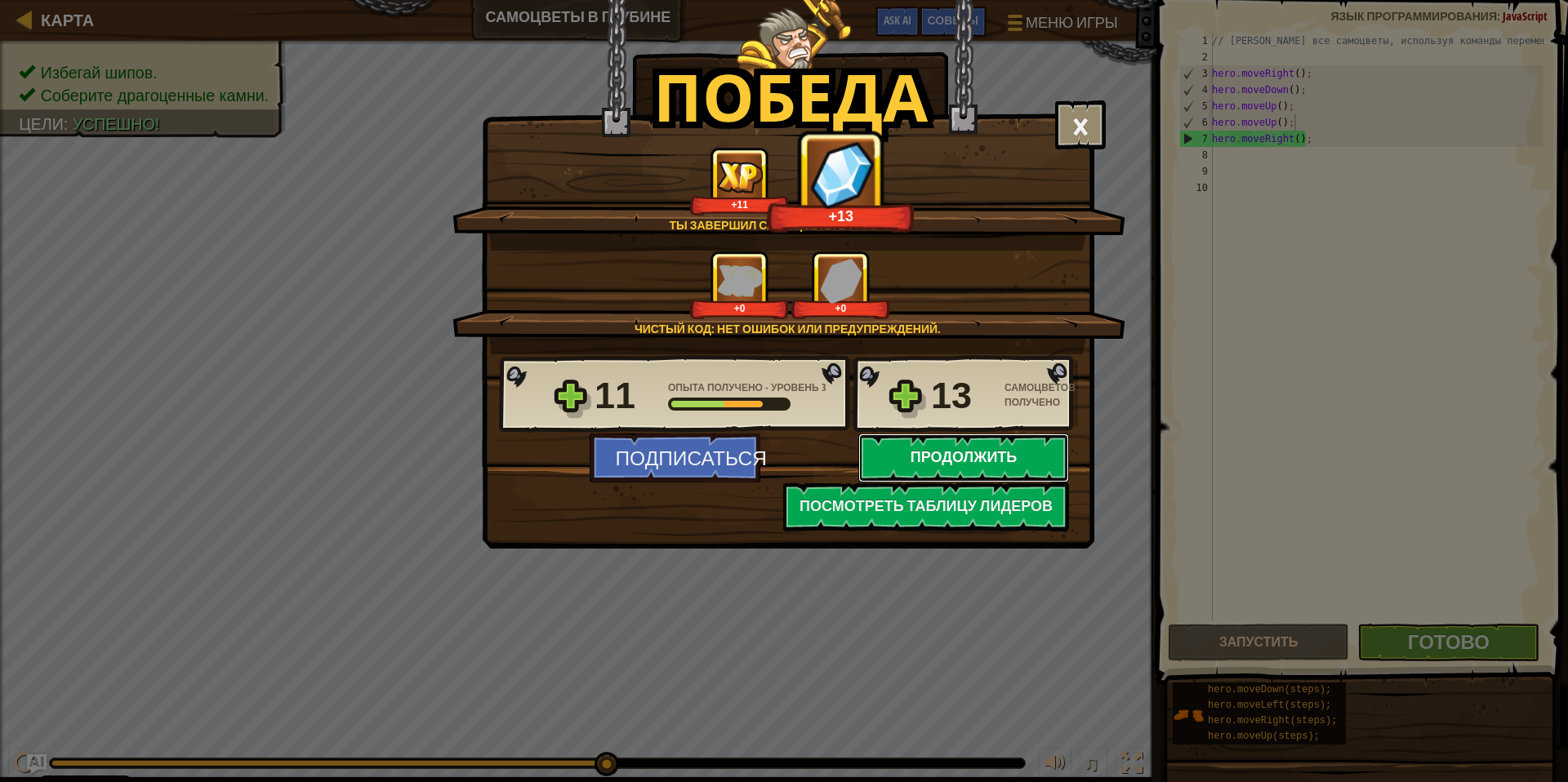
click at [909, 451] on button "Продолжить" at bounding box center [963, 458] width 210 height 49
select select "ru"
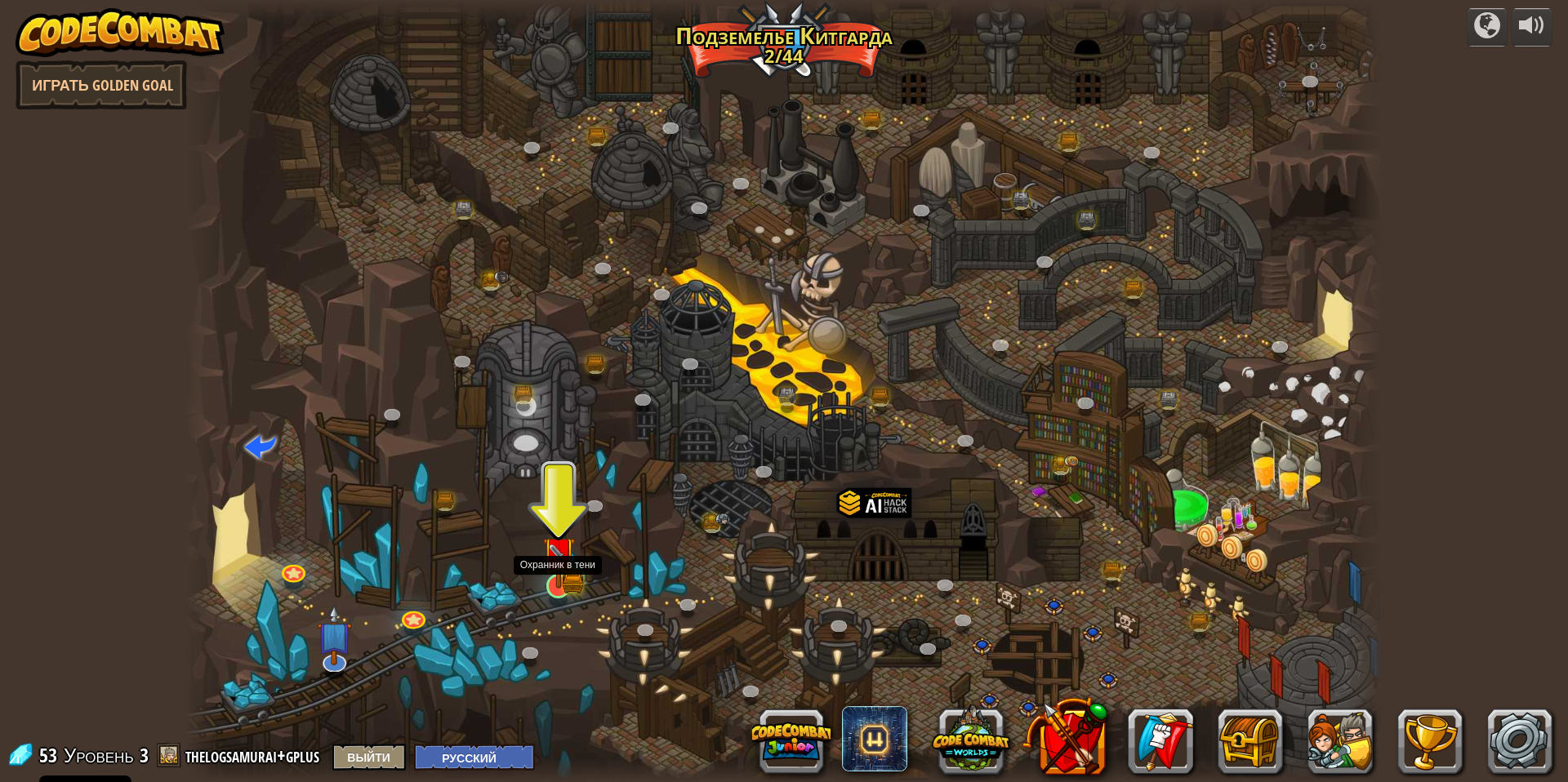
click at [554, 573] on img at bounding box center [559, 553] width 33 height 71
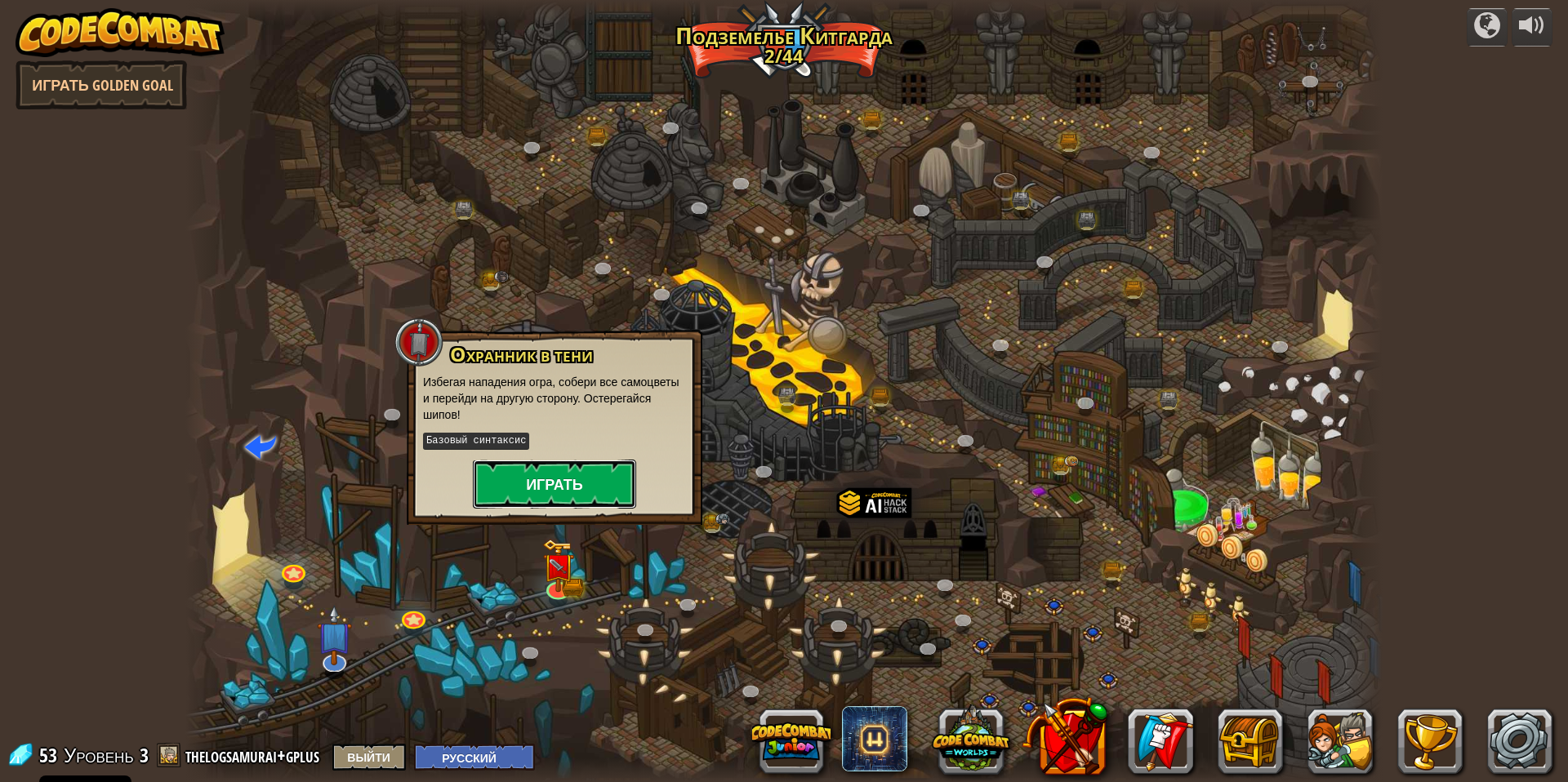
click at [578, 478] on button "Играть" at bounding box center [554, 485] width 163 height 49
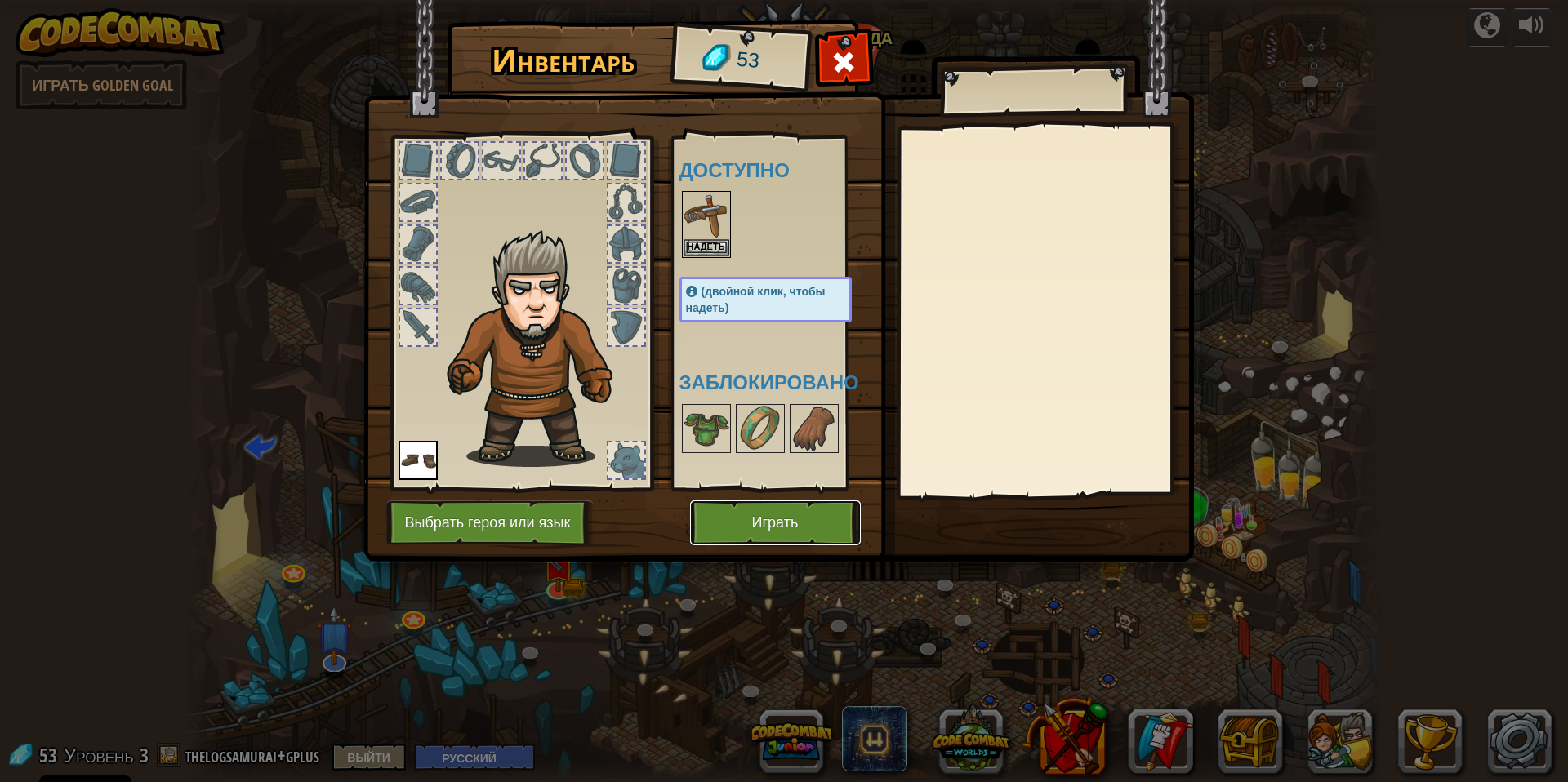
click at [750, 500] on button "Играть" at bounding box center [775, 522] width 171 height 45
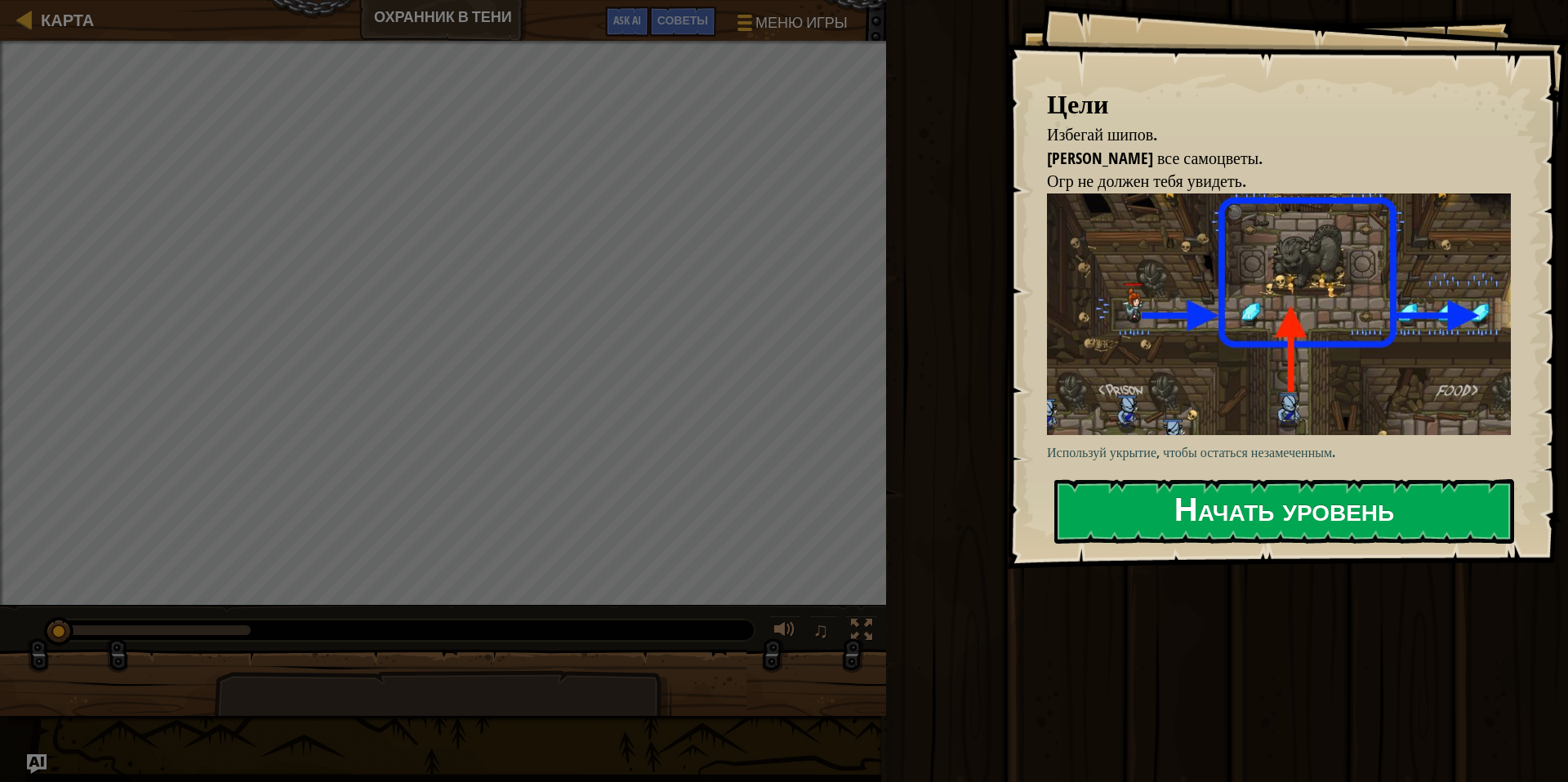
click at [1244, 505] on button "Начать уровень" at bounding box center [1284, 512] width 460 height 65
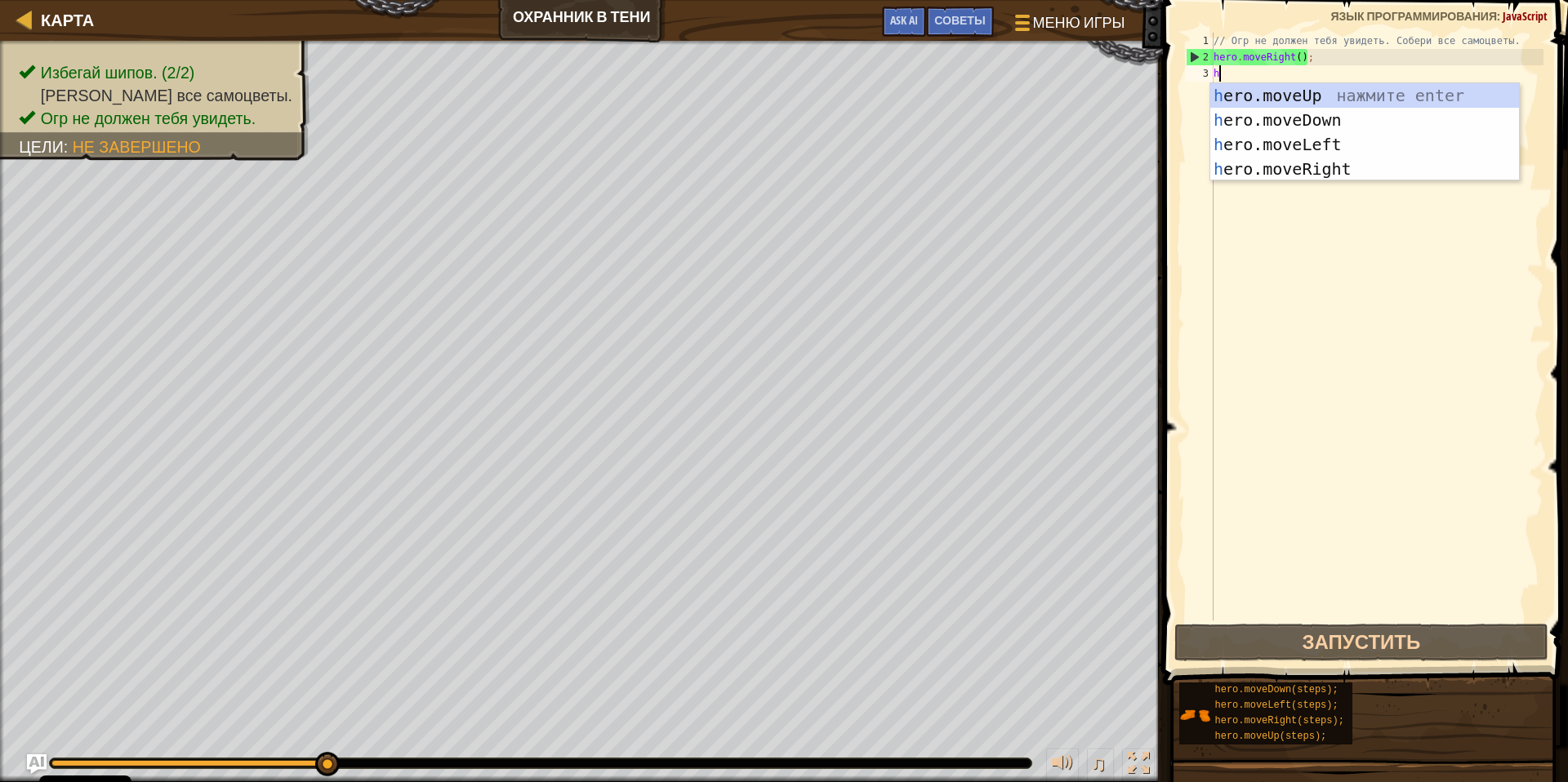
scroll to position [7, 0]
type textarea "her"
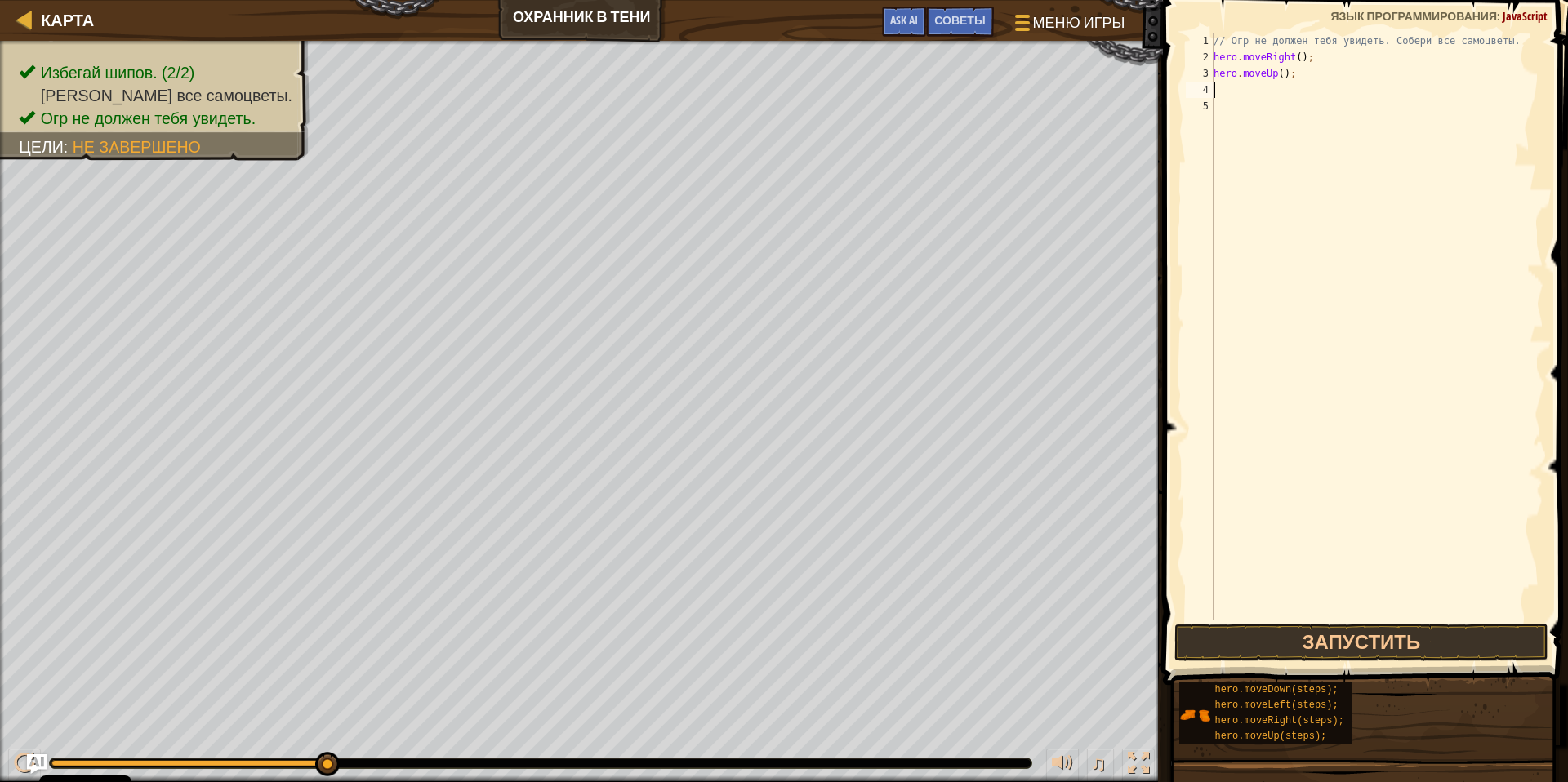
type textarea "her"
type textarea "he"
type textarea "j"
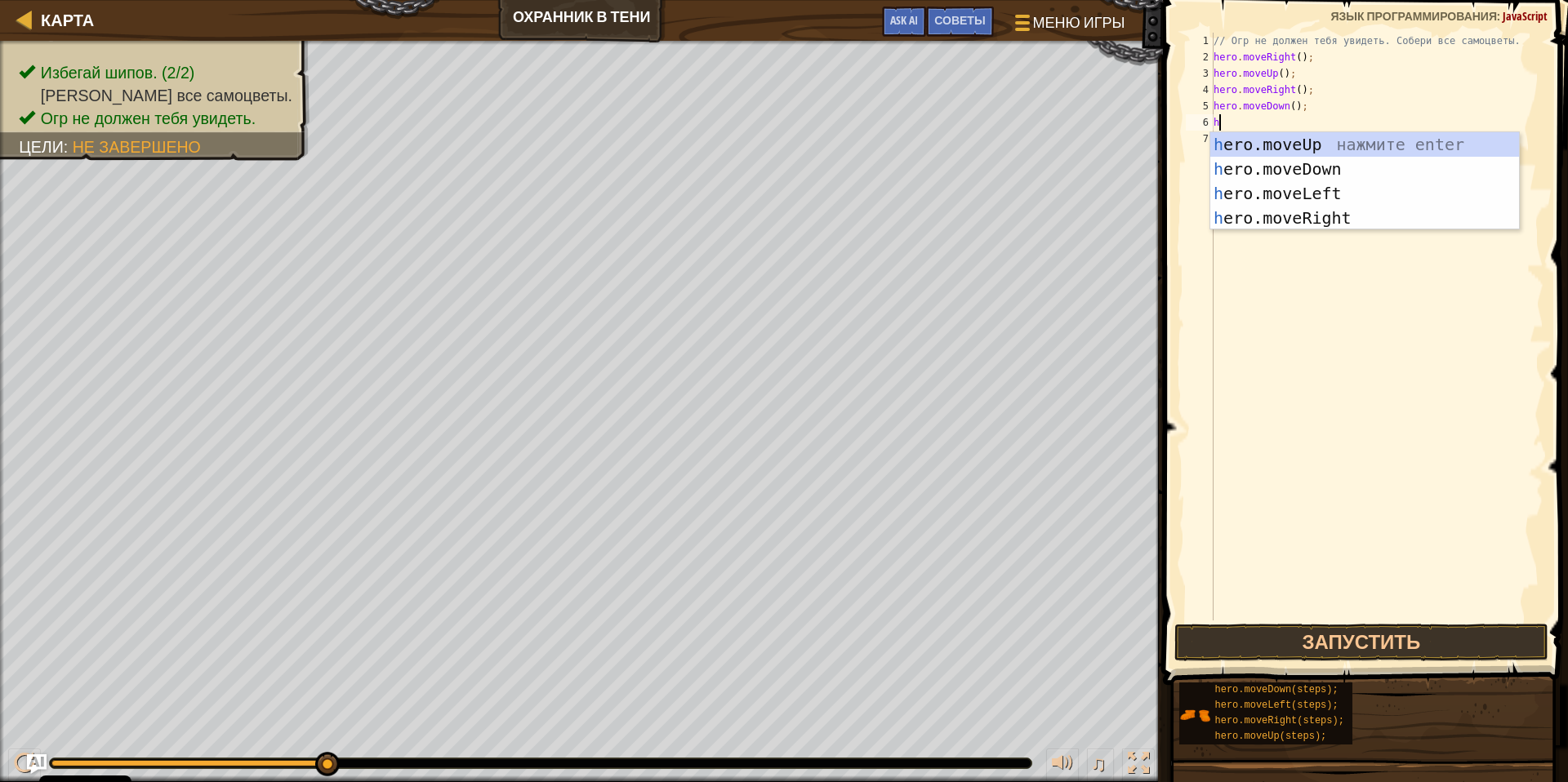
type textarea "he"
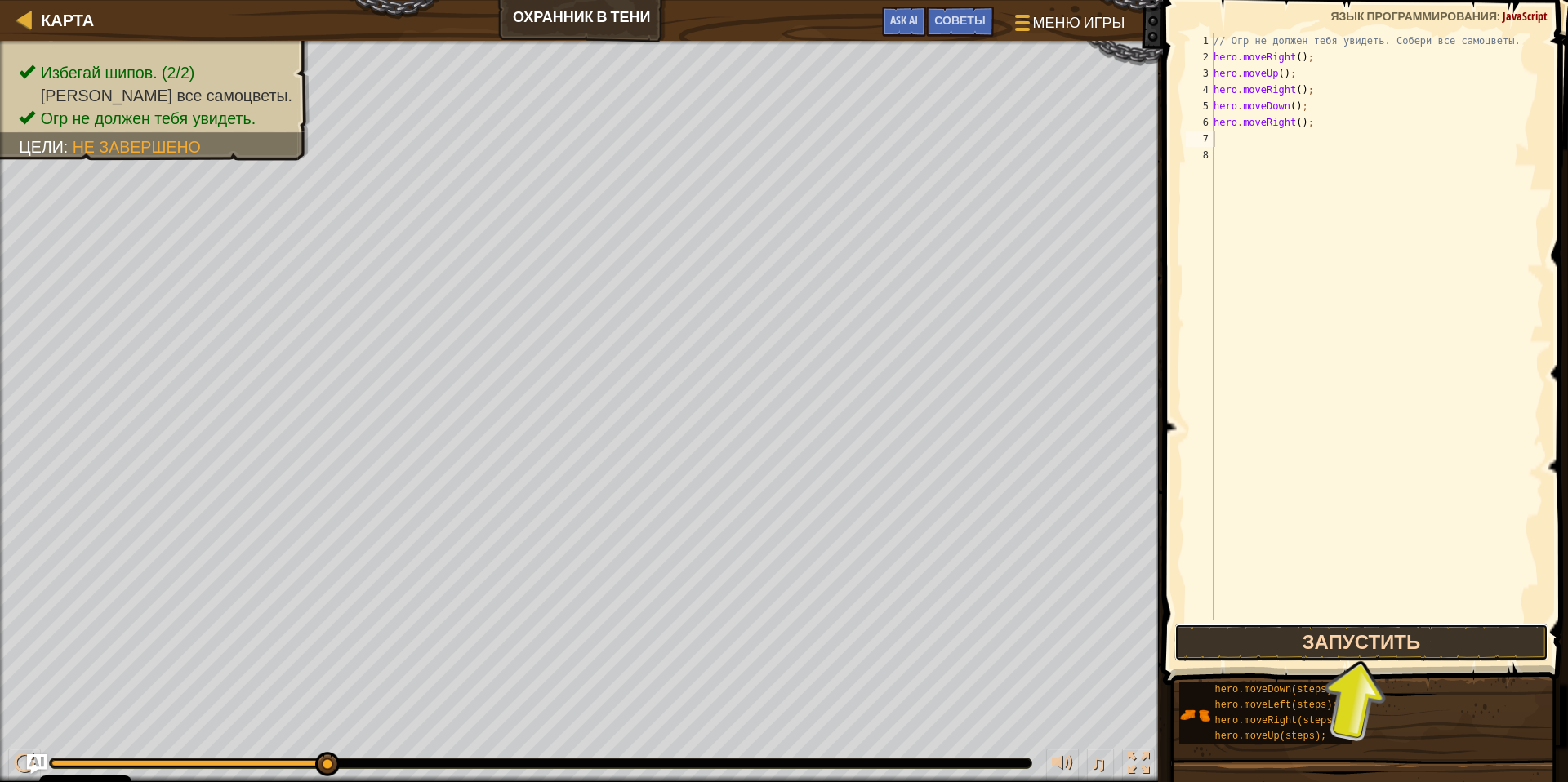
click at [1372, 629] on button "Запустить" at bounding box center [1361, 643] width 373 height 38
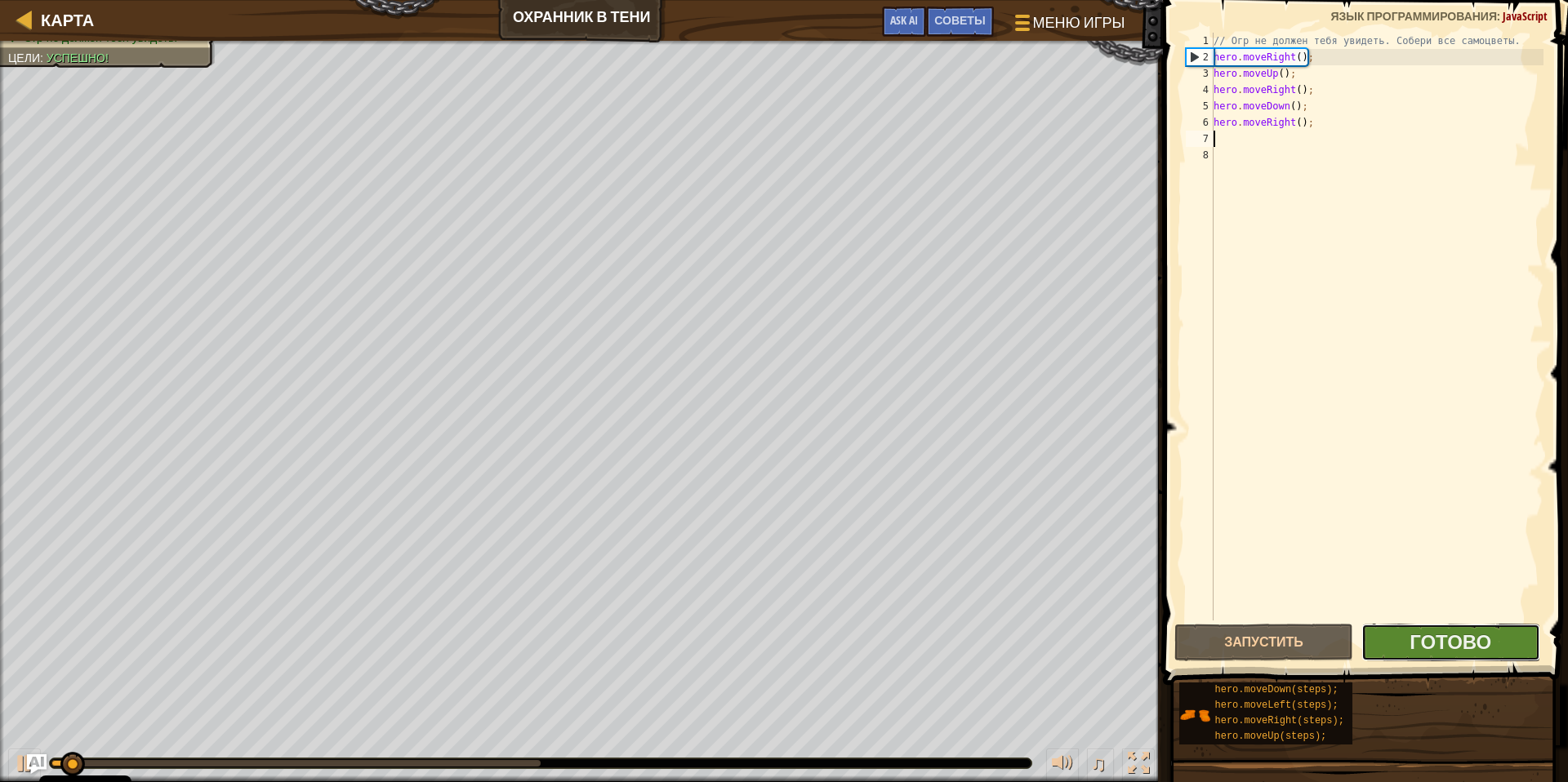
click at [1407, 640] on button "Готово" at bounding box center [1451, 643] width 179 height 38
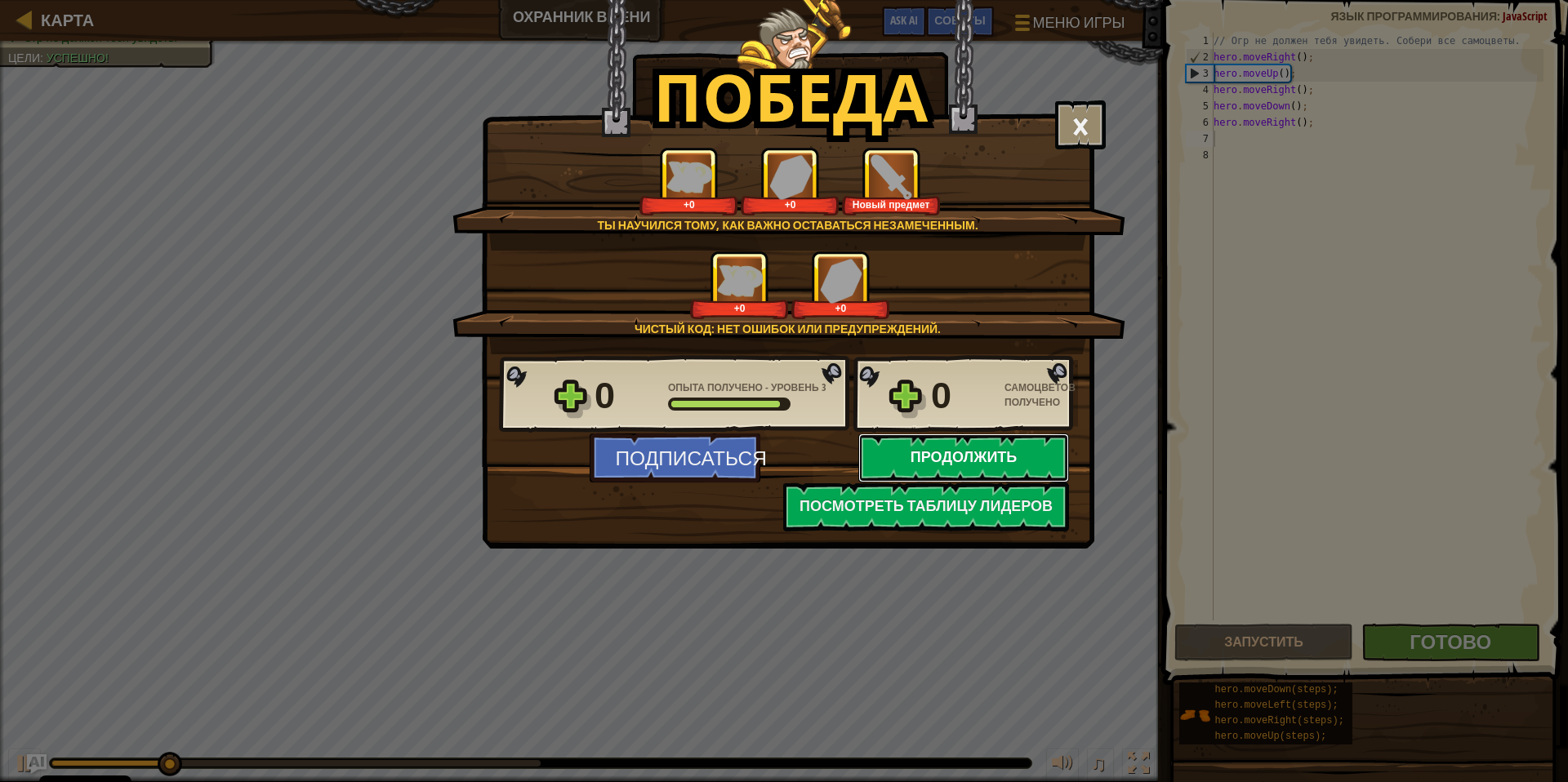
click at [938, 446] on button "Продолжить" at bounding box center [963, 458] width 210 height 49
select select "ru"
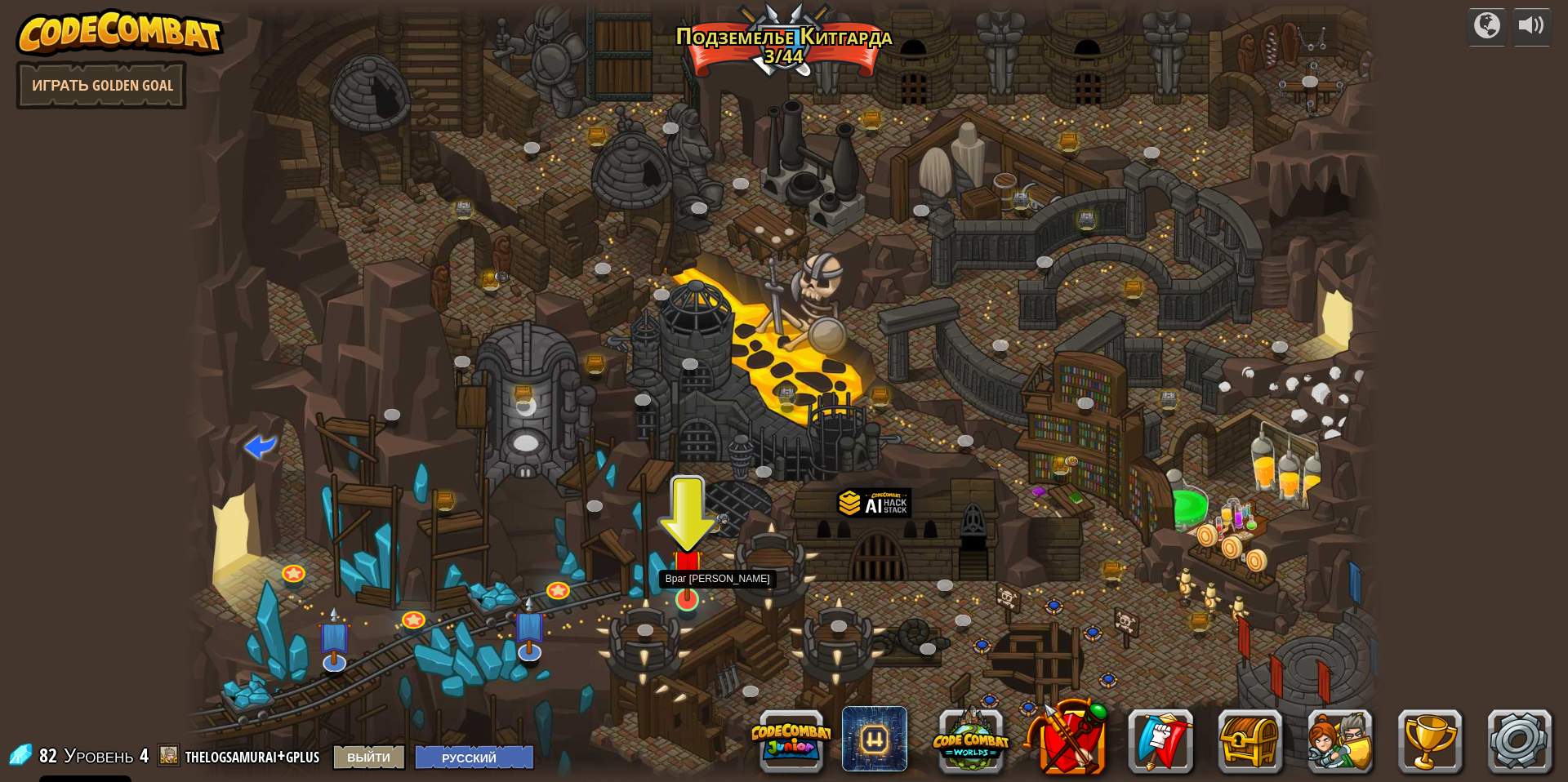
click at [691, 596] on img at bounding box center [687, 565] width 33 height 74
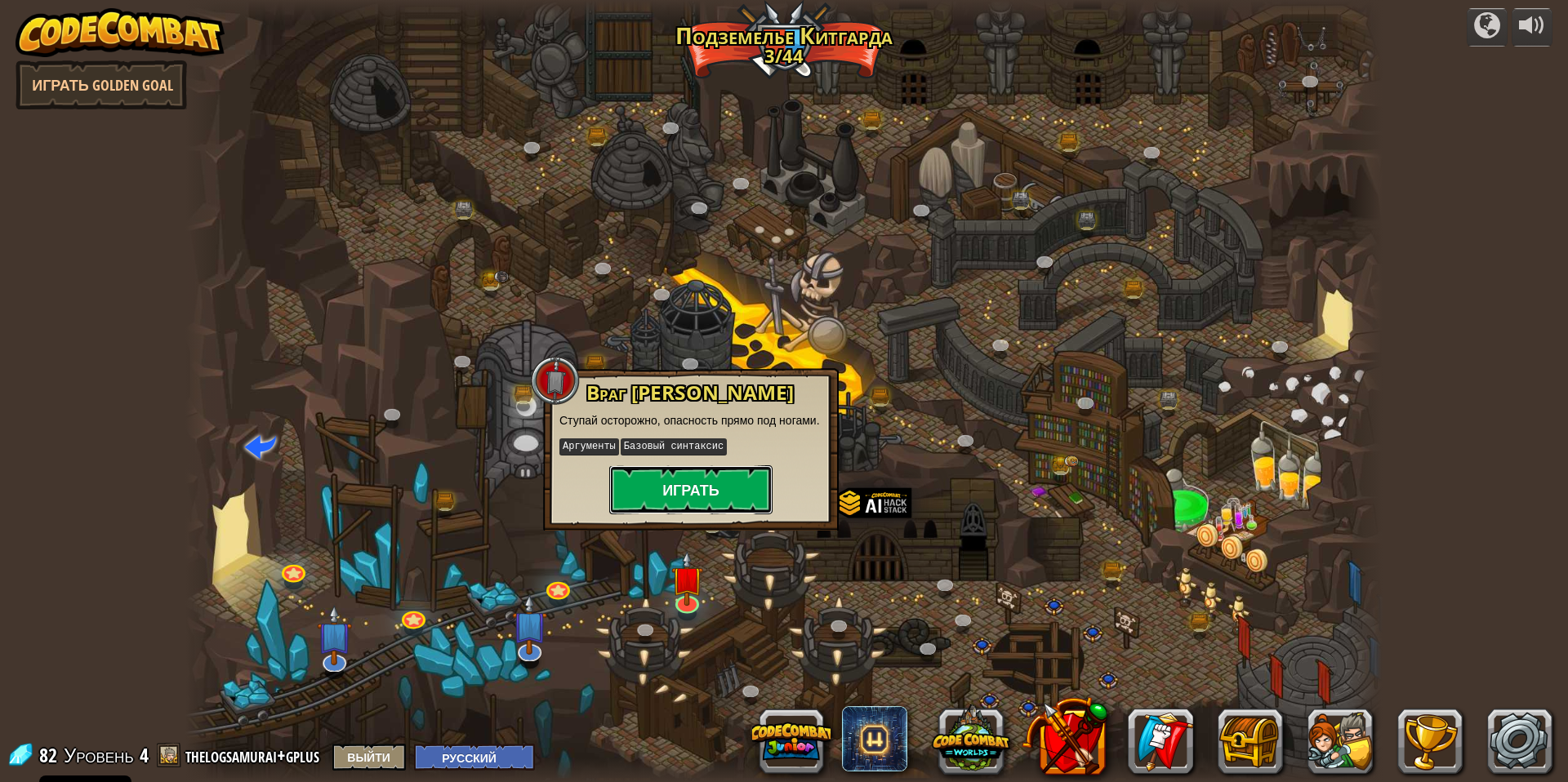
click at [710, 505] on button "Играть" at bounding box center [691, 490] width 163 height 49
